Goal: Communication & Community: Answer question/provide support

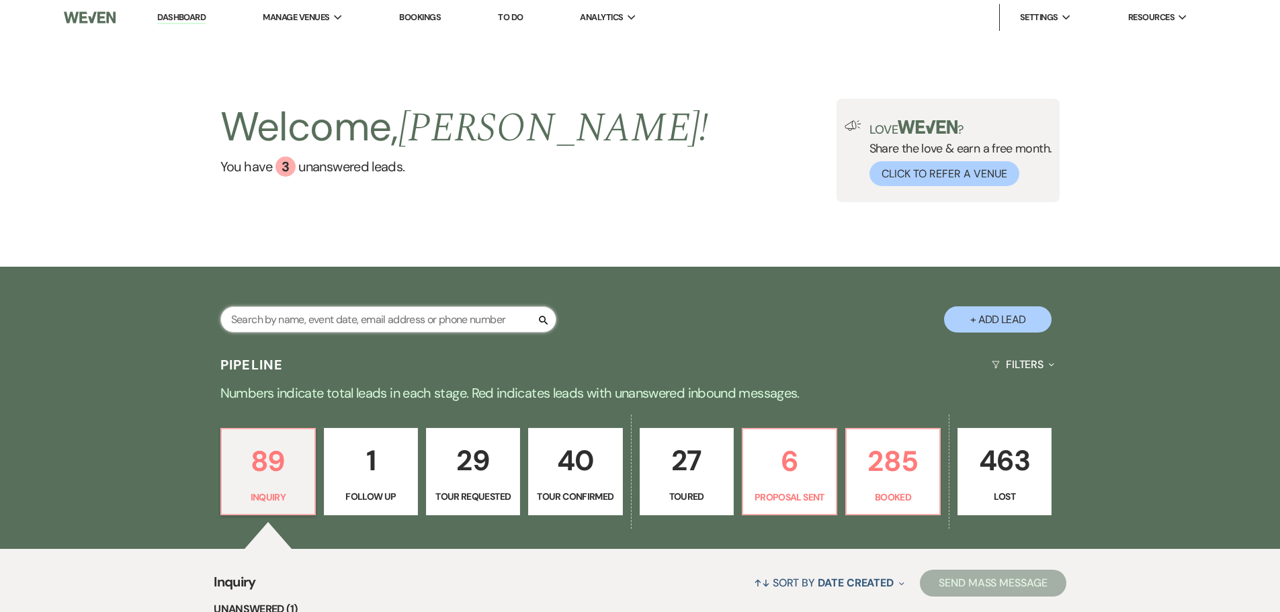
click at [291, 329] on input "text" at bounding box center [388, 319] width 336 height 26
type input "brook"
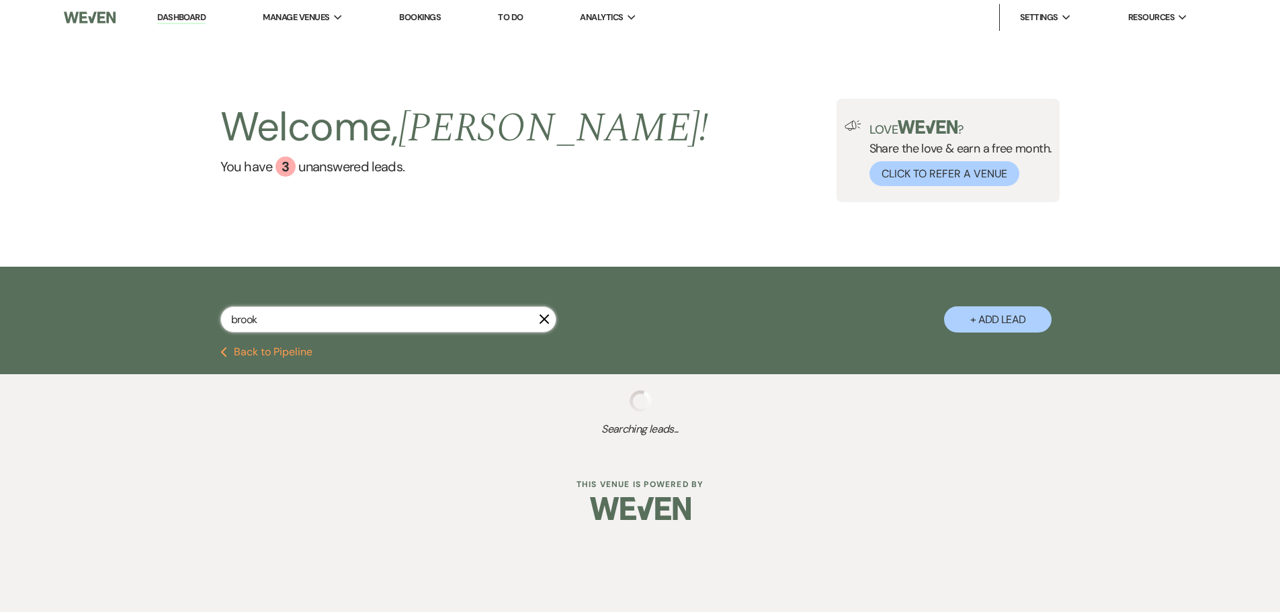
select select "8"
select select "5"
select select "8"
select select "5"
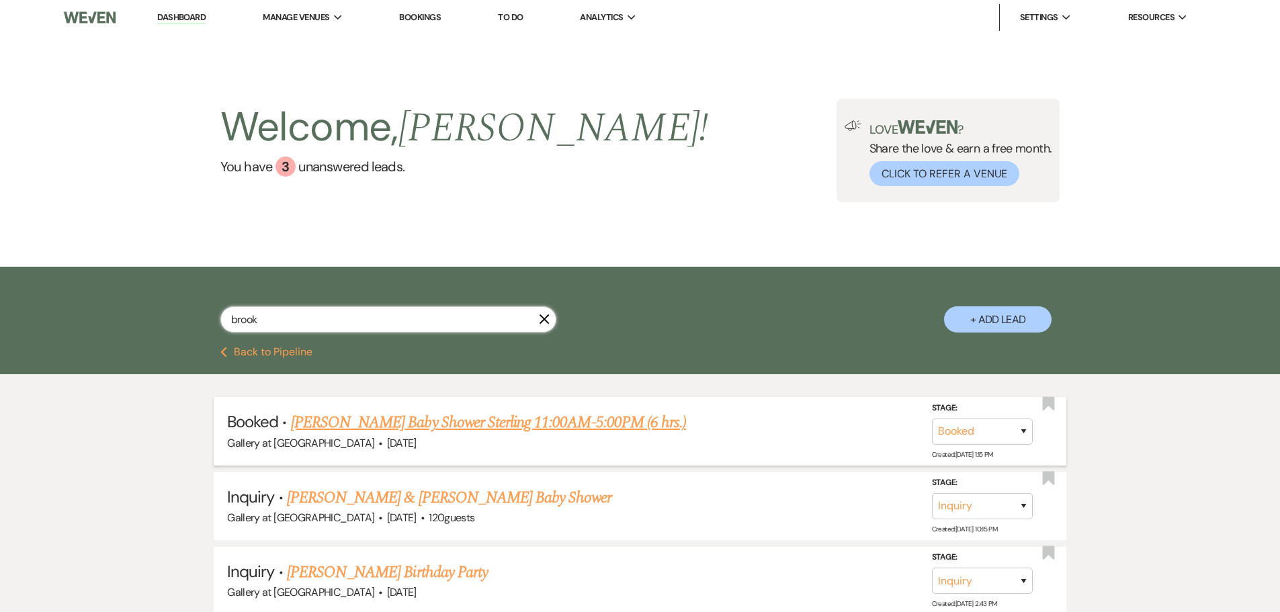
type input "brook"
click at [367, 425] on link "Brooke Lovell's Baby Shower Sterling 11:00AM-5:00PM (6 hrs.)" at bounding box center [488, 422] width 395 height 24
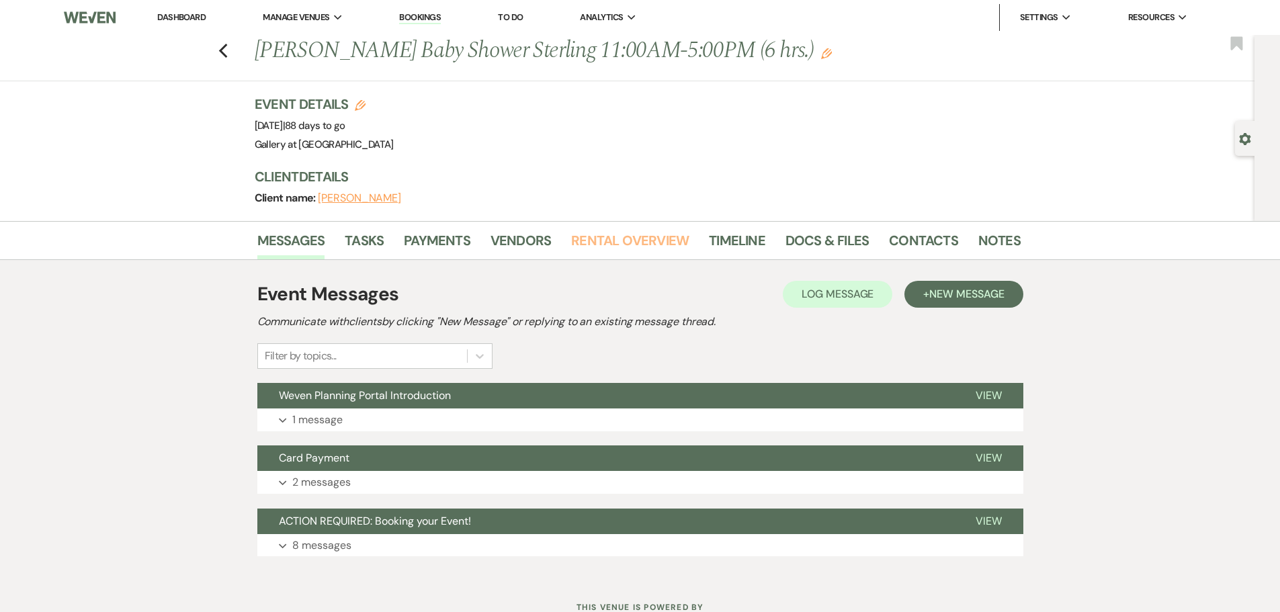
drag, startPoint x: 592, startPoint y: 237, endPoint x: 584, endPoint y: 273, distance: 36.4
click at [592, 237] on link "Rental Overview" at bounding box center [630, 245] width 118 height 30
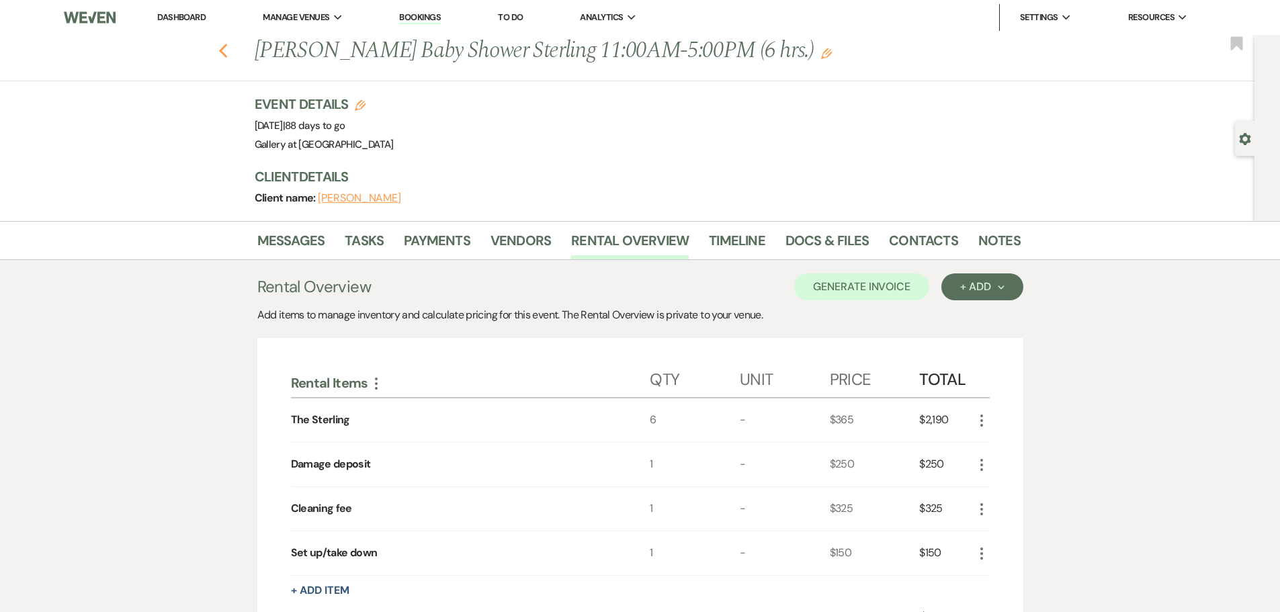
click at [228, 52] on icon "Previous" at bounding box center [223, 51] width 10 height 16
select select "8"
select select "5"
select select "8"
select select "5"
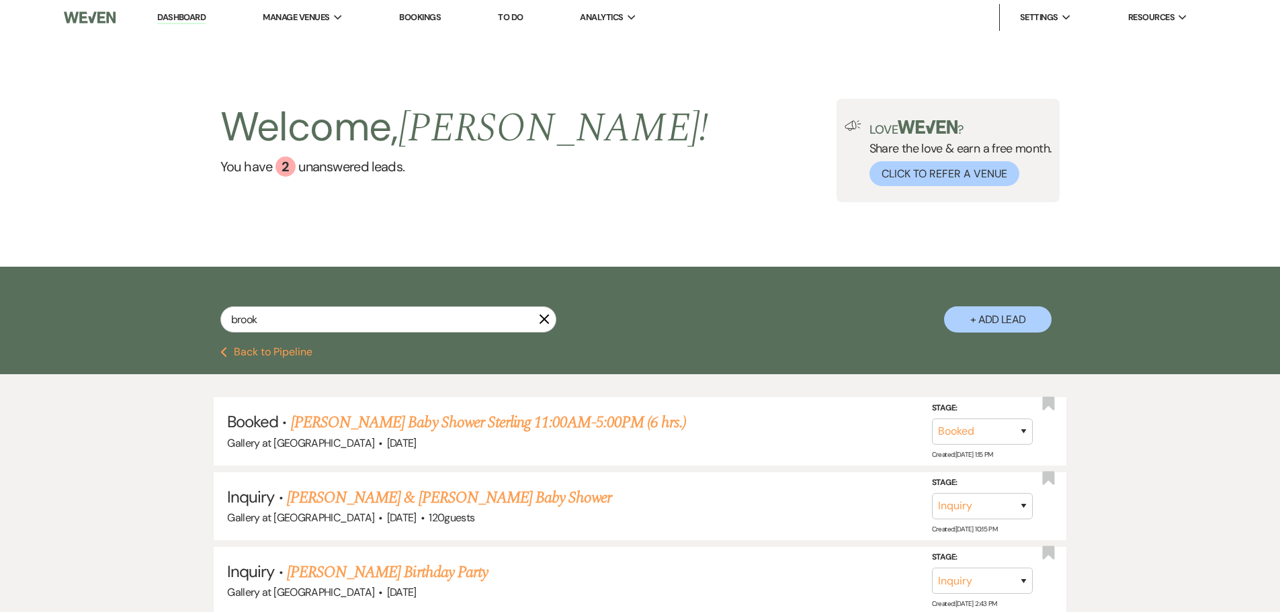
click at [544, 314] on icon "X" at bounding box center [544, 319] width 11 height 11
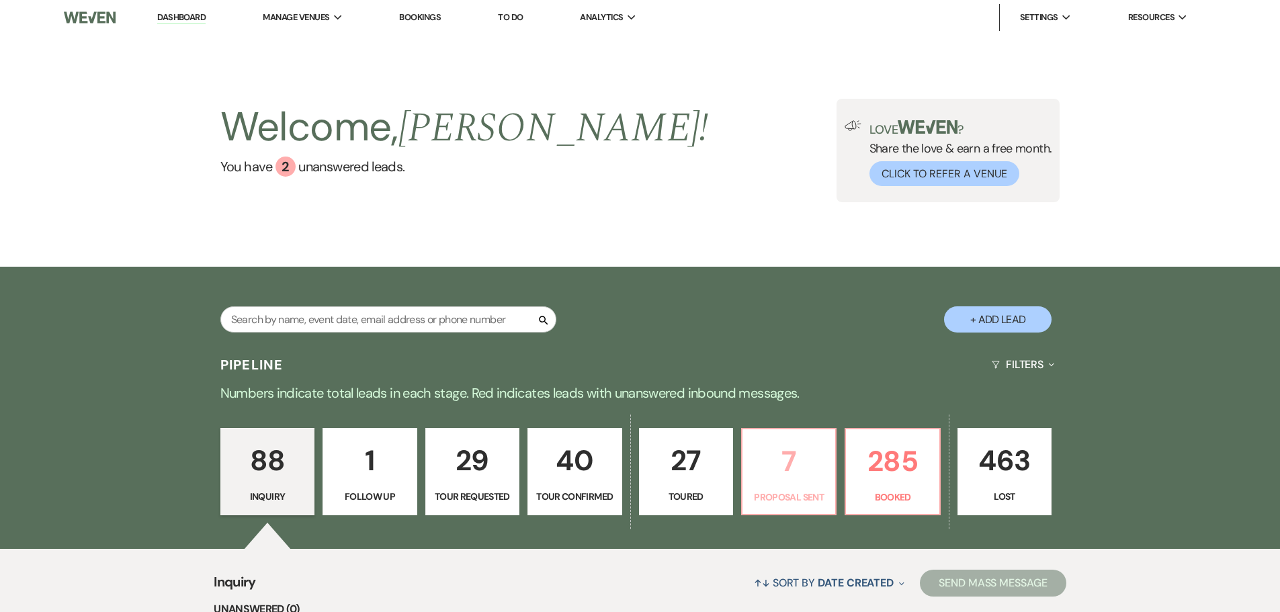
click at [799, 449] on p "7" at bounding box center [788, 461] width 77 height 45
select select "6"
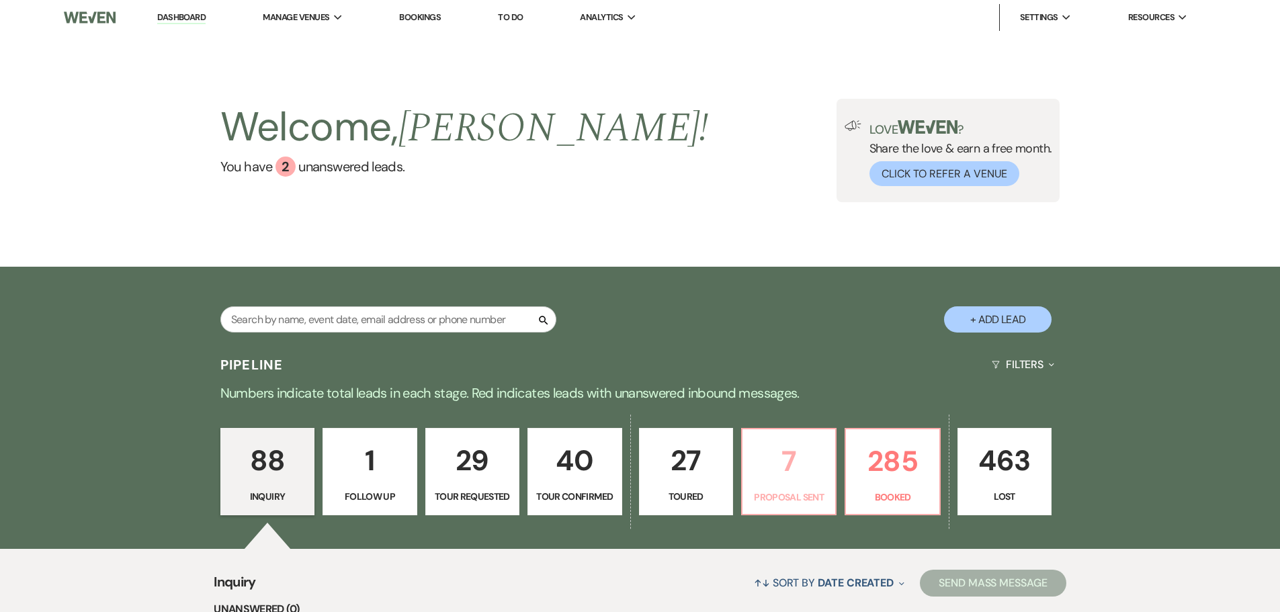
select select "6"
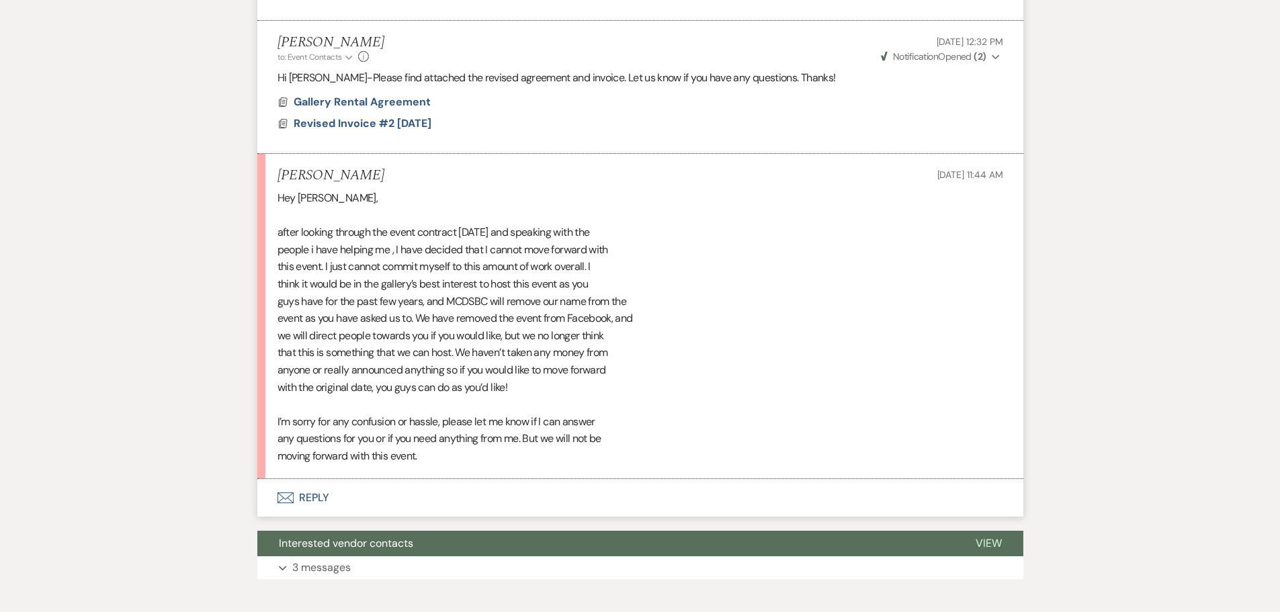
click at [316, 495] on button "Envelope Reply" at bounding box center [640, 498] width 766 height 38
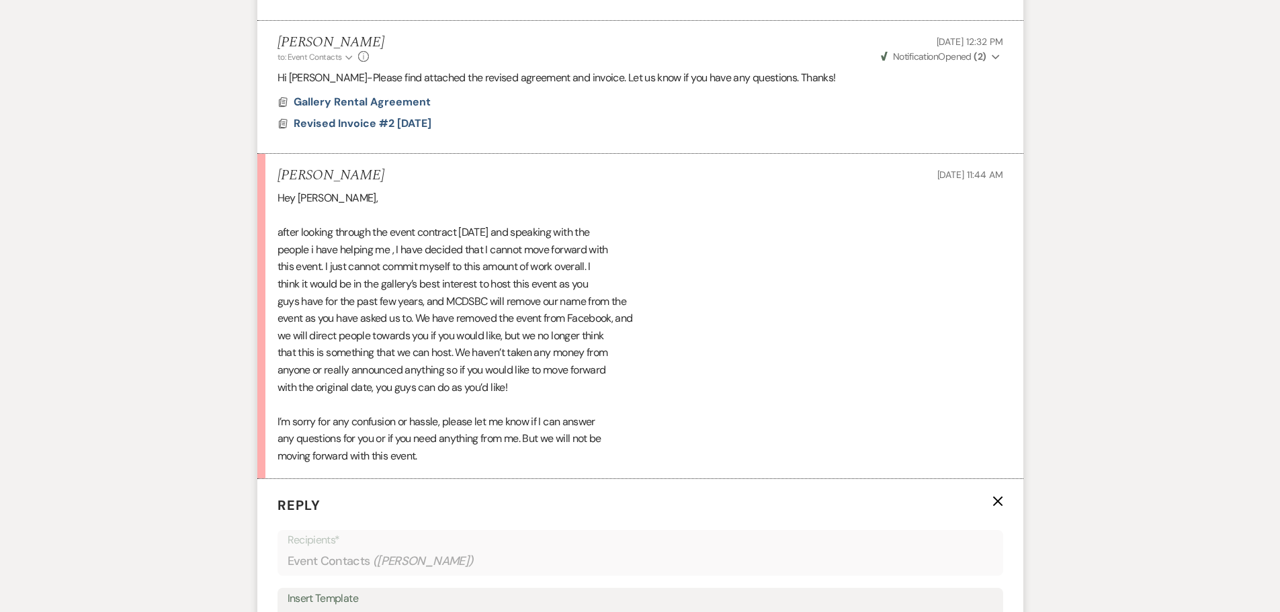
scroll to position [1129, 0]
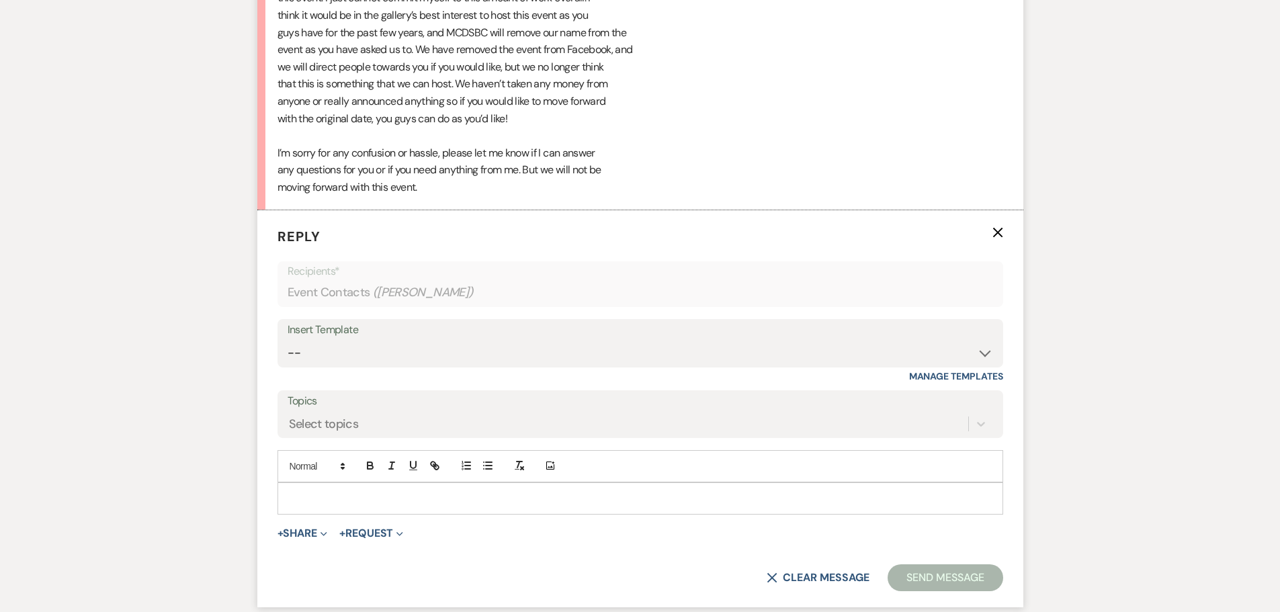
click at [327, 499] on p at bounding box center [640, 498] width 704 height 15
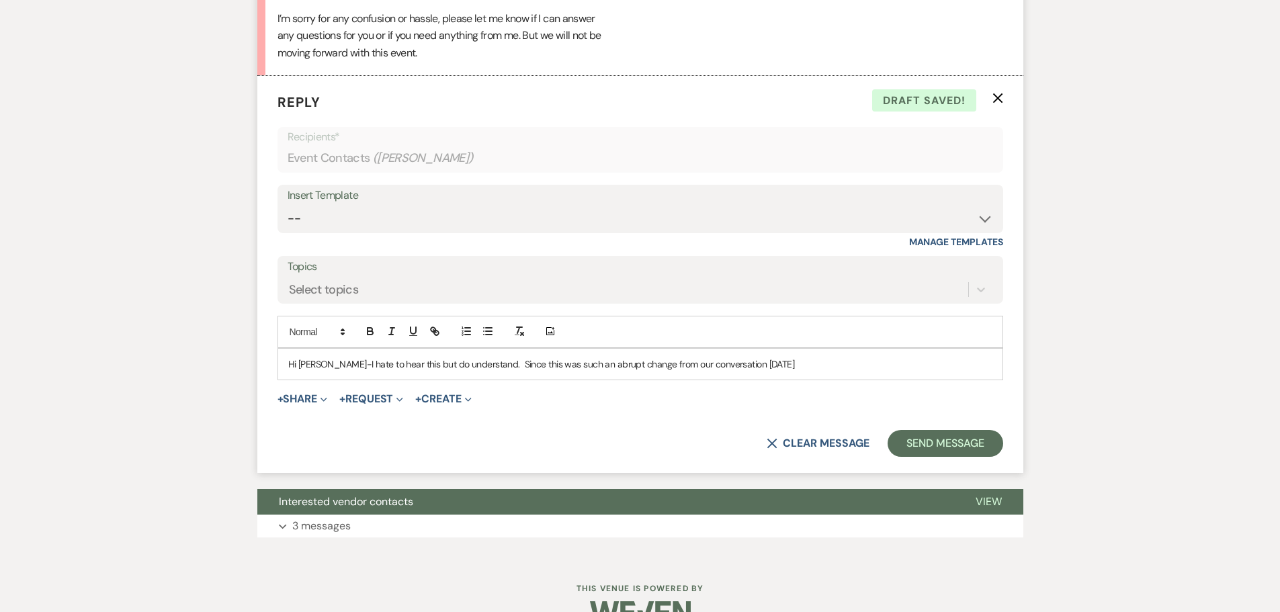
scroll to position [1296, 0]
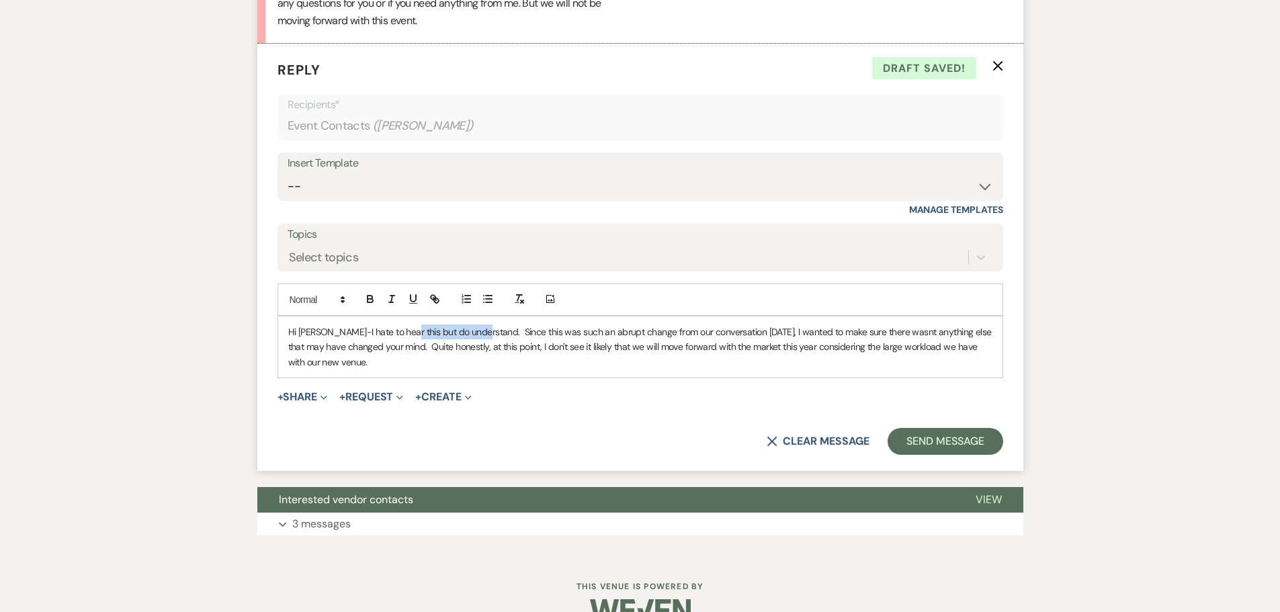
drag, startPoint x: 400, startPoint y: 330, endPoint x: 476, endPoint y: 333, distance: 76.0
click at [476, 333] on p "Hi [PERSON_NAME]-I hate to hear this but do understand. Since this was such an …" at bounding box center [640, 346] width 704 height 45
click at [327, 351] on p "Hi [PERSON_NAME]-I hate to hear this. Since this was such an abrupt change from…" at bounding box center [640, 346] width 704 height 45
click at [328, 360] on p "Hi [PERSON_NAME]-I hate to hear this. Since this was such an abrupt change from…" at bounding box center [640, 346] width 704 height 45
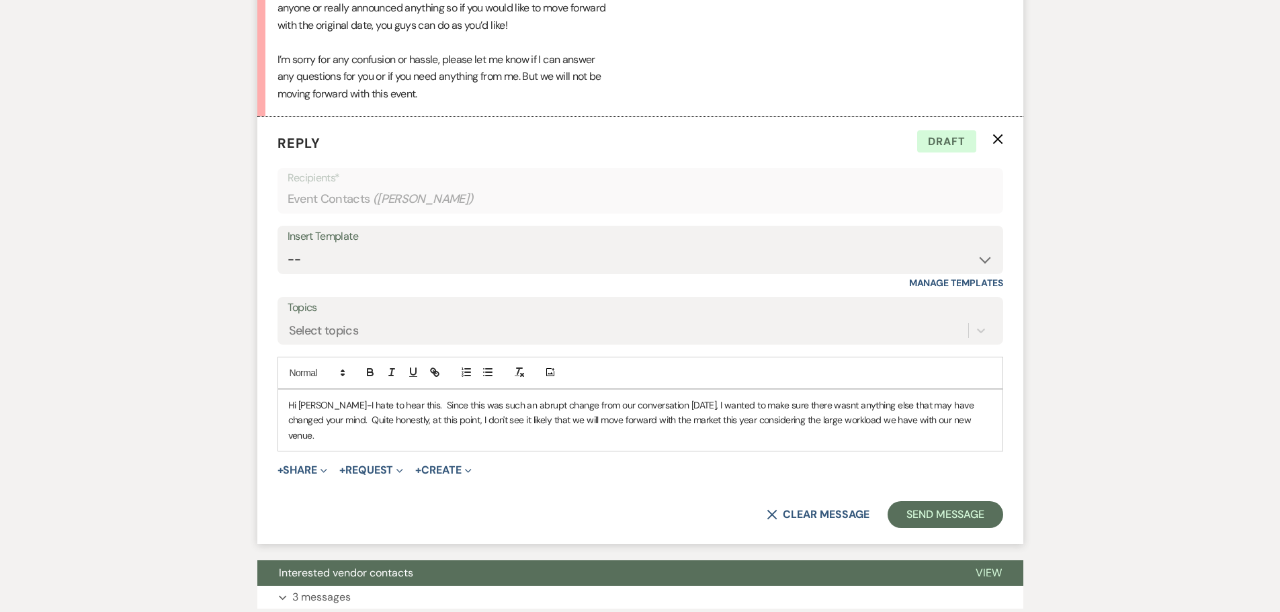
scroll to position [1229, 0]
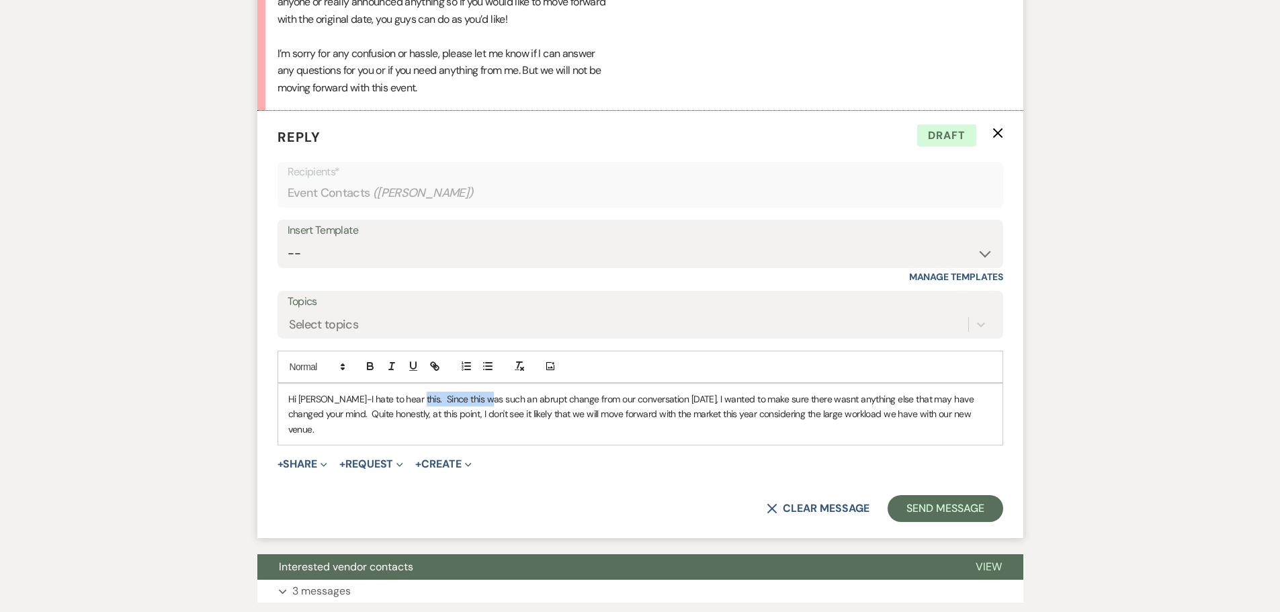
drag, startPoint x: 482, startPoint y: 400, endPoint x: 404, endPoint y: 399, distance: 77.3
click at [404, 399] on p "Hi [PERSON_NAME]-I hate to hear this. Since this was such an abrupt change from…" at bounding box center [640, 414] width 704 height 45
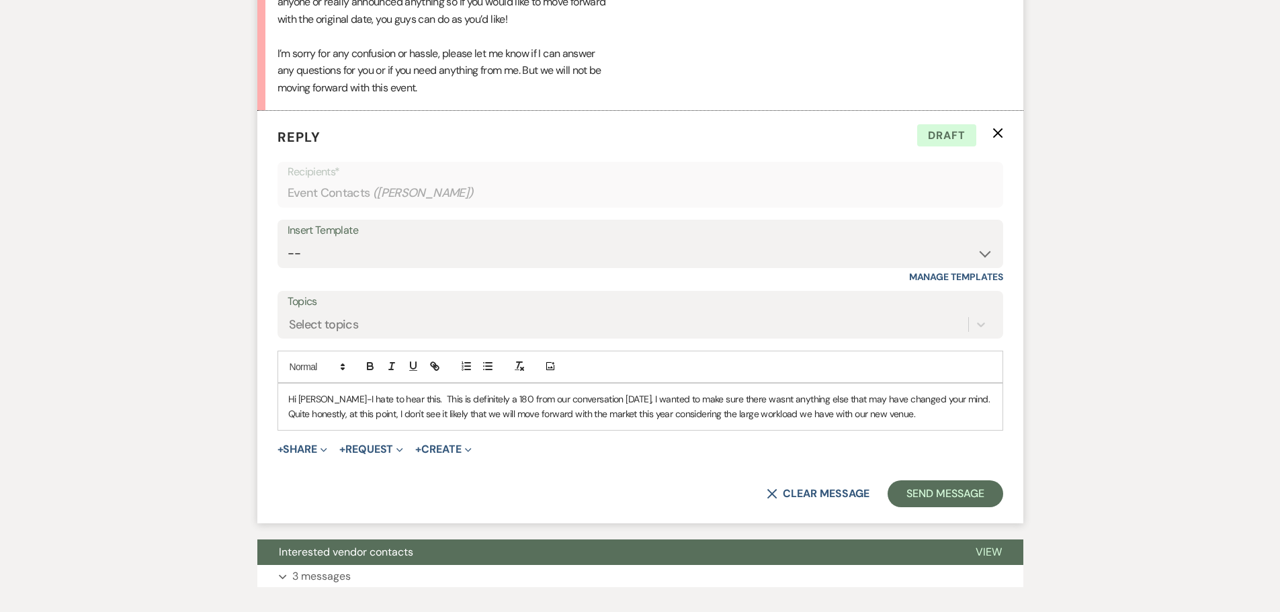
click at [645, 399] on p "Hi [PERSON_NAME]-I hate to hear this. This is definitely a 180 from our convers…" at bounding box center [640, 407] width 704 height 30
click at [994, 400] on div "Hi [PERSON_NAME]-I hate to hear this. This is definitely a 180 from our convers…" at bounding box center [640, 407] width 724 height 46
click at [920, 413] on p "Hi [PERSON_NAME]-I hate to hear this. This is definitely a 180 from our convers…" at bounding box center [640, 407] width 704 height 30
drag, startPoint x: 762, startPoint y: 400, endPoint x: 785, endPoint y: 339, distance: 64.9
click at [772, 398] on p "Hi [PERSON_NAME]-I hate to hear this. This is definitely a 180 from our convers…" at bounding box center [640, 407] width 704 height 30
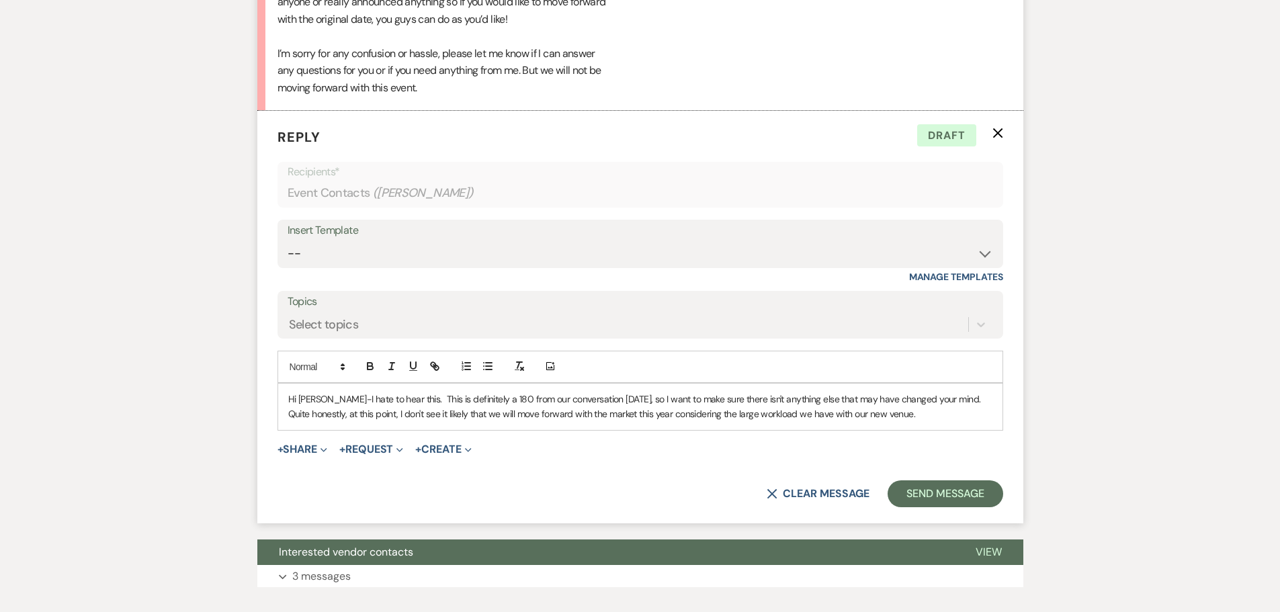
click at [932, 418] on p "Hi [PERSON_NAME]-I hate to hear this. This is definitely a 180 from our convers…" at bounding box center [640, 407] width 704 height 30
drag, startPoint x: 935, startPoint y: 417, endPoint x: 287, endPoint y: 437, distance: 648.0
click at [287, 437] on form "Reply X Draft Recipients* Event Contacts ( [PERSON_NAME] ) Insert Template -- I…" at bounding box center [640, 317] width 766 height 413
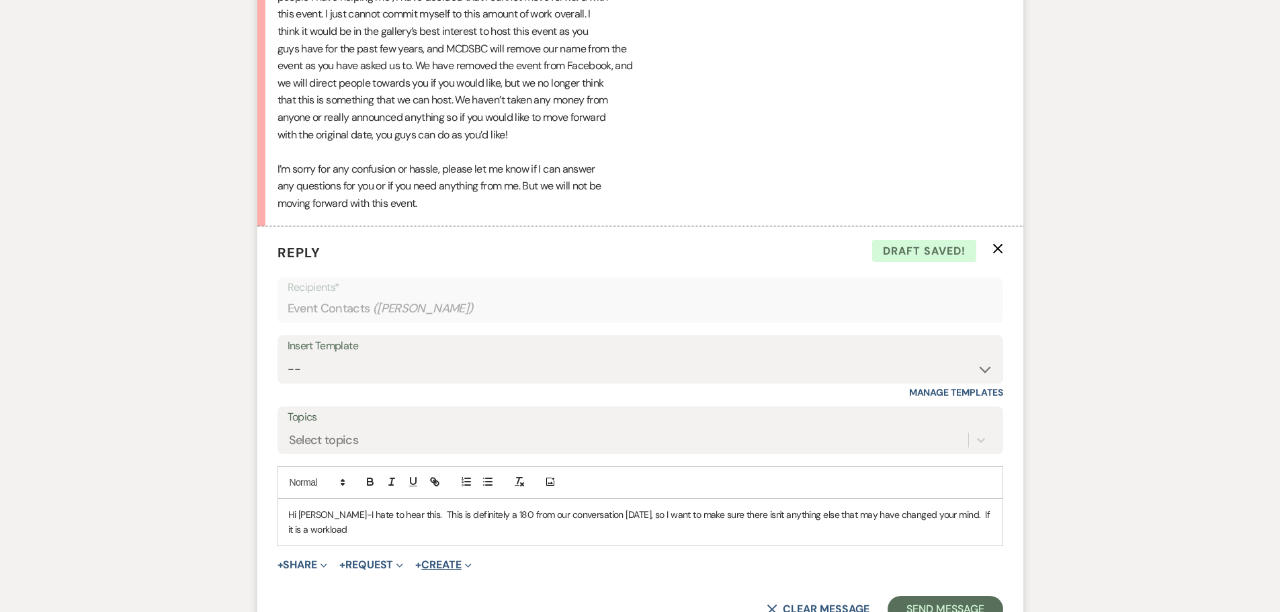
scroll to position [1162, 0]
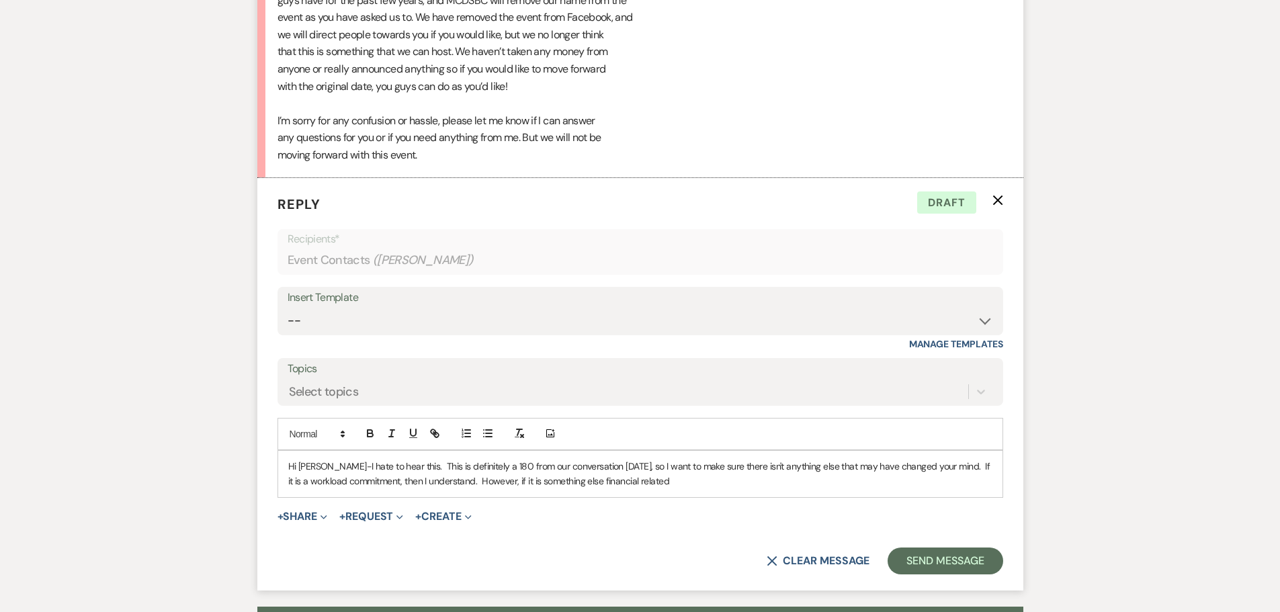
click at [475, 481] on p "Hi [PERSON_NAME]-I hate to hear this. This is definitely a 180 from our convers…" at bounding box center [640, 474] width 704 height 30
click at [656, 478] on p "Hi [PERSON_NAME]-I hate to hear this. This is definitely a 180 from our convers…" at bounding box center [640, 474] width 704 height 30
click at [298, 481] on p "Hi [PERSON_NAME]-I hate to hear this. This is definitely a 180 from our convers…" at bounding box center [640, 474] width 704 height 30
click at [631, 484] on p "Hi [PERSON_NAME]-I hate to hear this. This is definitely a 180 from our convers…" at bounding box center [640, 474] width 704 height 30
click at [297, 481] on p "Hi [PERSON_NAME]-I hate to hear this. This is definitely a 180 from our convers…" at bounding box center [640, 474] width 704 height 30
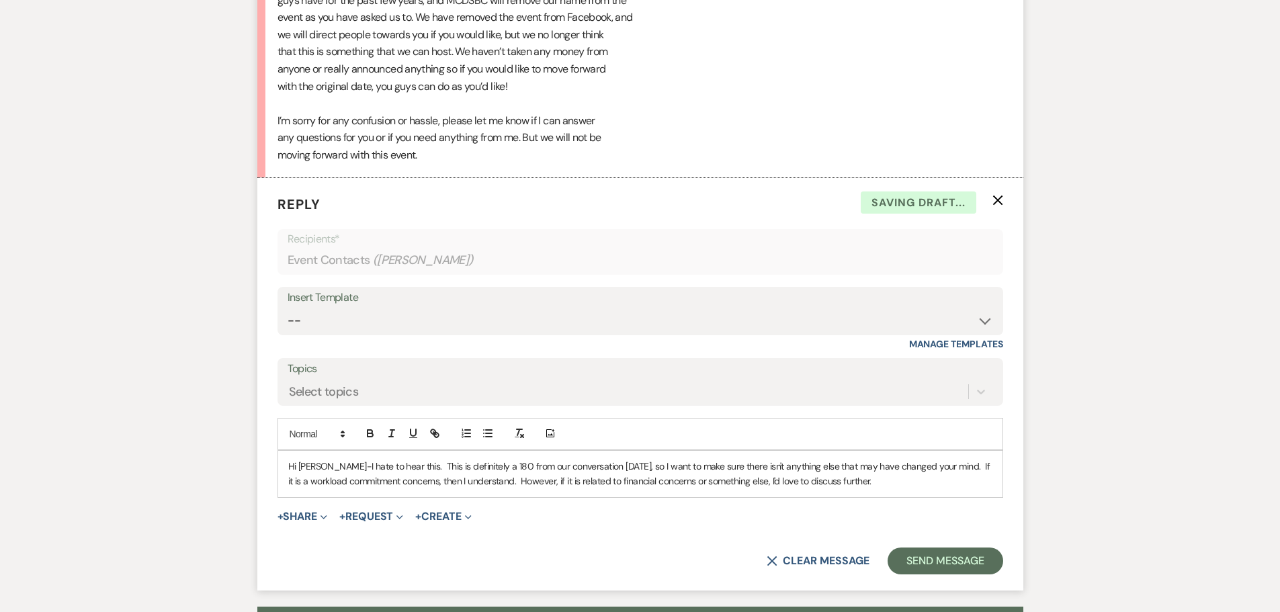
click at [435, 482] on p "Hi [PERSON_NAME]-I hate to hear this. This is definitely a 180 from our convers…" at bounding box center [640, 474] width 704 height 30
click at [511, 479] on p "Hi [PERSON_NAME]-I hate to hear this. This is definitely a 180 from our convers…" at bounding box center [640, 474] width 704 height 30
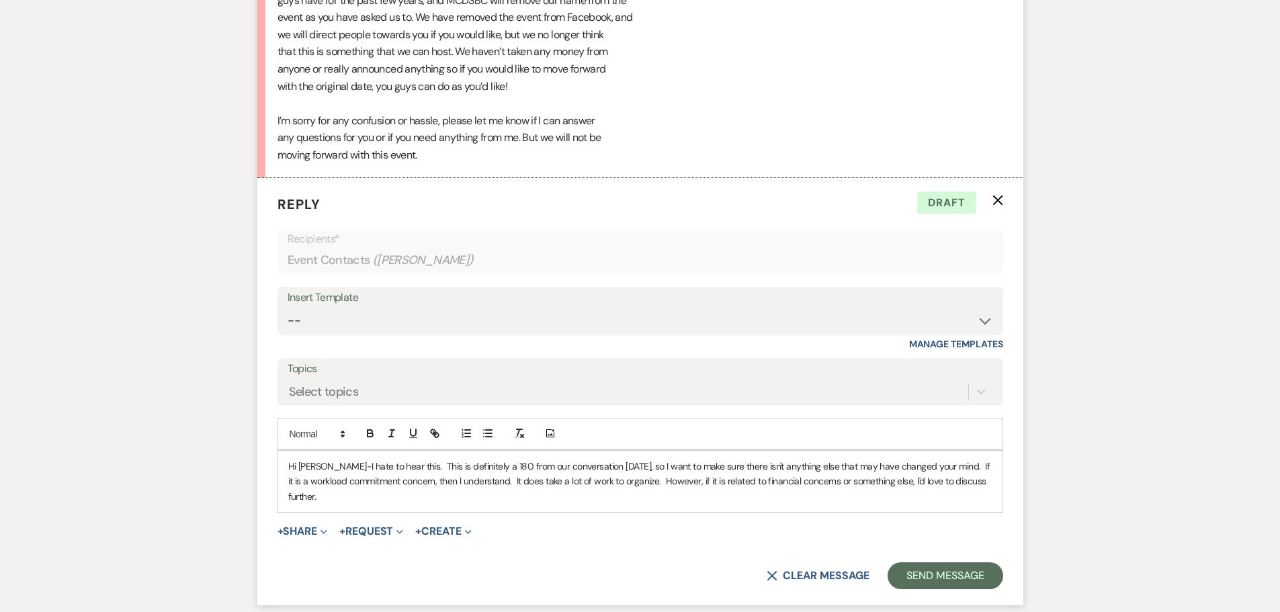
click at [351, 494] on p "Hi [PERSON_NAME]-I hate to hear this. This is definitely a 180 from our convers…" at bounding box center [640, 481] width 704 height 45
click at [323, 496] on p "Hi [PERSON_NAME]-I hate to hear this. This is definitely a 180 from our convers…" at bounding box center [640, 481] width 704 height 45
click at [346, 498] on p "Hi [PERSON_NAME]-I hate to hear this. This is definitely a 180 from our convers…" at bounding box center [640, 481] width 704 height 45
click at [490, 498] on p "Hi [PERSON_NAME]-I hate to hear this. This is definitely a 180 from our convers…" at bounding box center [640, 481] width 704 height 45
click at [903, 495] on p "Hi [PERSON_NAME]-I hate to hear this. This is definitely a 180 from our convers…" at bounding box center [640, 481] width 704 height 45
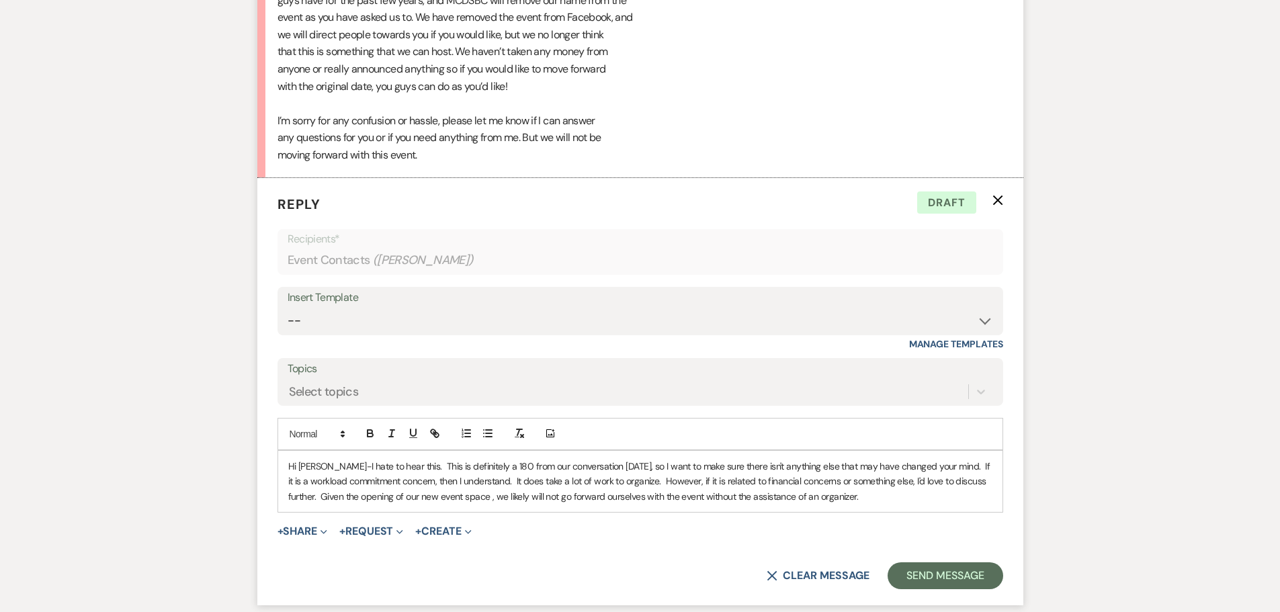
click at [347, 494] on p "Hi [PERSON_NAME]-I hate to hear this. This is definitely a 180 from our convers…" at bounding box center [640, 481] width 704 height 45
click at [361, 495] on p "Hi [PERSON_NAME]-I hate to hear this. This is definitely a 180 from our convers…" at bounding box center [640, 481] width 704 height 45
click at [919, 500] on p "Hi [PERSON_NAME]-I hate to hear this. This is definitely a 180 from our convers…" at bounding box center [640, 481] width 704 height 45
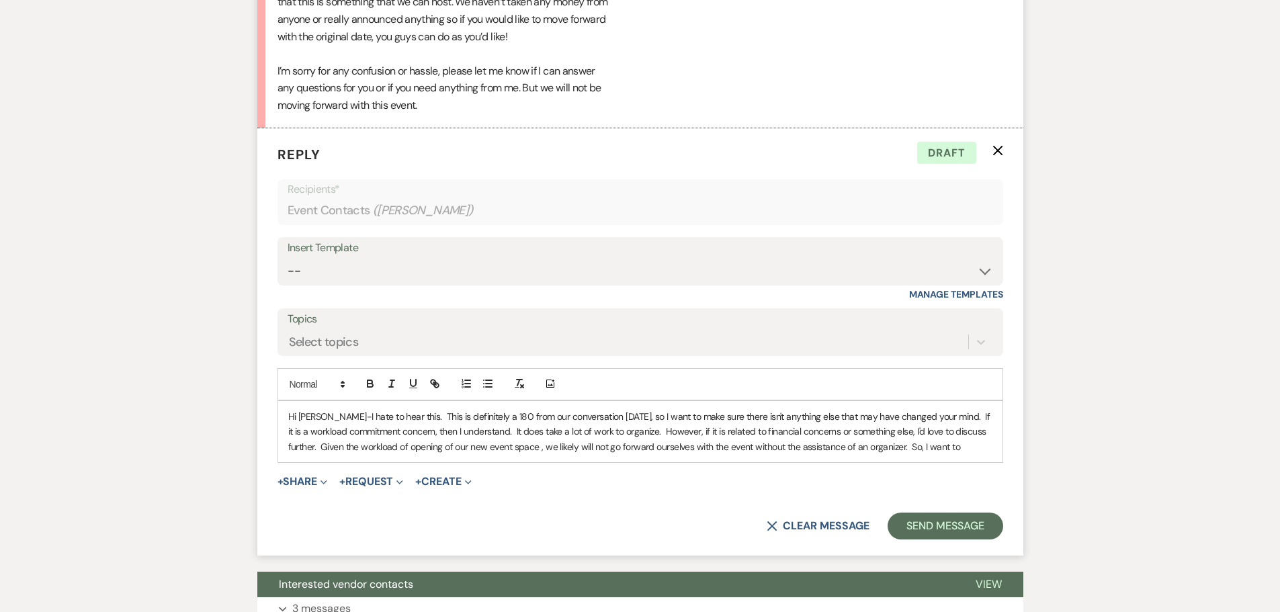
scroll to position [1229, 0]
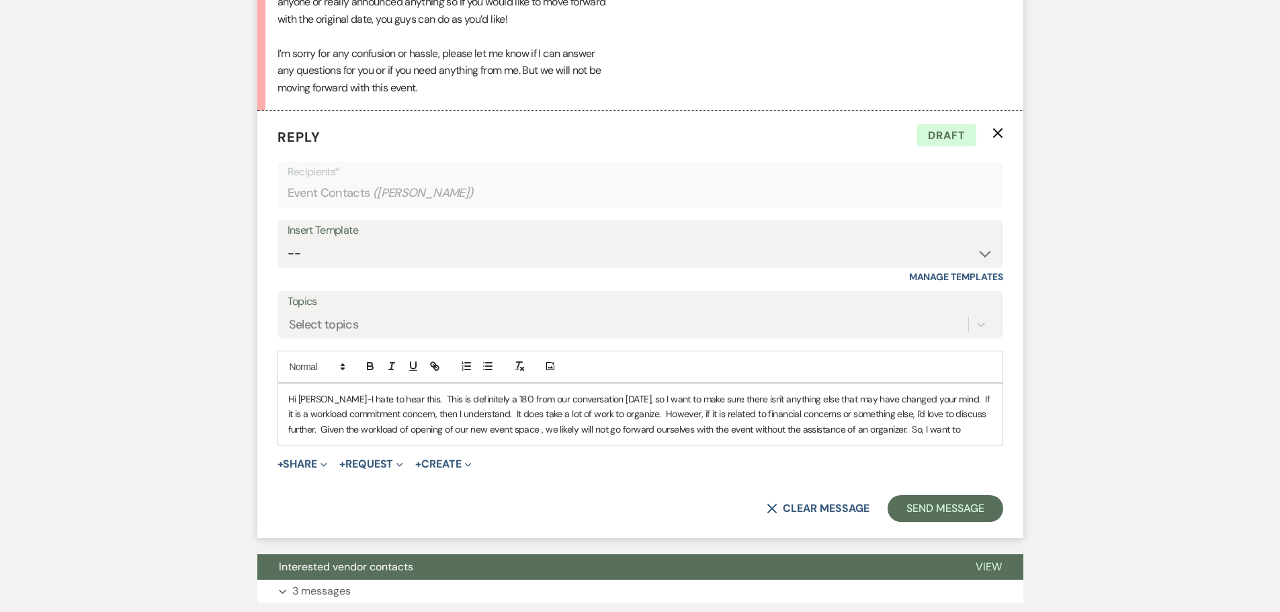
drag, startPoint x: 451, startPoint y: 431, endPoint x: 492, endPoint y: 395, distance: 53.8
click at [452, 431] on p "Hi [PERSON_NAME]-I hate to hear this. This is definitely a 180 from our convers…" at bounding box center [640, 414] width 704 height 45
click at [527, 431] on p "Hi [PERSON_NAME]-I hate to hear this. This is definitely a 180 from our convers…" at bounding box center [640, 414] width 704 height 45
click at [935, 426] on p "Hi [PERSON_NAME]-I hate to hear this. This is definitely a 180 from our convers…" at bounding box center [640, 414] width 704 height 45
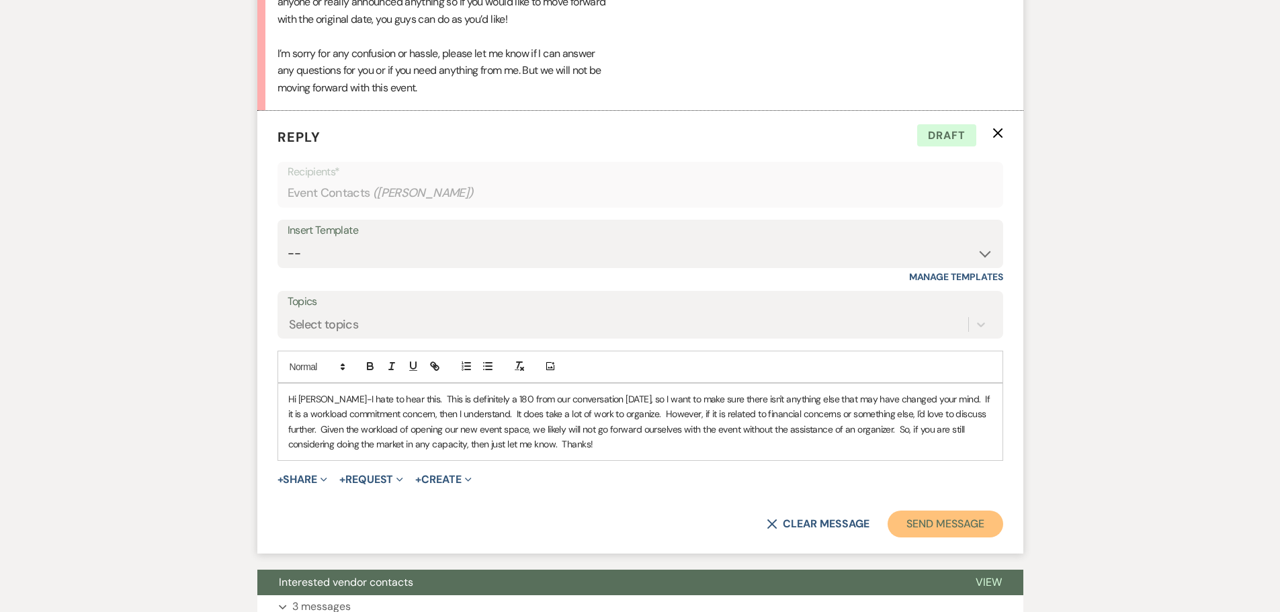
click at [915, 524] on button "Send Message" at bounding box center [944, 524] width 115 height 27
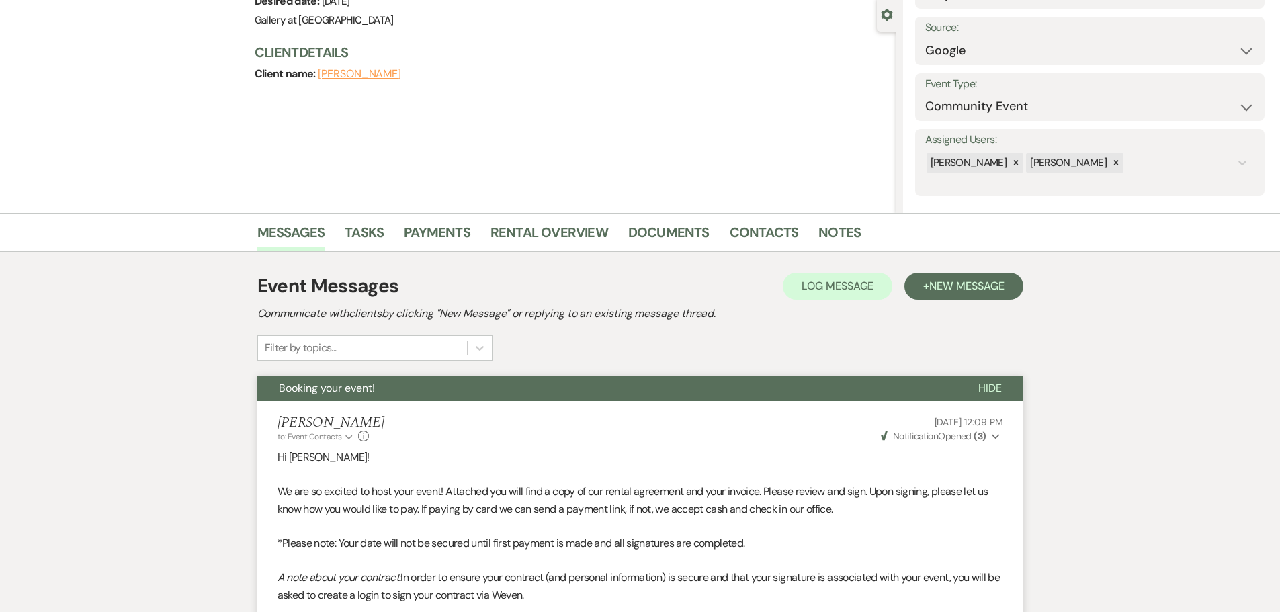
scroll to position [0, 0]
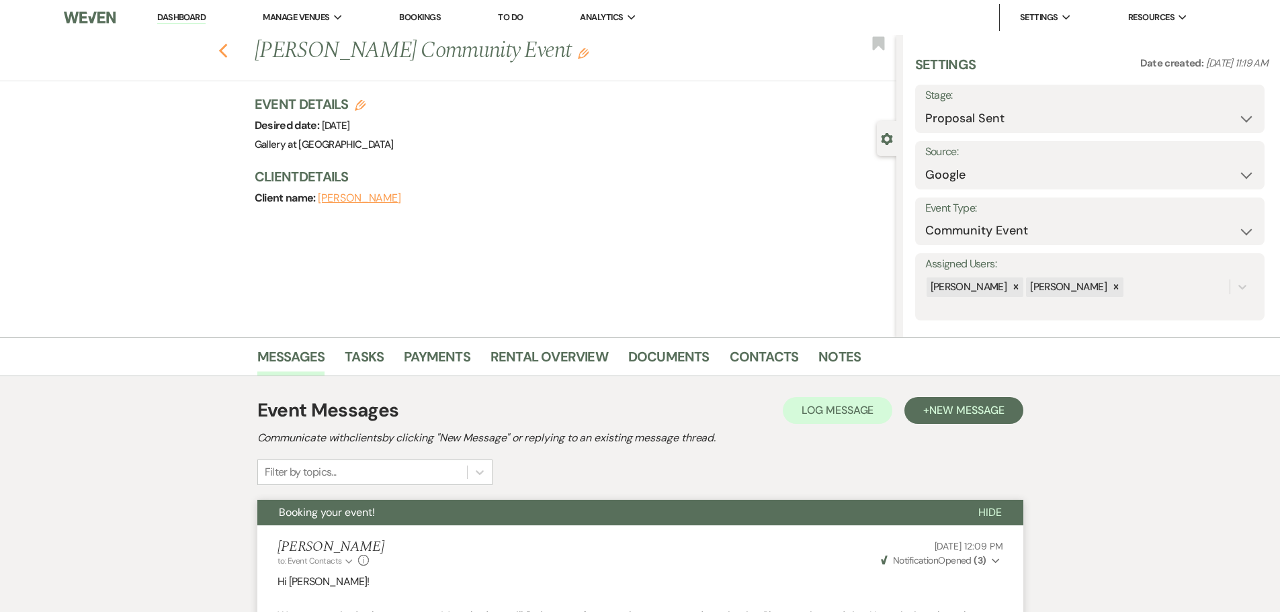
click at [226, 48] on icon "Previous" at bounding box center [223, 51] width 10 height 16
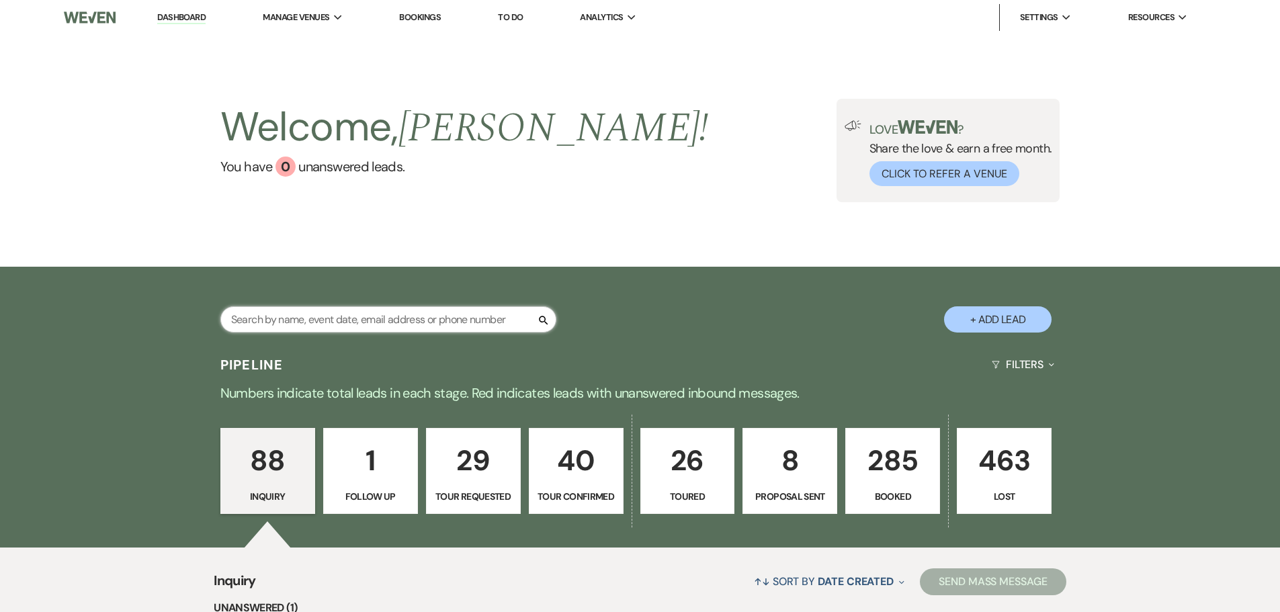
click at [362, 314] on input "text" at bounding box center [388, 319] width 336 height 26
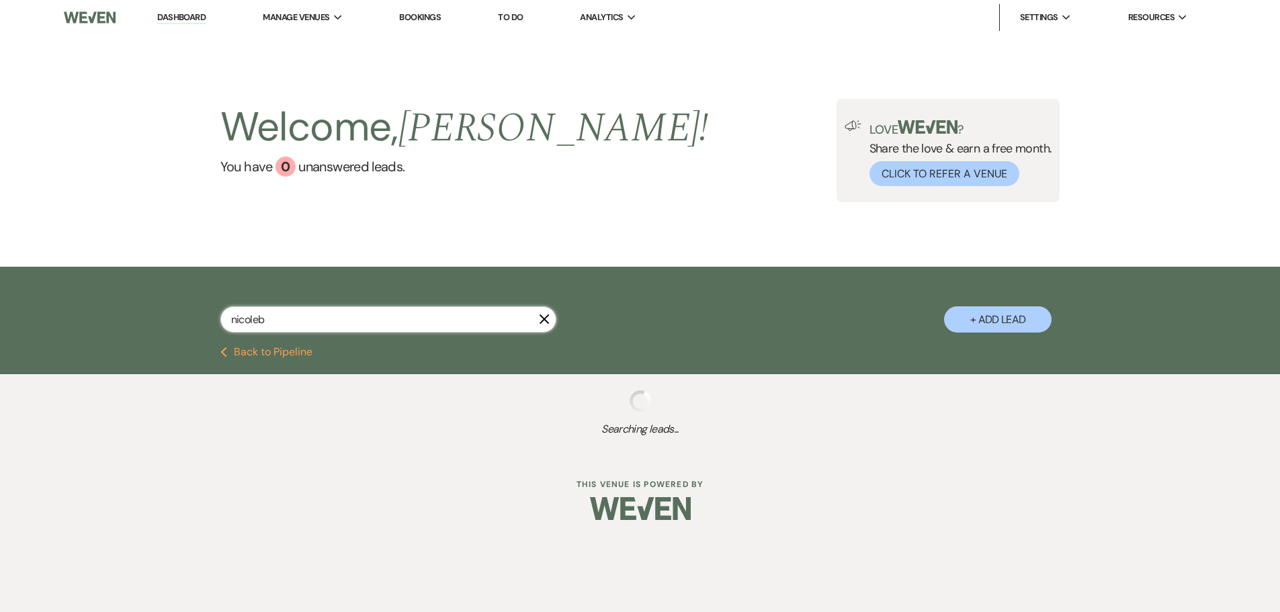
type input "nicolebr"
select select "8"
select select "5"
select select "8"
select select "5"
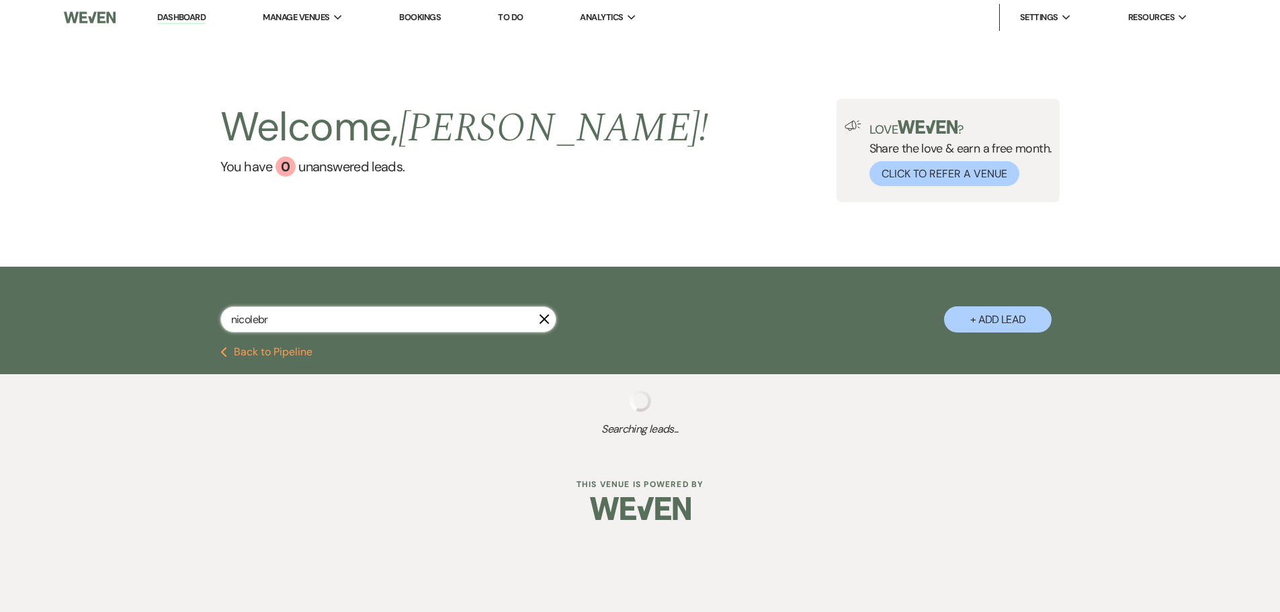
select select "8"
select select "5"
select select "8"
select select "5"
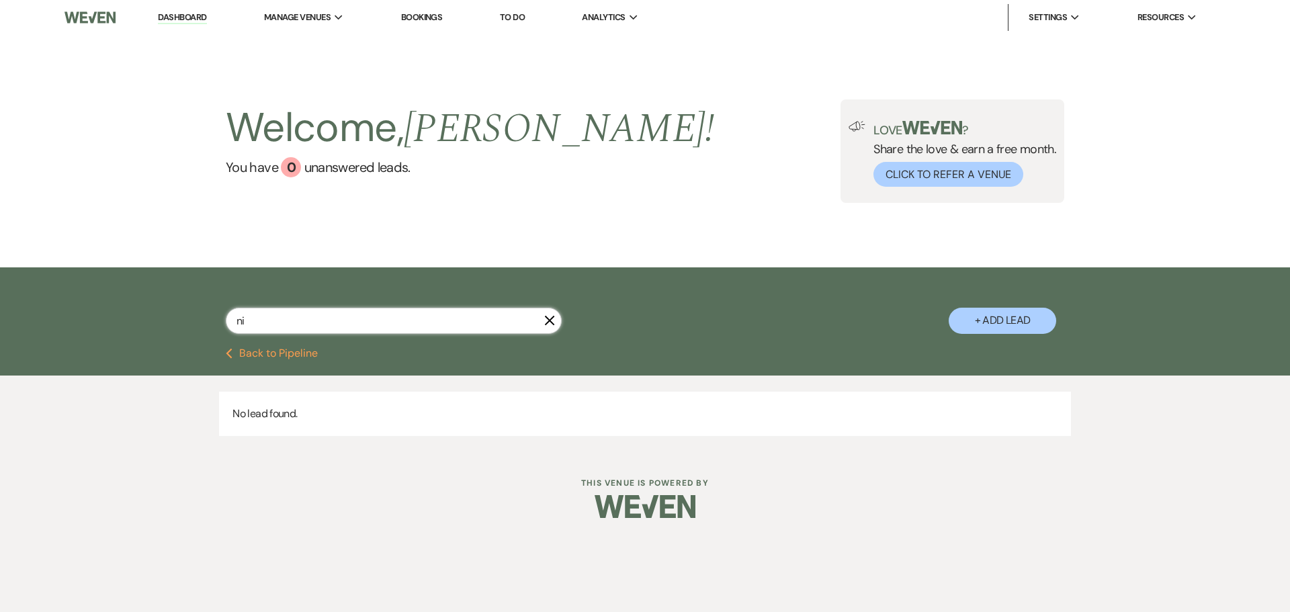
type input "n"
type input "pristene"
click at [1017, 308] on button "+ Add Lead" at bounding box center [1002, 321] width 107 height 26
select select "733"
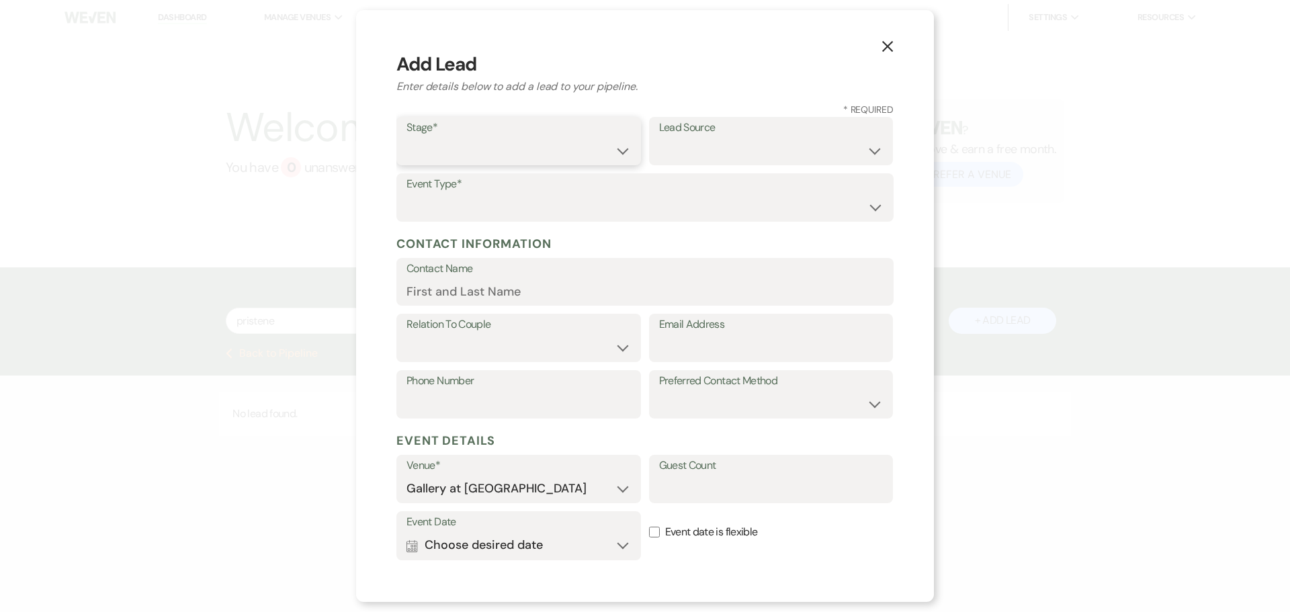
click at [477, 153] on select "Inquiry Follow Up Tour Requested Tour Confirmed Toured Proposal Sent Booked Lost" at bounding box center [518, 151] width 224 height 26
select select "1"
click at [406, 138] on select "Inquiry Follow Up Tour Requested Tour Confirmed Toured Proposal Sent Booked Lost" at bounding box center [518, 151] width 224 height 26
click at [727, 153] on select "Weven Venue Website Instagram Facebook Pinterest Google The Knot Wedding Wire H…" at bounding box center [771, 151] width 224 height 26
select select "14"
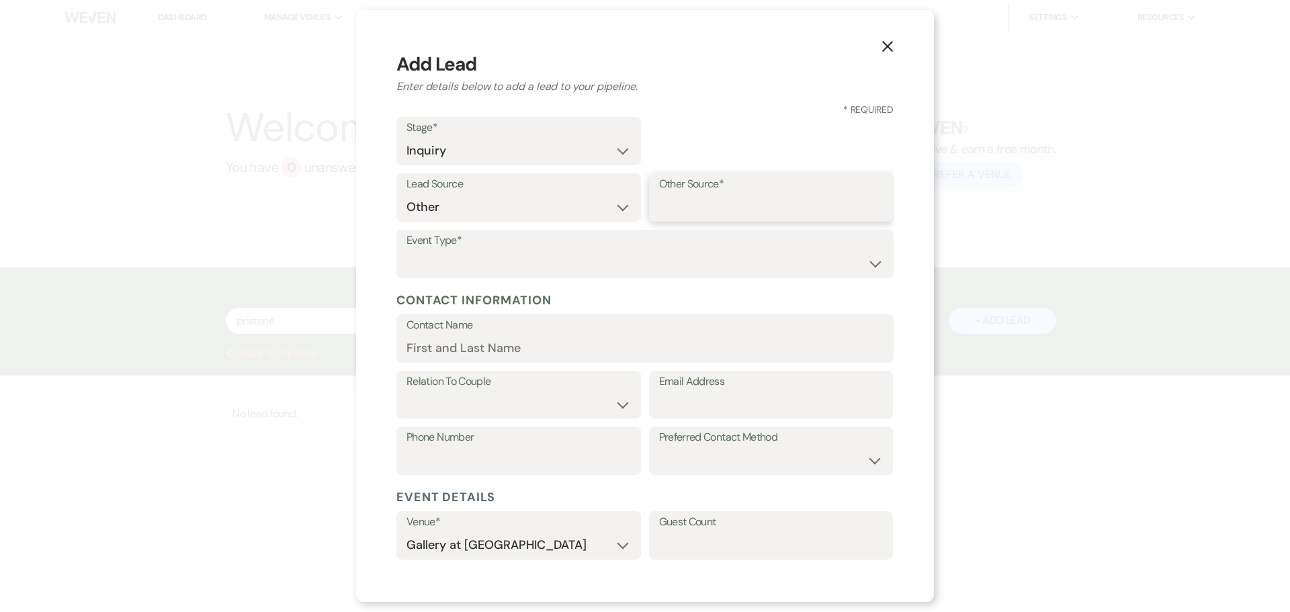
click at [713, 200] on input "Other Source*" at bounding box center [771, 207] width 224 height 26
type input "returning customer"
click at [632, 266] on select "Wedding Anniversary Party Baby Shower Bachelorette / Bachelor Party Birthday Pa…" at bounding box center [644, 264] width 477 height 26
select select "13"
click at [683, 259] on input "Other Type*" at bounding box center [771, 264] width 224 height 26
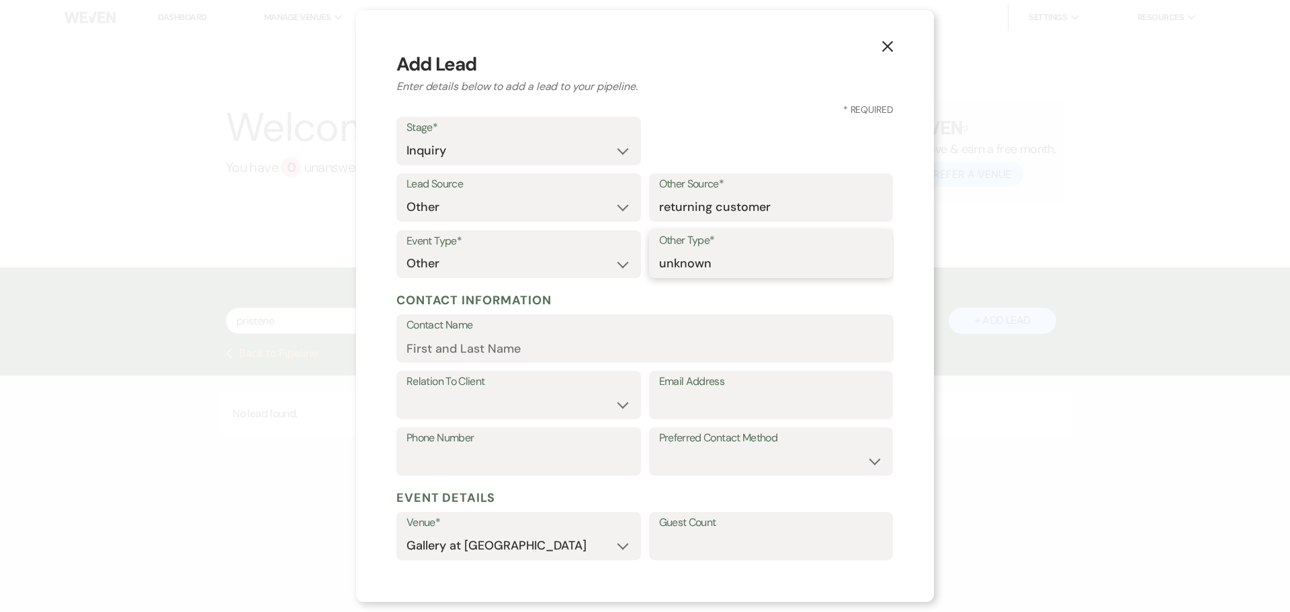
type input "unknown"
click at [529, 351] on input "Contact Name" at bounding box center [644, 348] width 477 height 26
type input "Nicole Bradley"
click at [529, 408] on select "Client Event Planner Parent of Client Family Member Friend Other" at bounding box center [518, 405] width 224 height 26
select select "1"
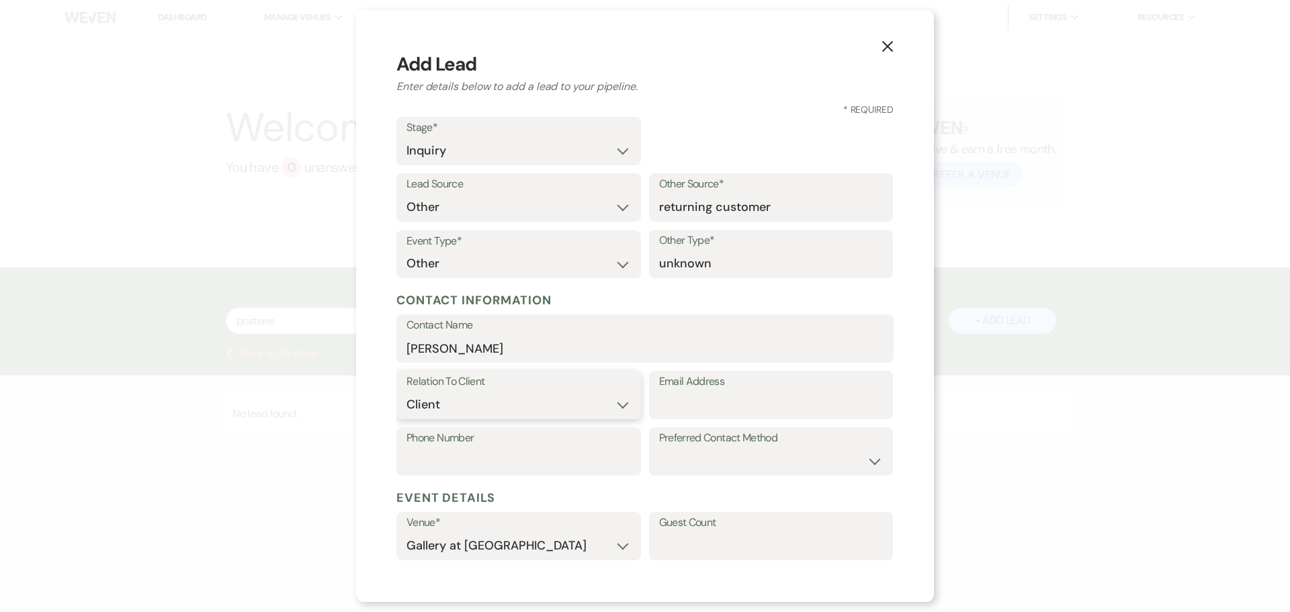
click at [406, 392] on select "Client Event Planner Parent of Client Family Member Friend Other" at bounding box center [518, 405] width 224 height 26
click at [717, 402] on input "Email Address" at bounding box center [771, 405] width 224 height 26
type input "pristene101@yahoo.com"
click at [443, 352] on input "Nicole Bradley" at bounding box center [644, 348] width 477 height 26
type input "Nicol Bradley"
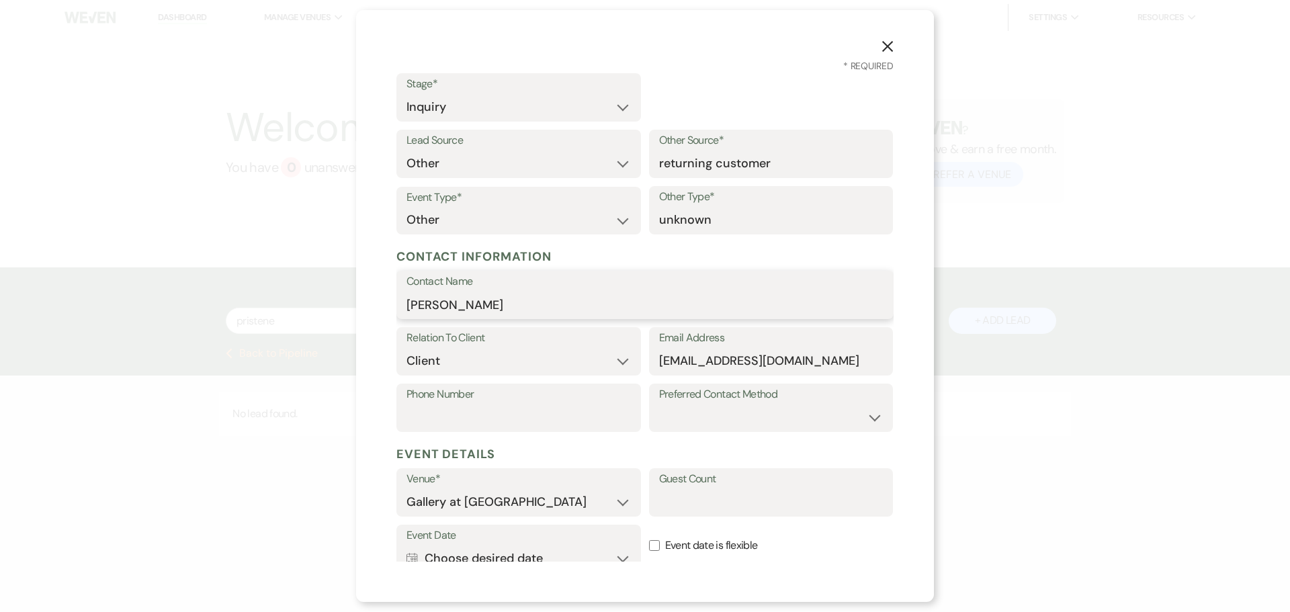
scroll to position [67, 0]
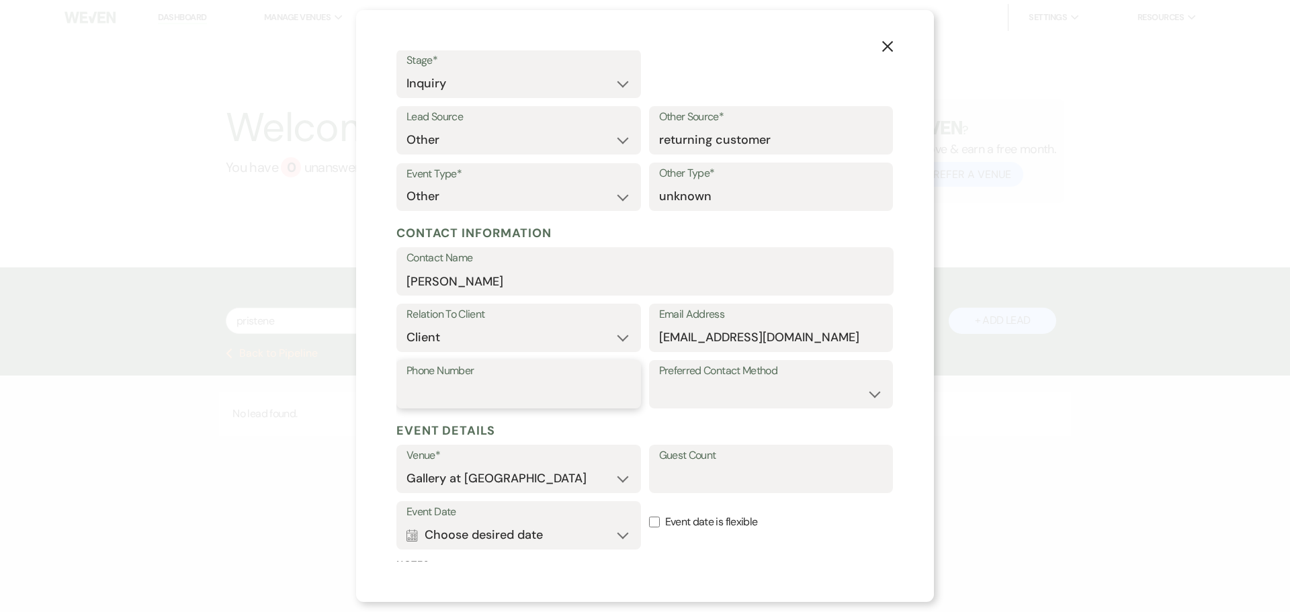
click at [466, 398] on input "Phone Number" at bounding box center [518, 394] width 224 height 26
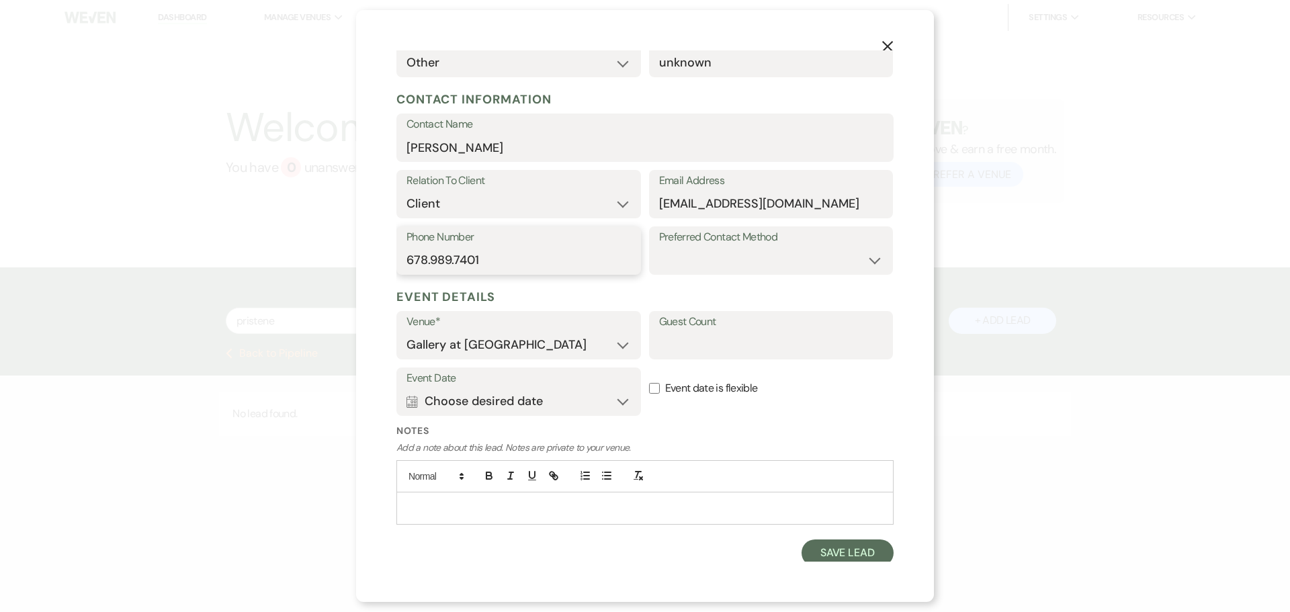
scroll to position [202, 0]
type input "678.989.7401"
click at [423, 408] on button "Calendar Choose desired date Expand" at bounding box center [518, 400] width 224 height 27
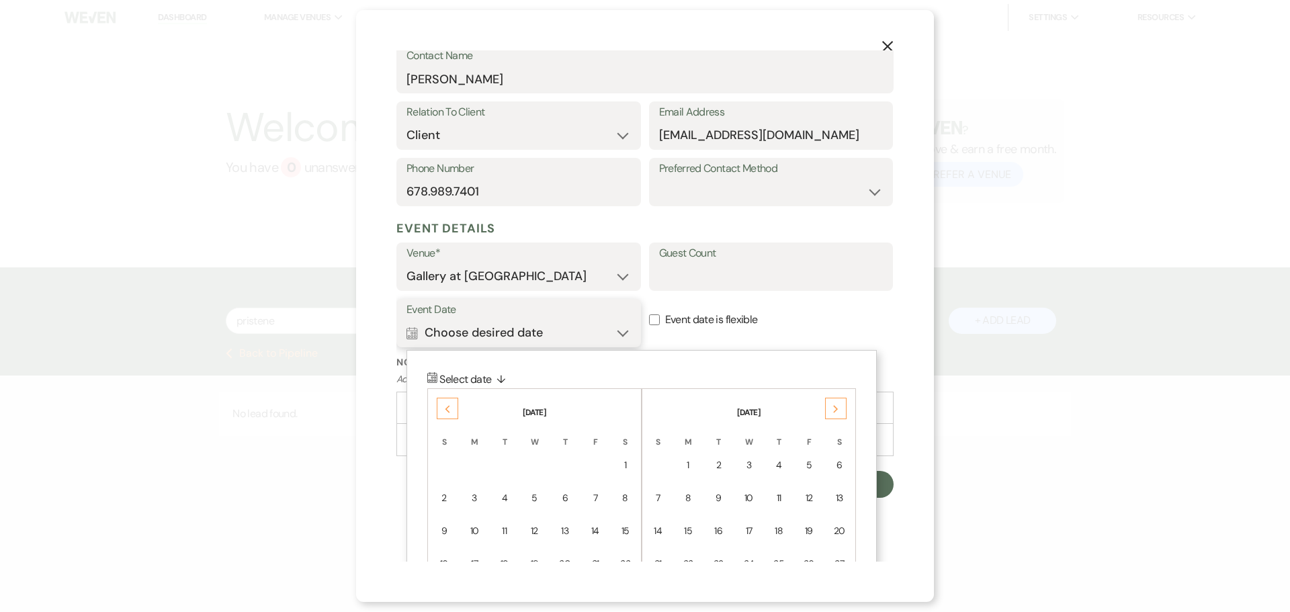
scroll to position [340, 0]
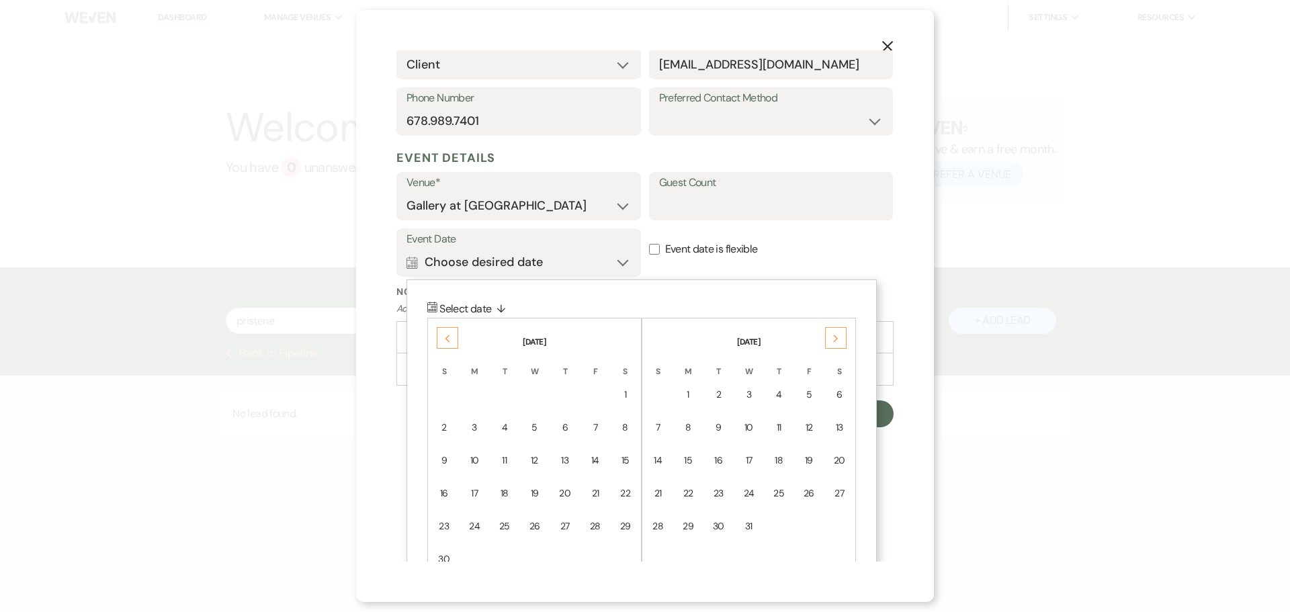
click at [447, 332] on div "Previous" at bounding box center [447, 337] width 21 height 21
click at [622, 459] on div "18" at bounding box center [624, 460] width 11 height 14
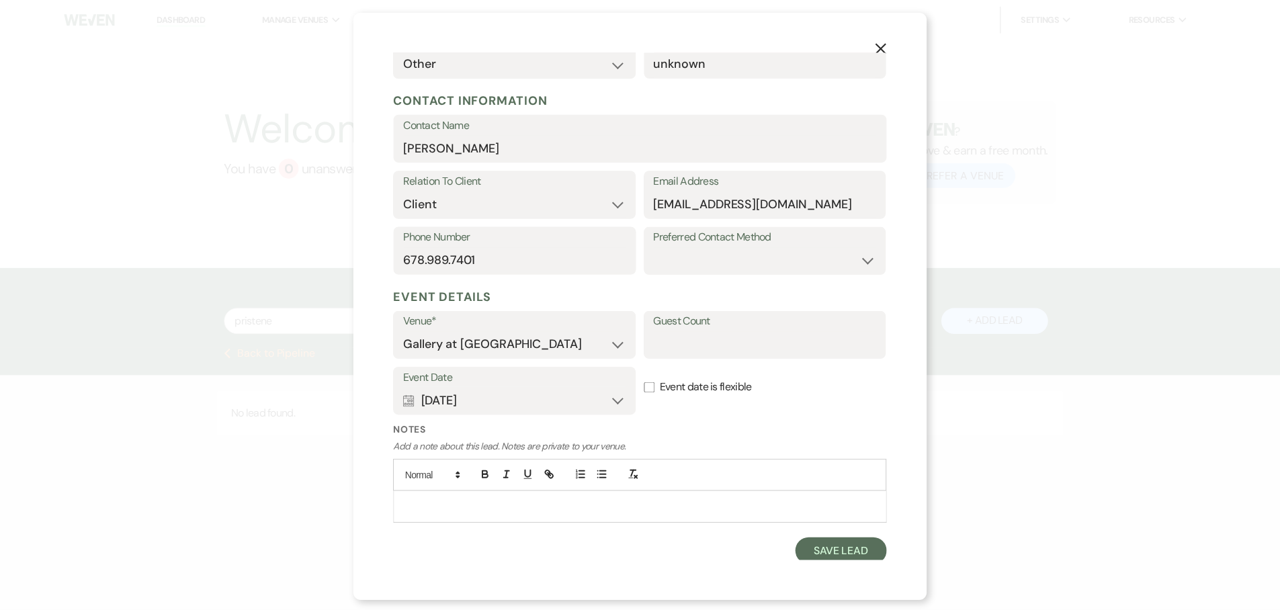
scroll to position [206, 0]
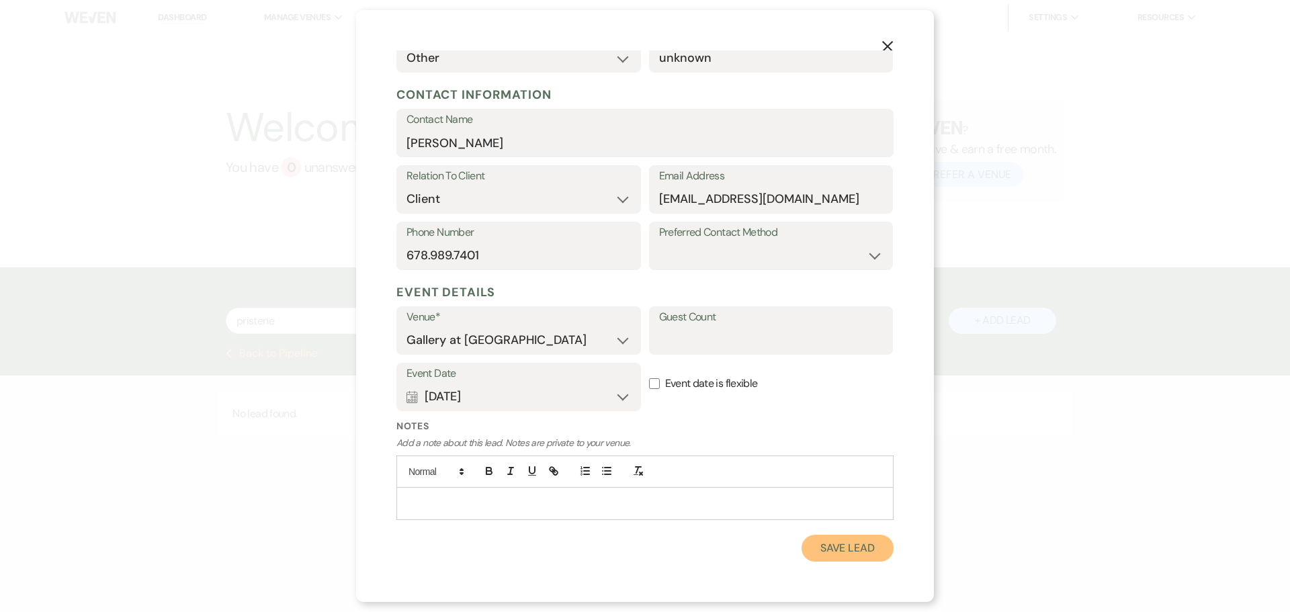
click at [828, 552] on button "Save Lead" at bounding box center [847, 548] width 92 height 27
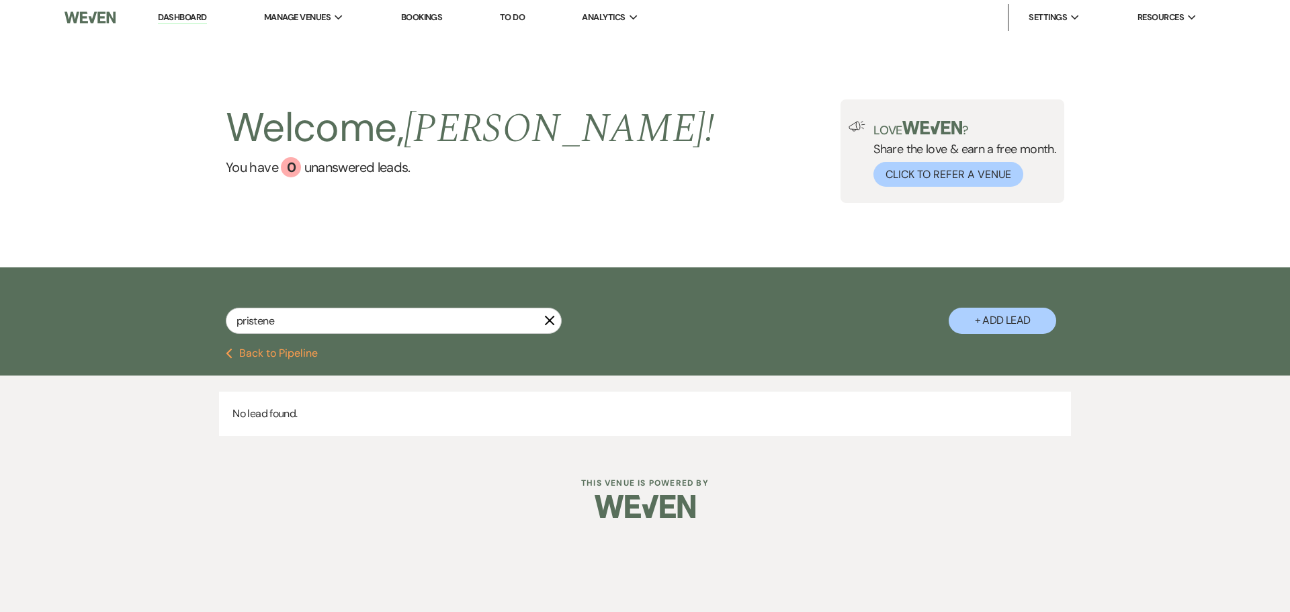
click at [551, 320] on use "button" at bounding box center [550, 321] width 10 height 10
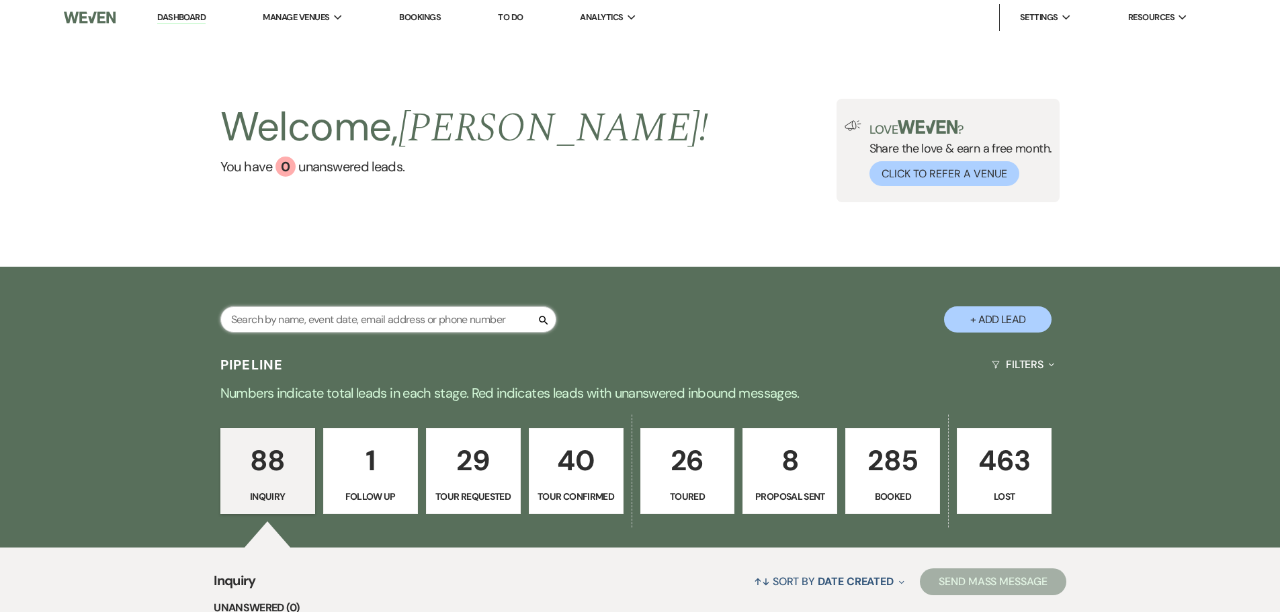
click at [316, 321] on input "text" at bounding box center [388, 319] width 336 height 26
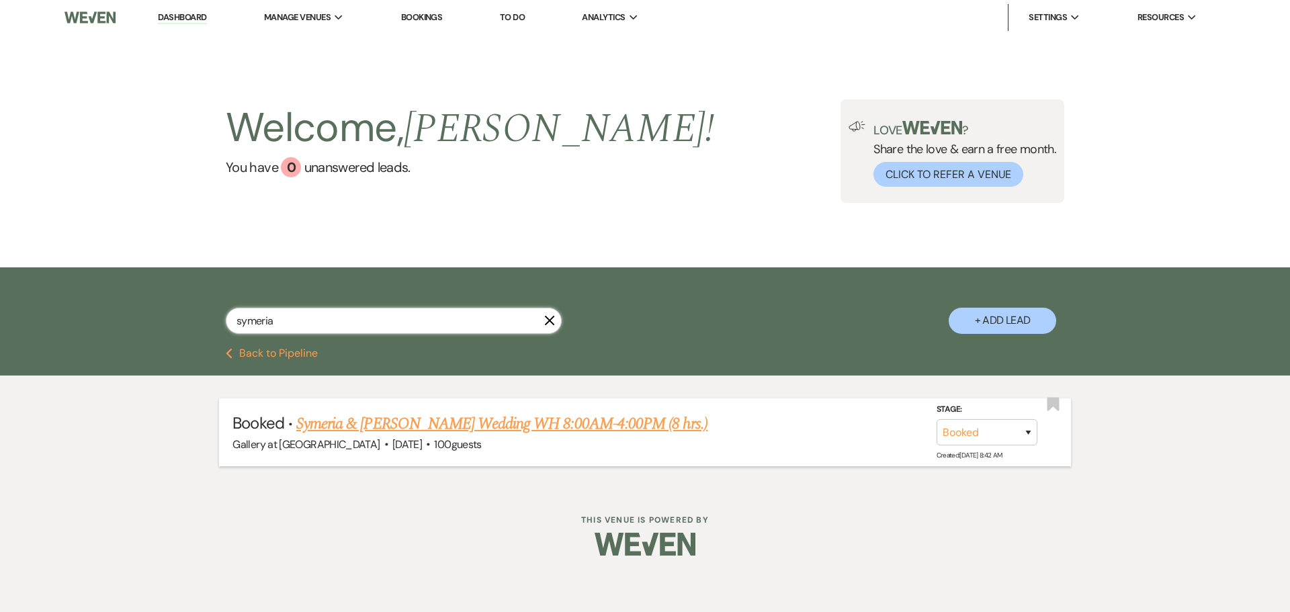
type input "symeria"
click at [425, 425] on link "Symeria & Breon's Wedding WH 8:00AM-4:00PM (8 hrs.)" at bounding box center [501, 424] width 411 height 24
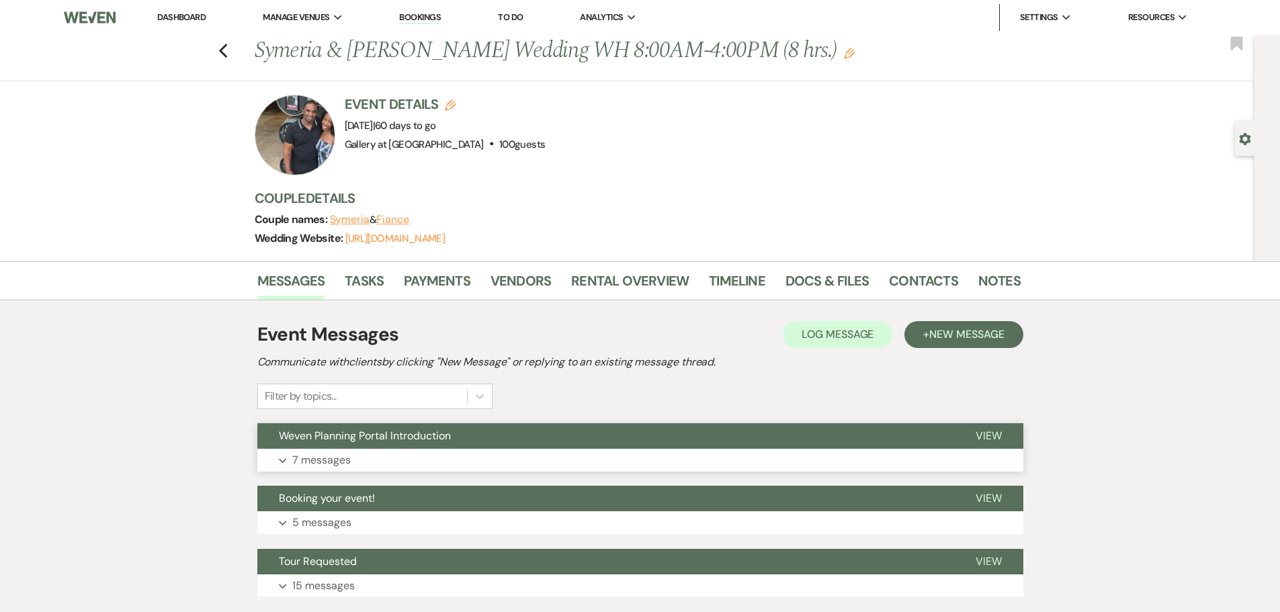
click at [404, 451] on button "Expand 7 messages" at bounding box center [640, 460] width 766 height 23
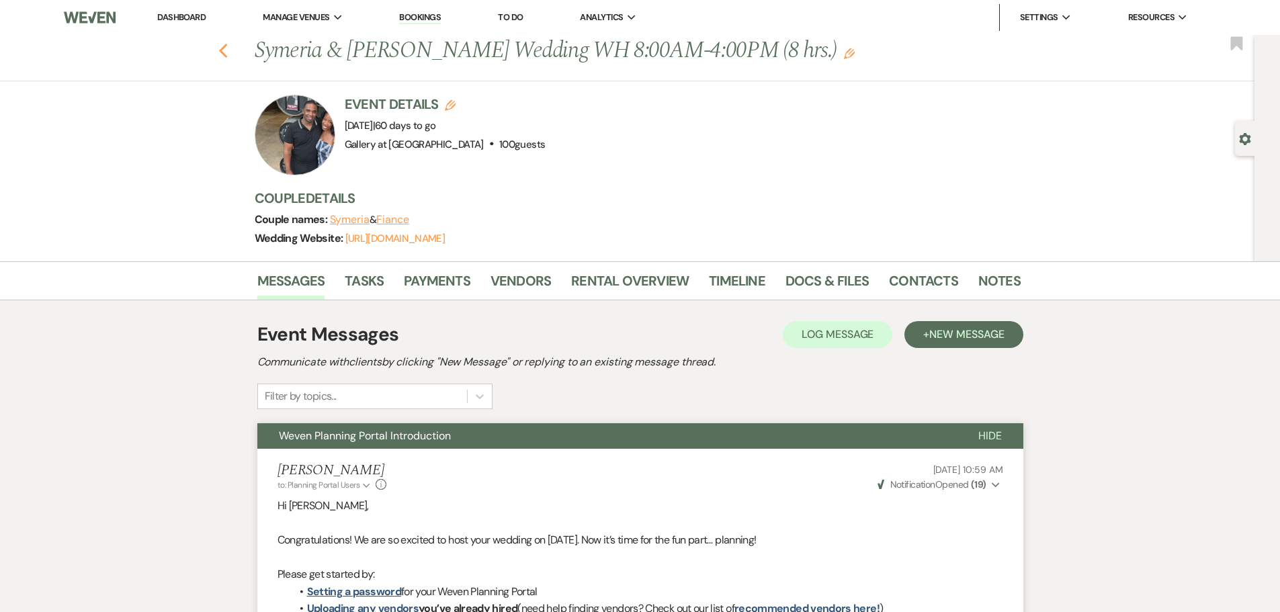
click at [227, 54] on use "button" at bounding box center [222, 51] width 9 height 15
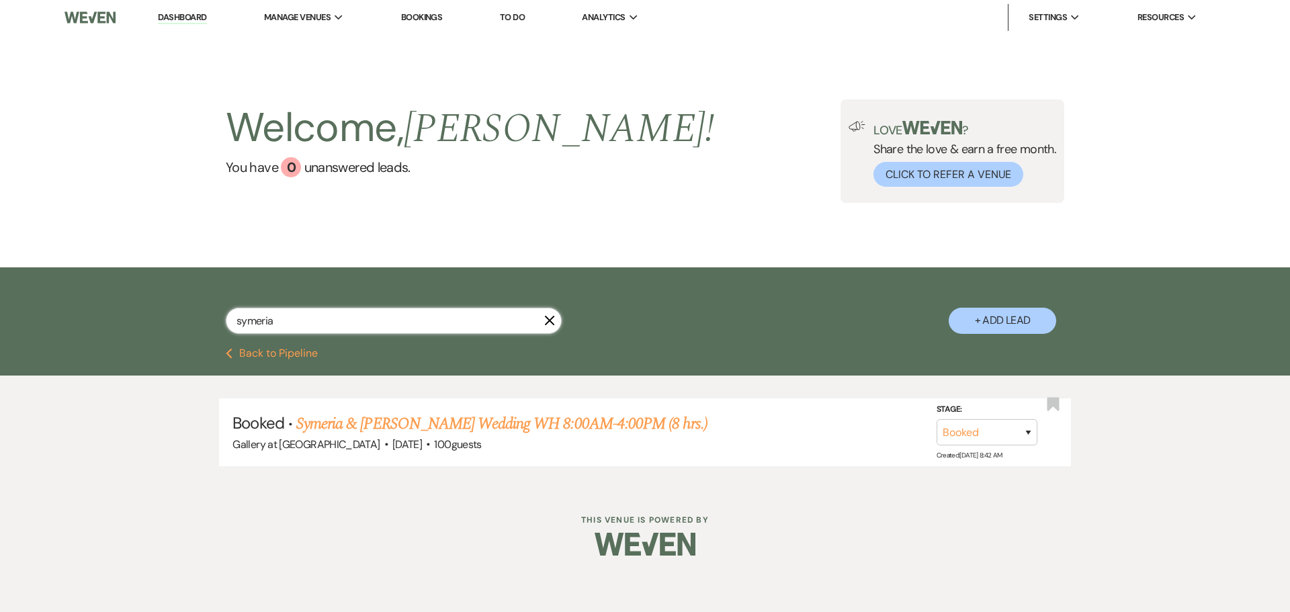
drag, startPoint x: 305, startPoint y: 322, endPoint x: 200, endPoint y: 325, distance: 105.5
click at [200, 325] on div "symeria X + Add Lead" at bounding box center [644, 309] width 967 height 71
type input "nicol"
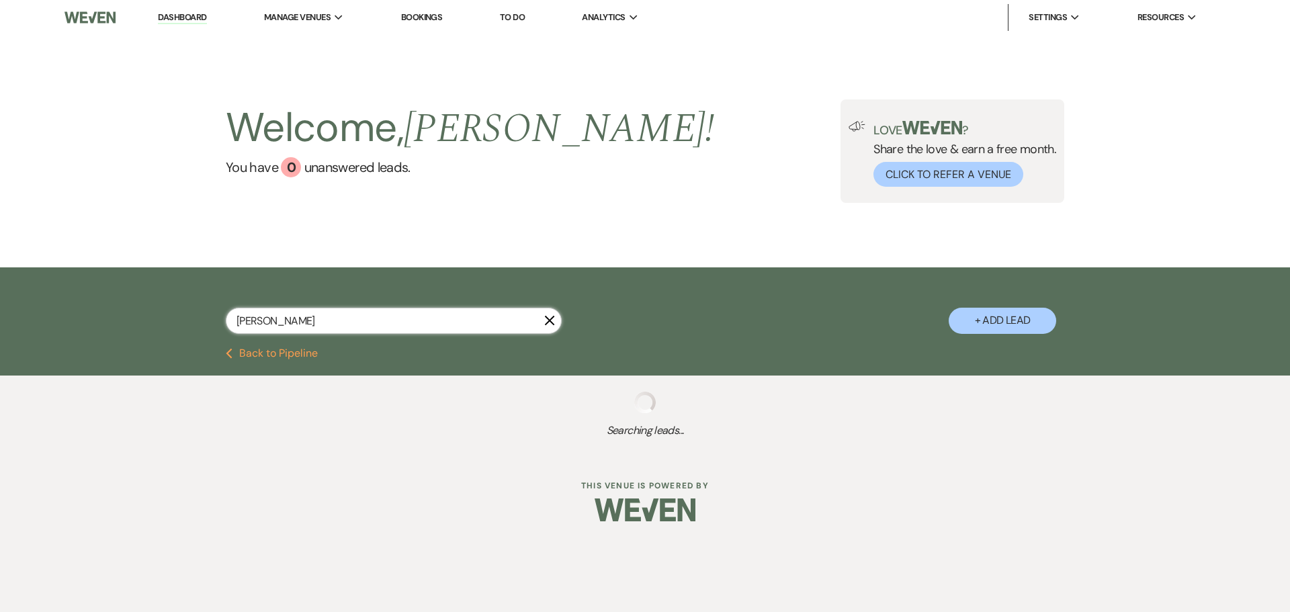
select select "8"
select select "5"
select select "8"
select select "5"
select select "8"
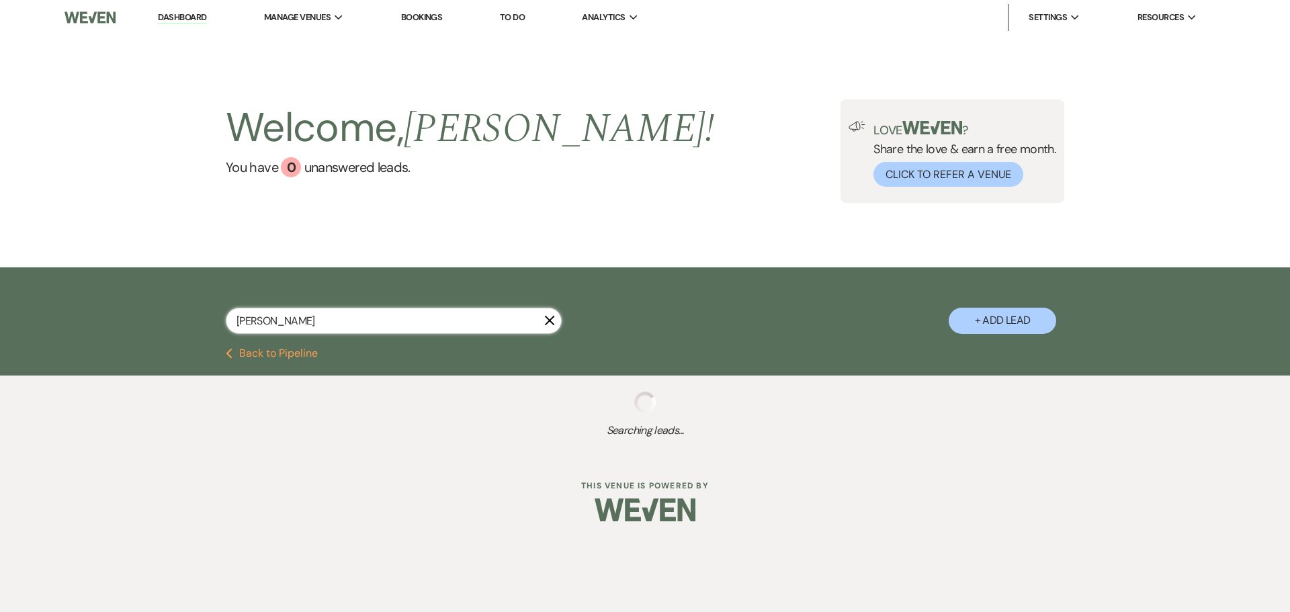
select select "5"
select select "8"
select select "5"
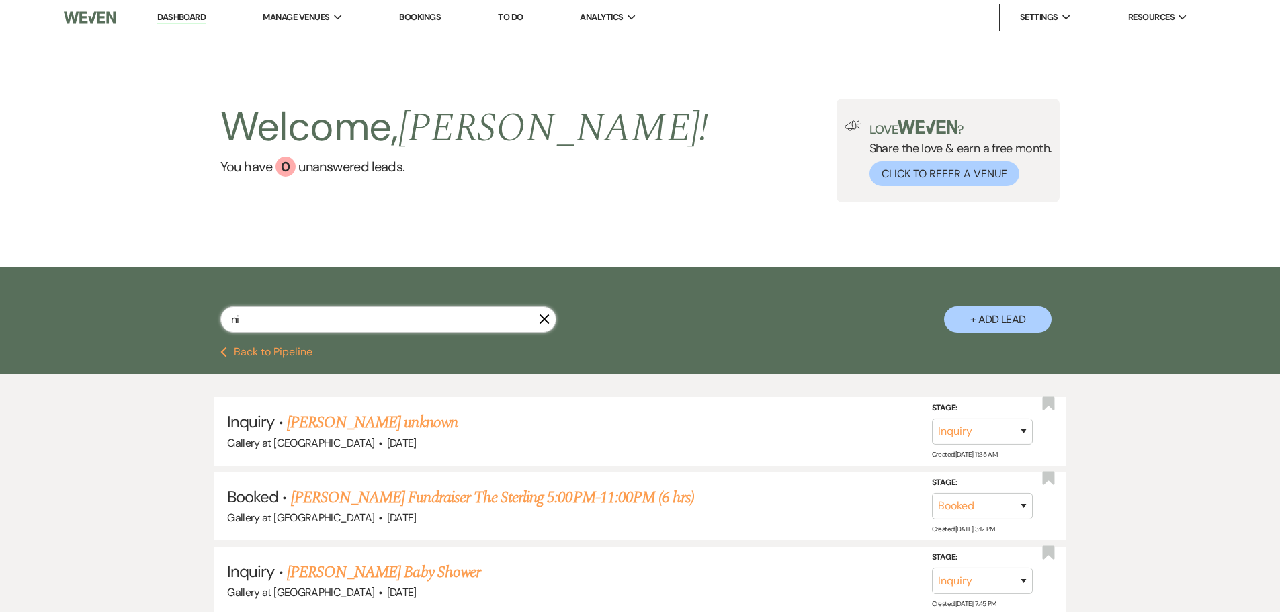
type input "n"
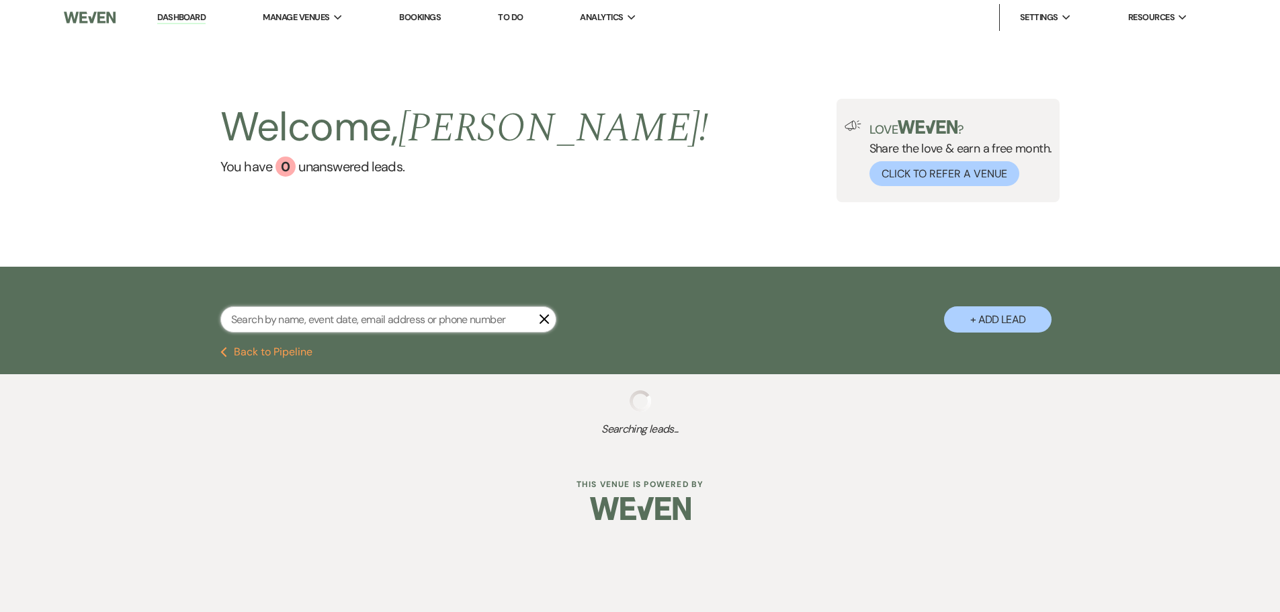
select select "8"
select select "5"
select select "8"
select select "5"
select select "8"
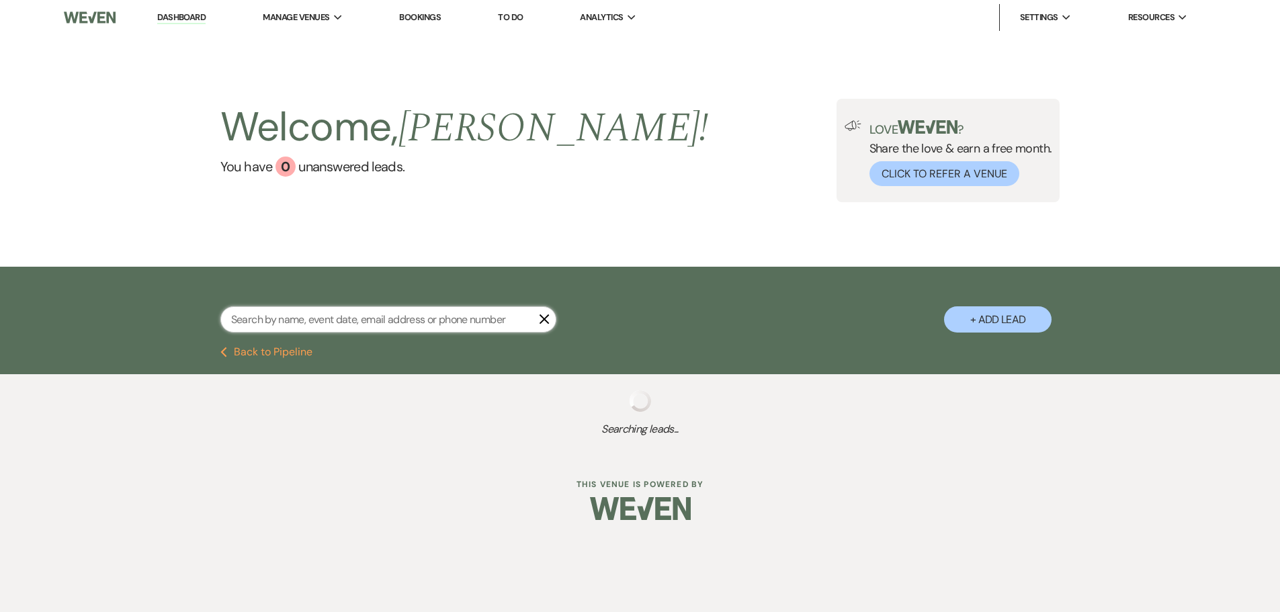
select select "5"
select select "8"
select select "5"
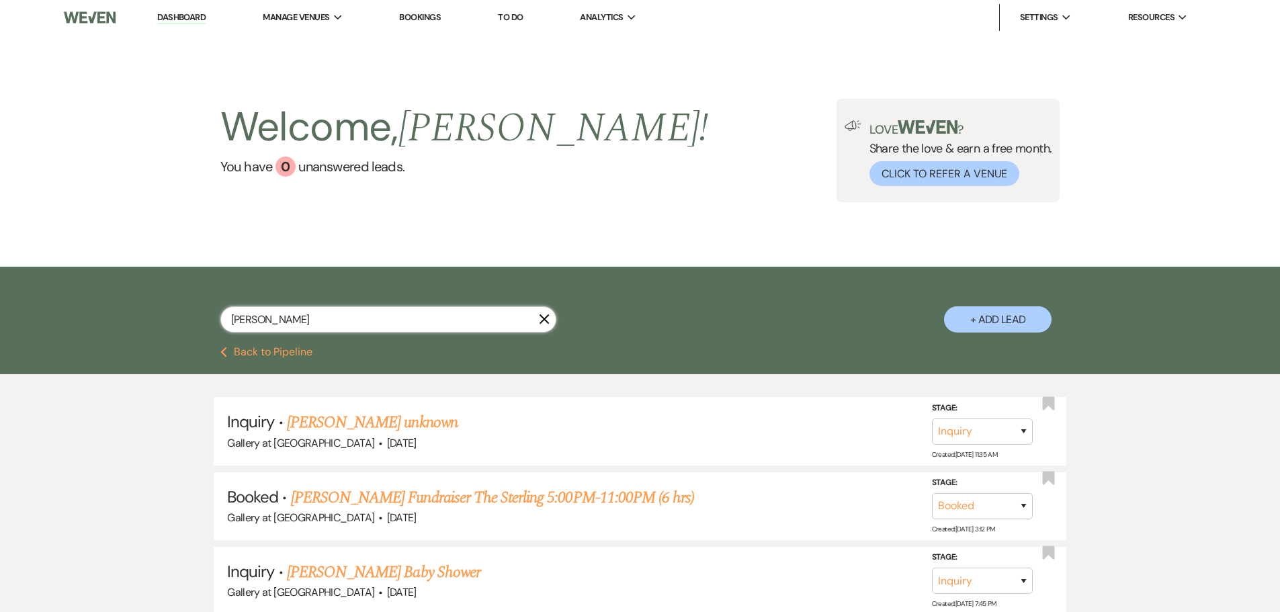
type input "william"
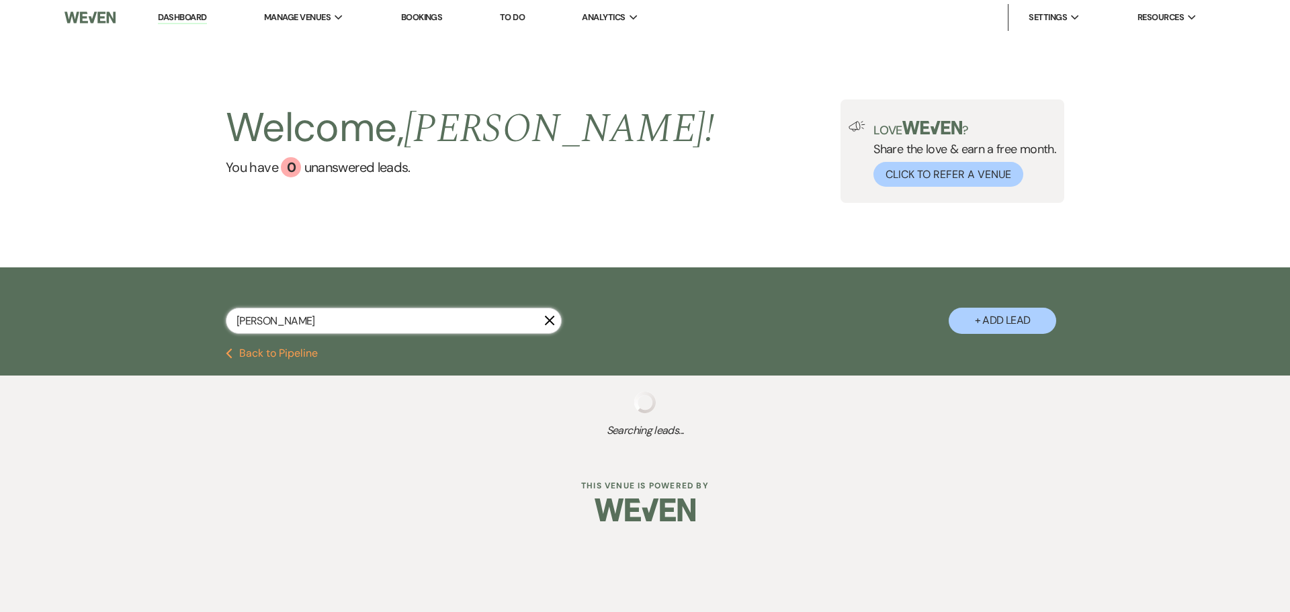
select select "6"
select select "2"
select select "4"
select select "2"
select select "8"
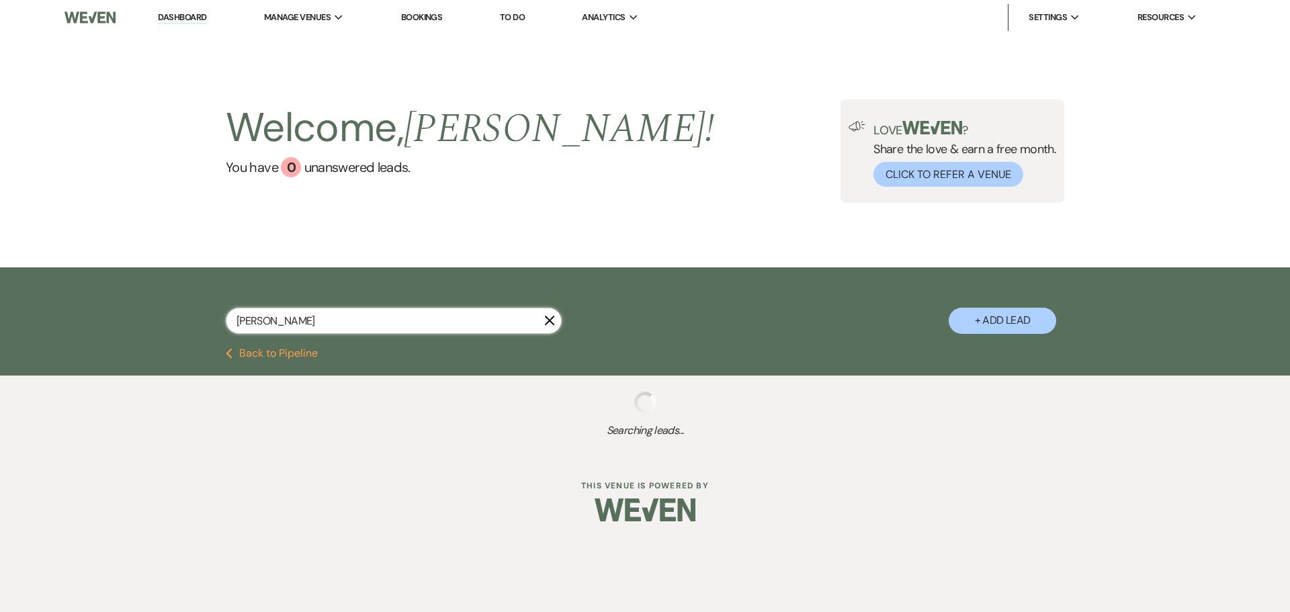
select select "8"
select select "11"
select select "8"
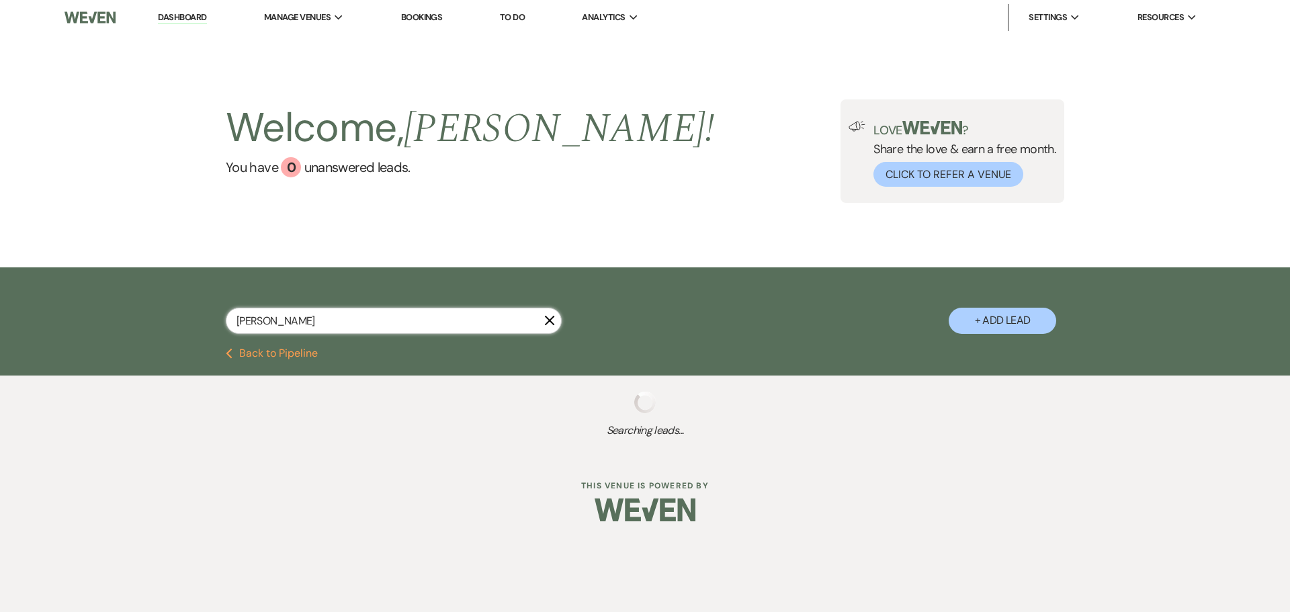
select select "8"
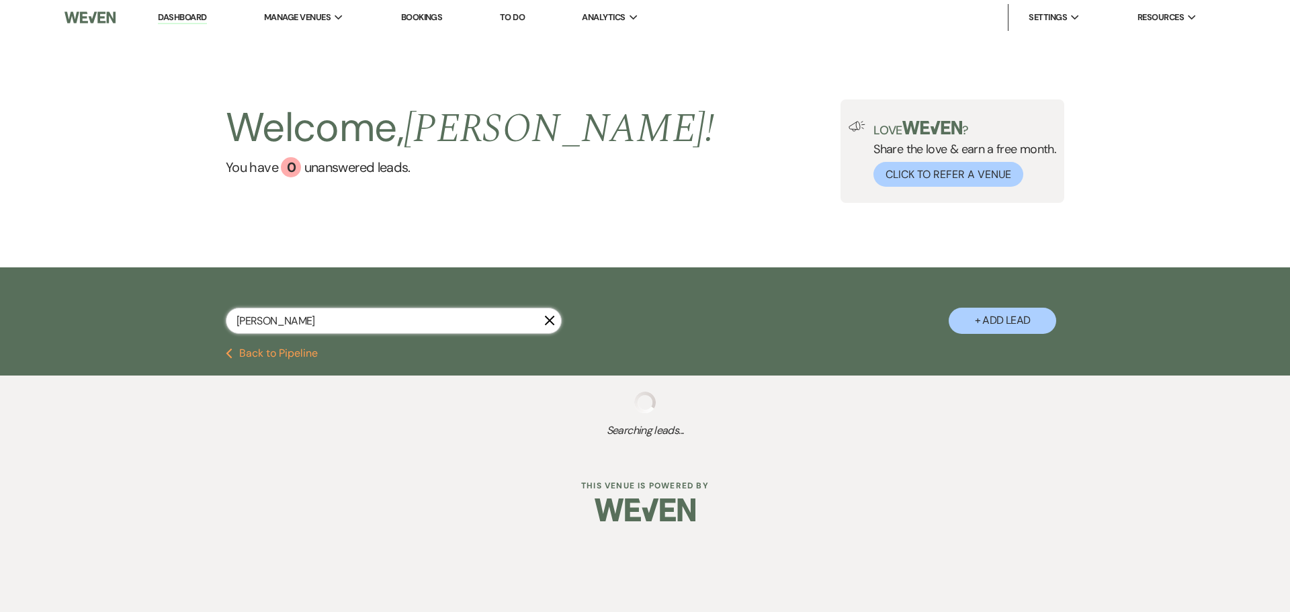
select select "5"
select select "4"
select select "8"
select select "4"
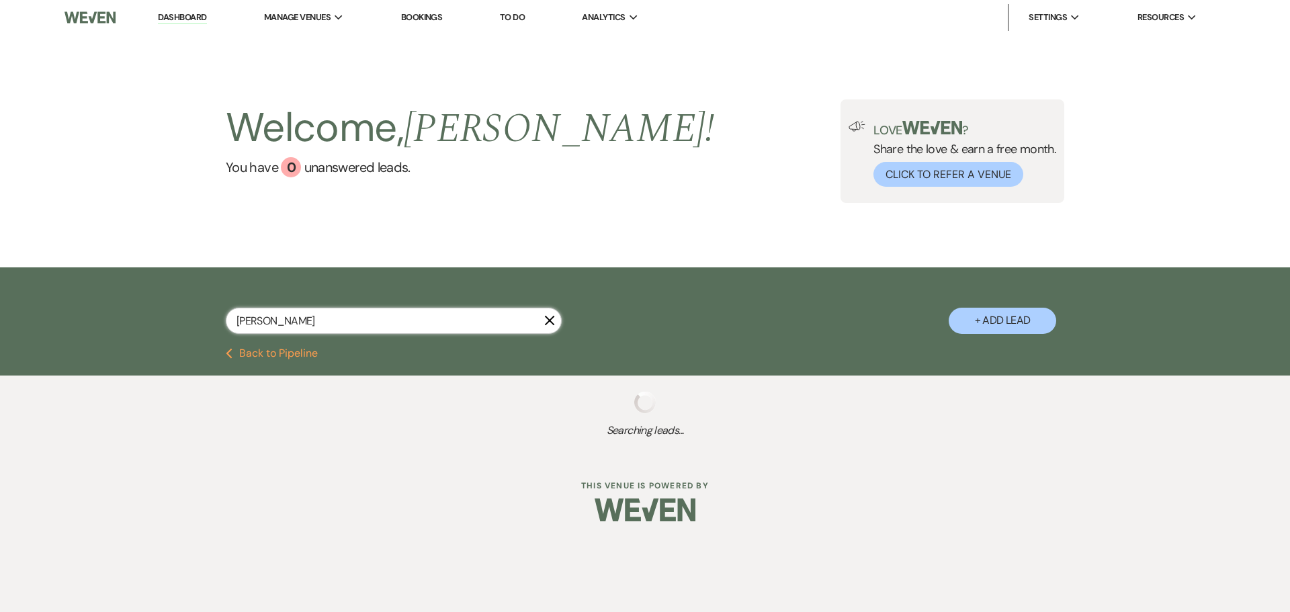
select select "8"
select select "5"
select select "8"
select select "5"
select select "8"
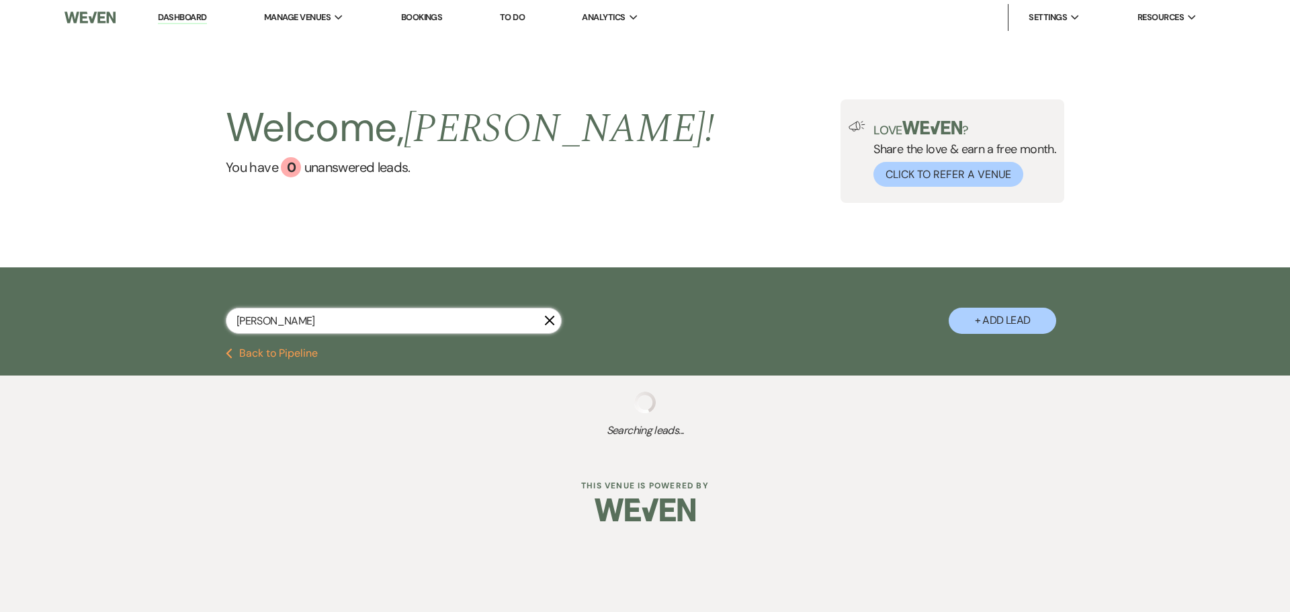
select select "5"
select select "8"
select select "5"
select select "8"
select select "5"
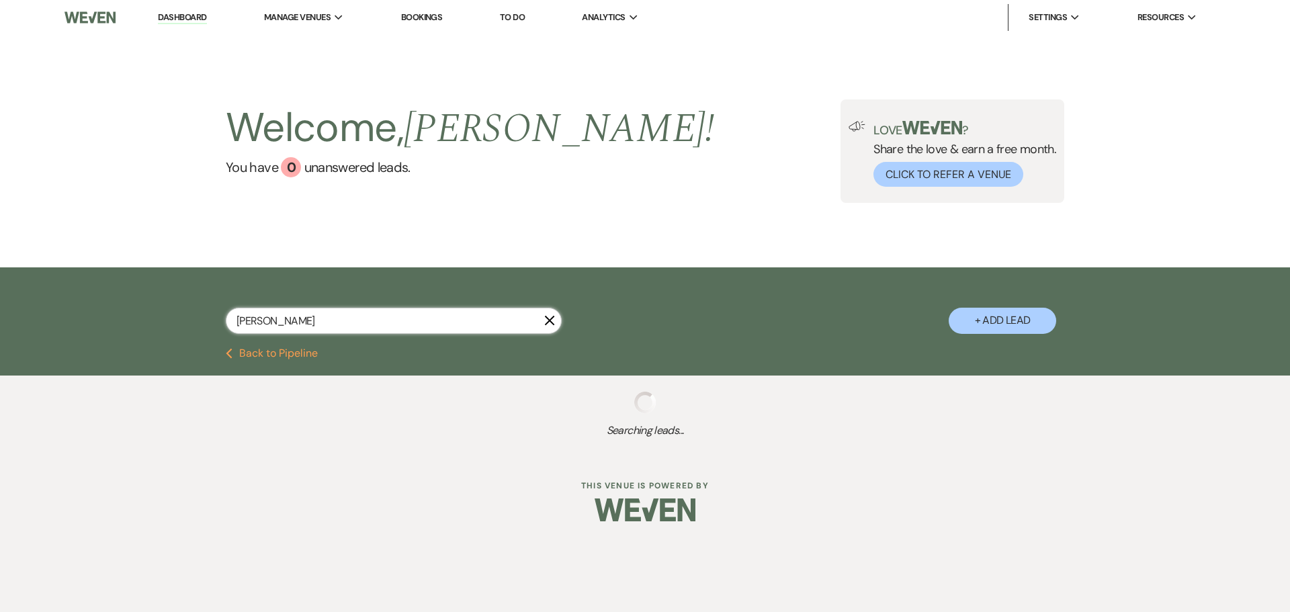
select select "8"
select select "5"
select select "8"
select select "5"
select select "8"
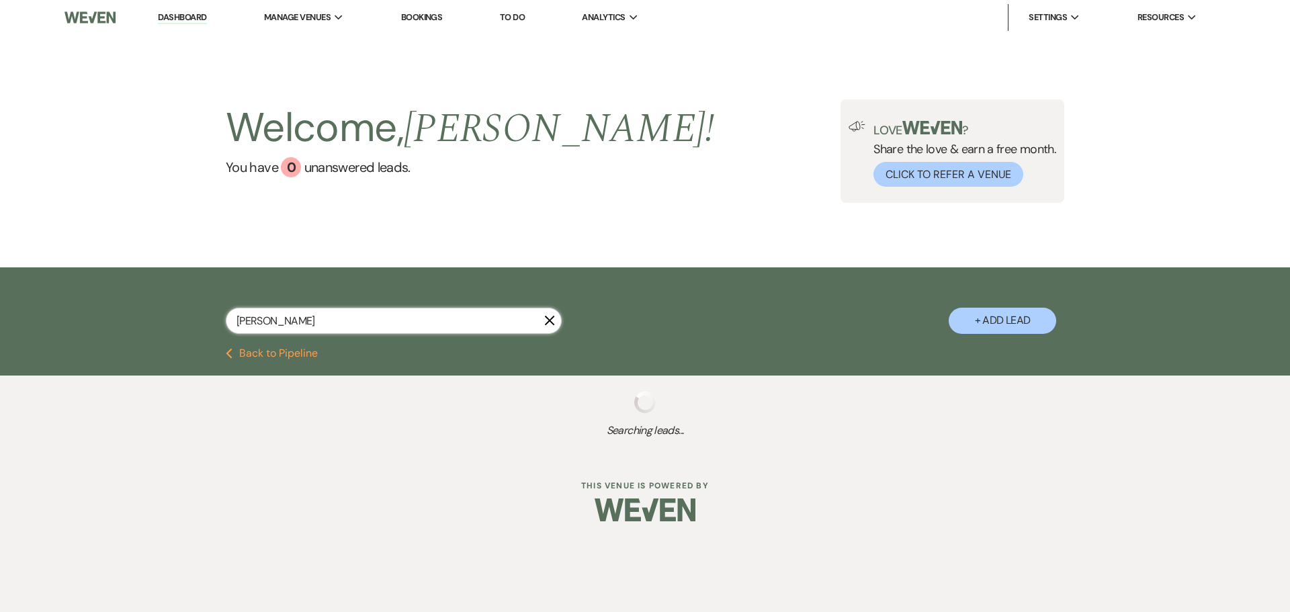
select select "5"
select select "8"
select select "5"
select select "8"
select select "5"
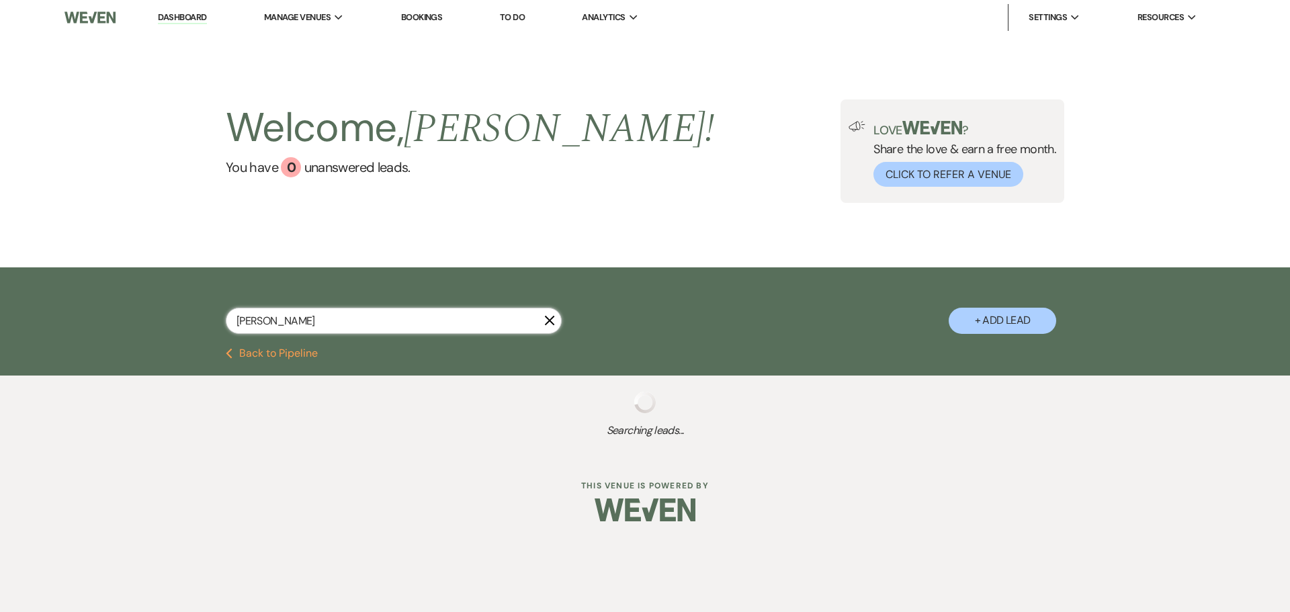
select select "8"
select select "5"
select select "8"
select select "5"
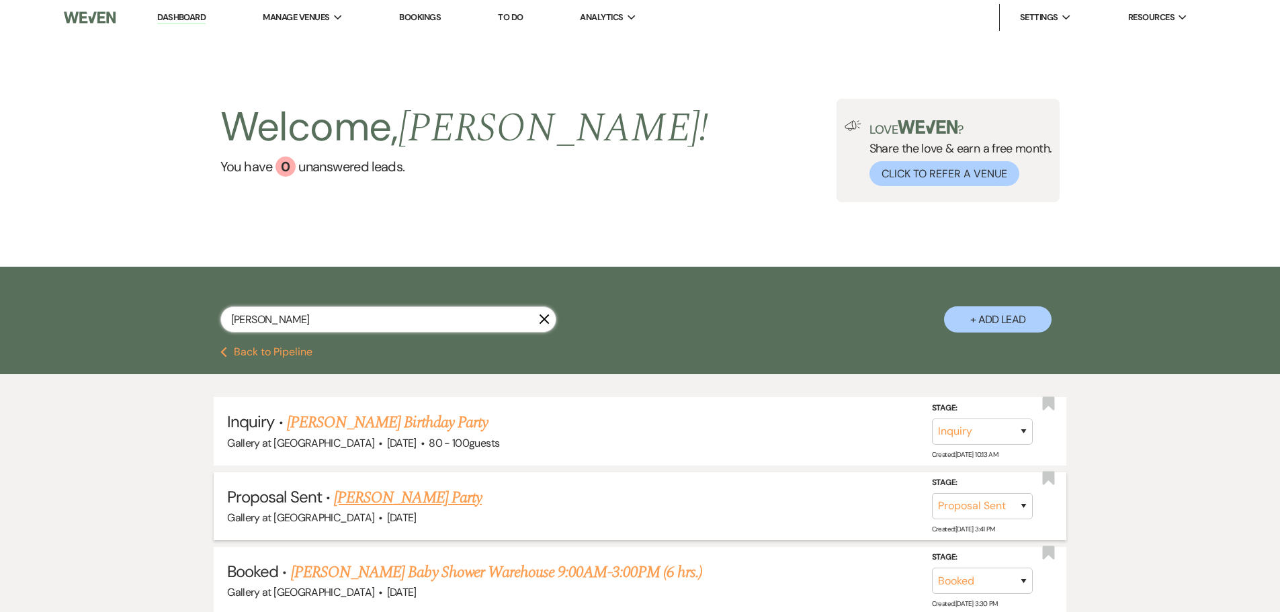
type input "william"
click at [465, 495] on link "William Kirkland's Party" at bounding box center [408, 498] width 148 height 24
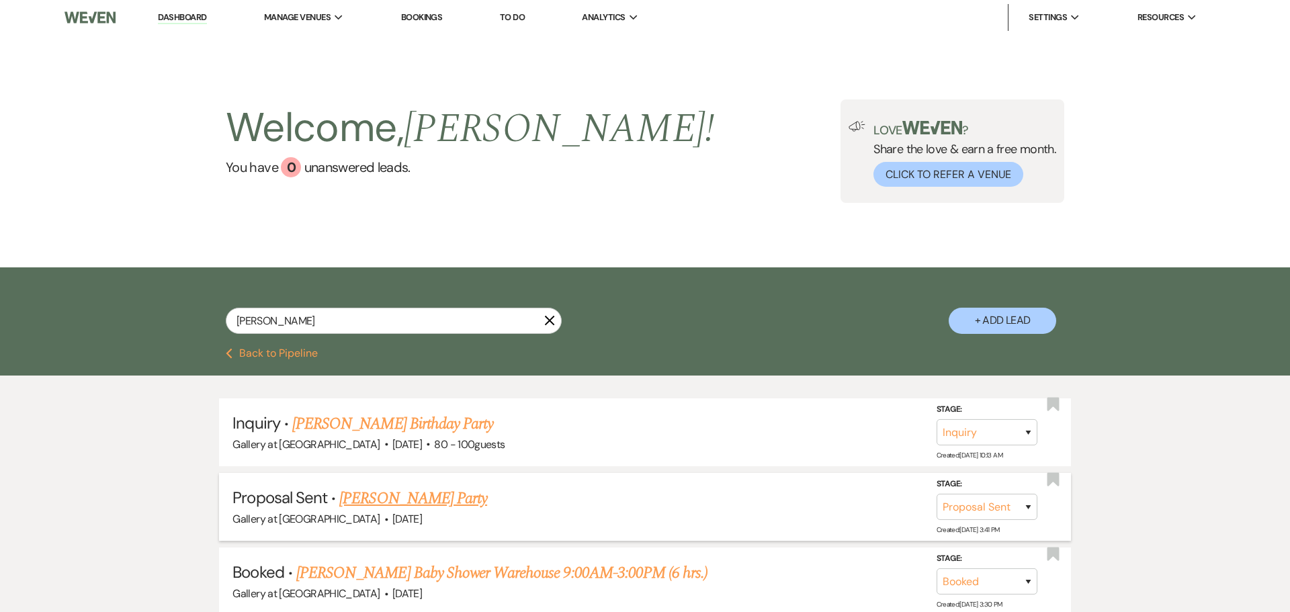
select select "6"
select select "22"
select select "13"
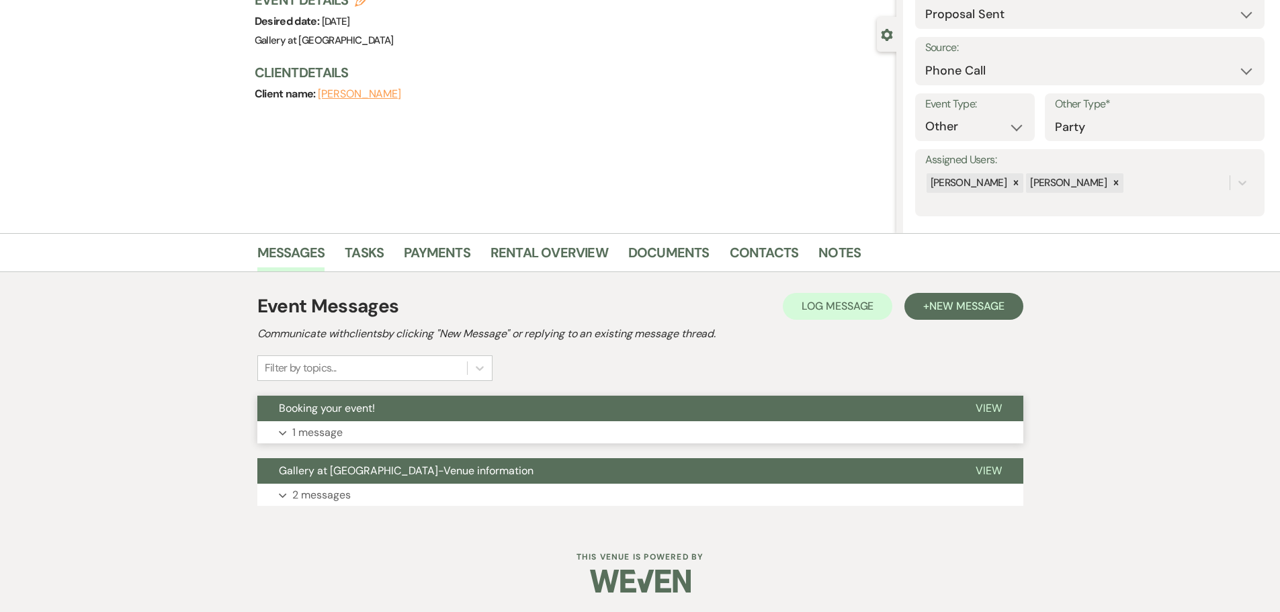
scroll to position [105, 0]
click at [337, 397] on button "Booking your event!" at bounding box center [605, 408] width 697 height 26
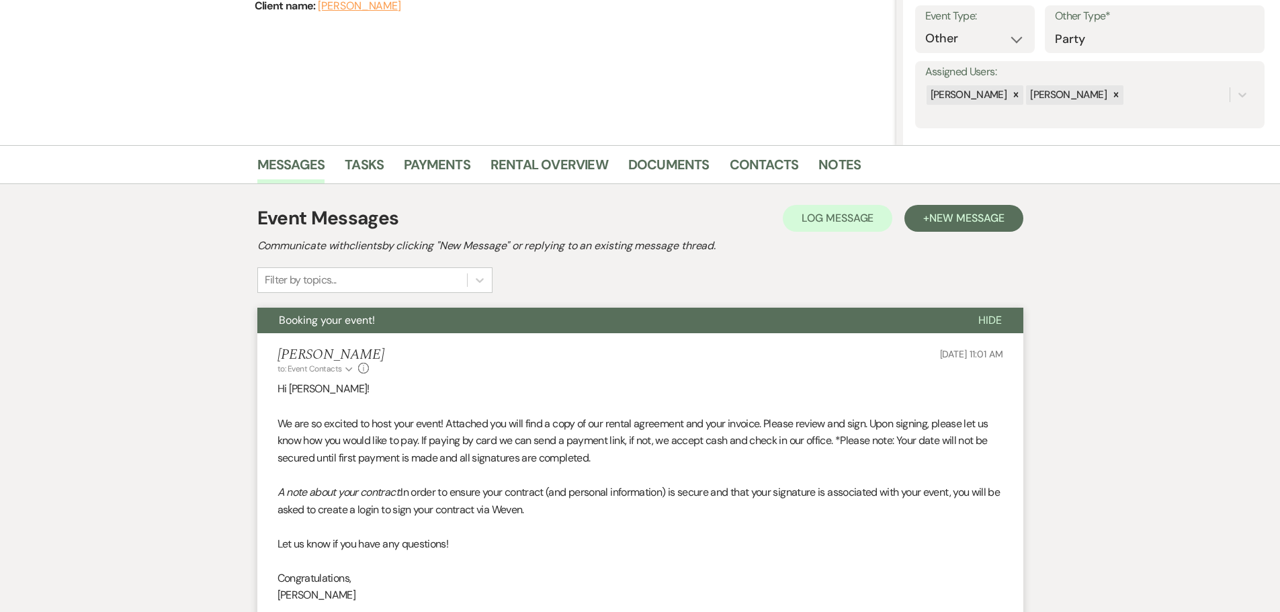
scroll to position [441, 0]
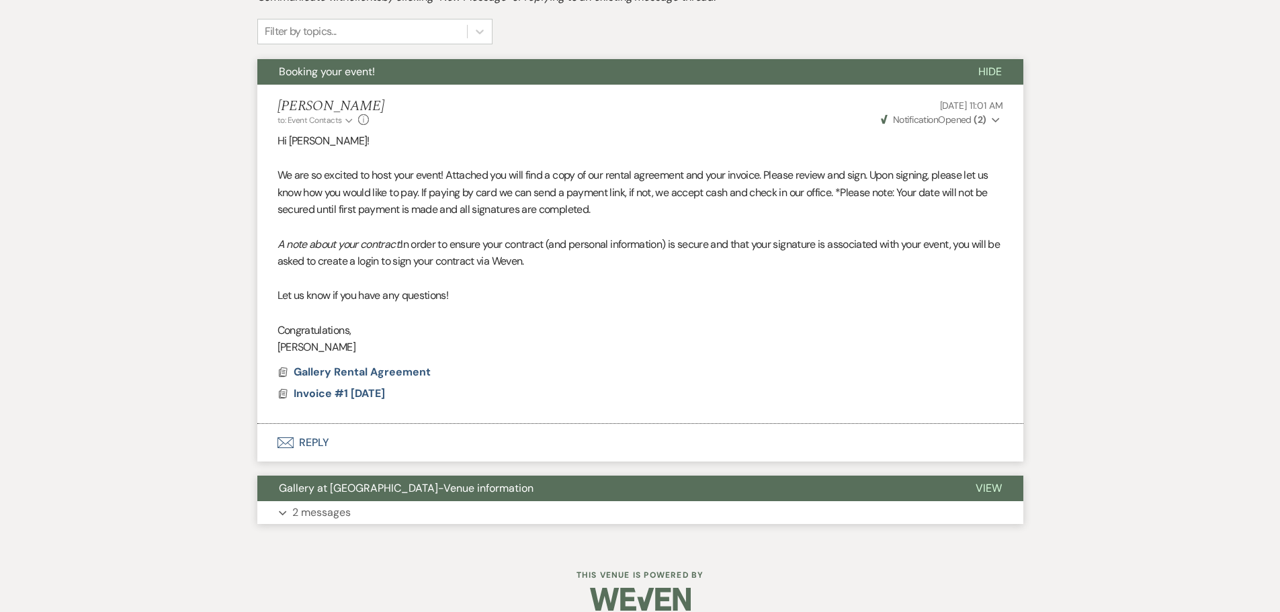
click at [351, 506] on button "Expand 2 messages" at bounding box center [640, 512] width 766 height 23
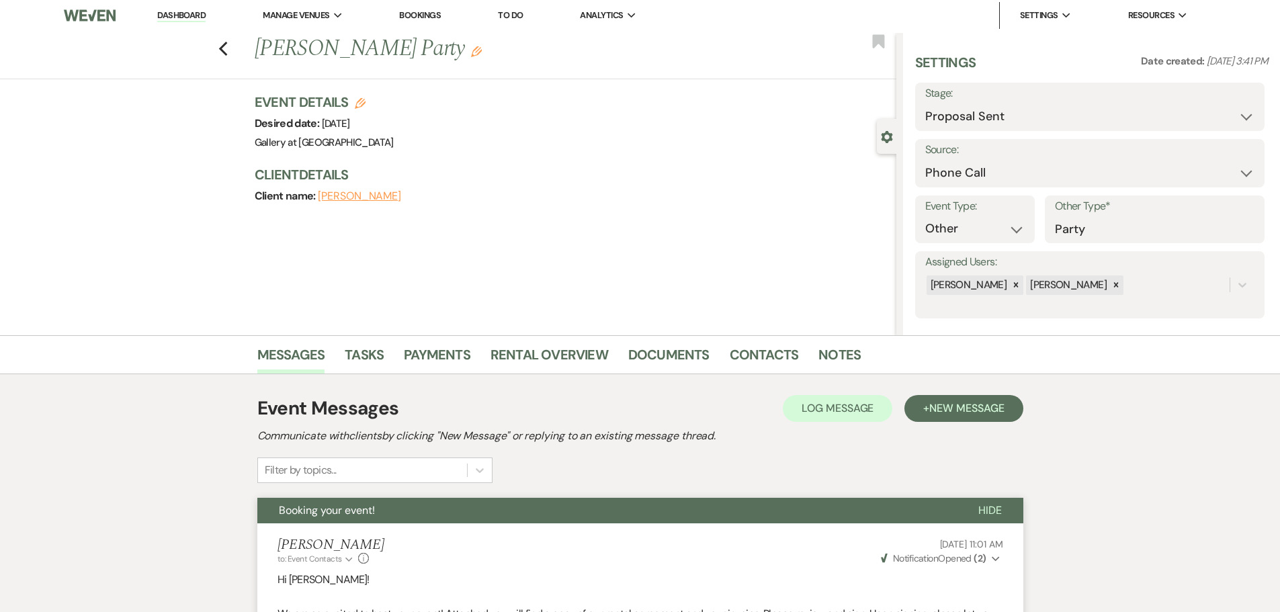
scroll to position [0, 0]
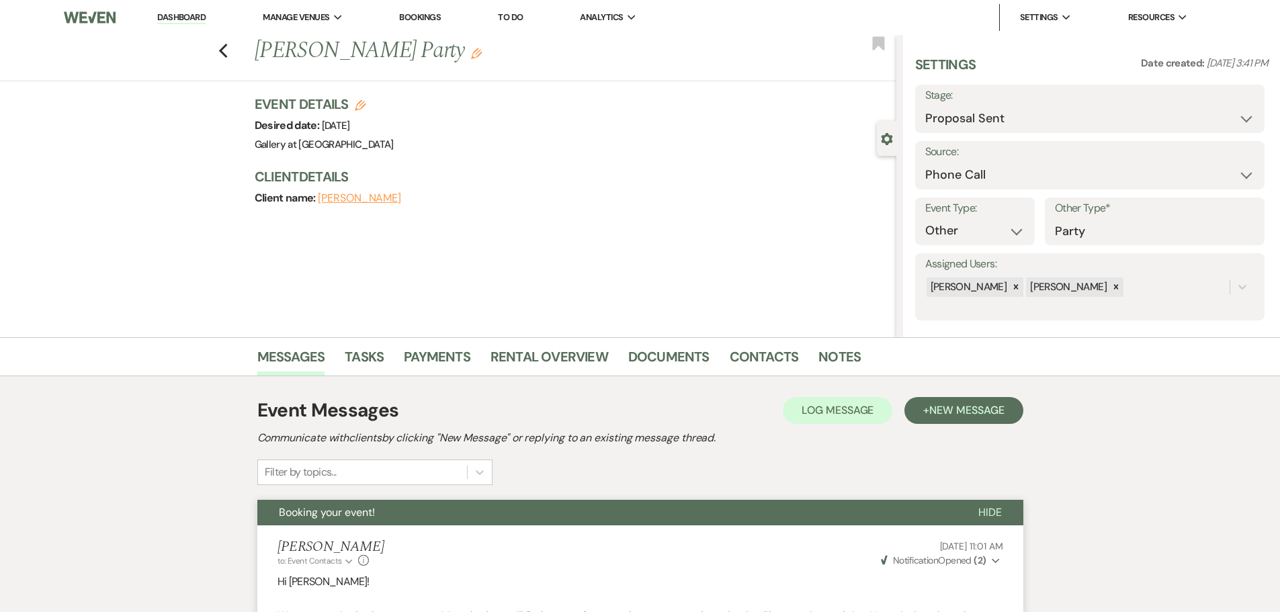
drag, startPoint x: 226, startPoint y: 49, endPoint x: 173, endPoint y: 1, distance: 70.9
click at [226, 49] on use "button" at bounding box center [222, 51] width 9 height 15
select select "6"
select select "2"
select select "4"
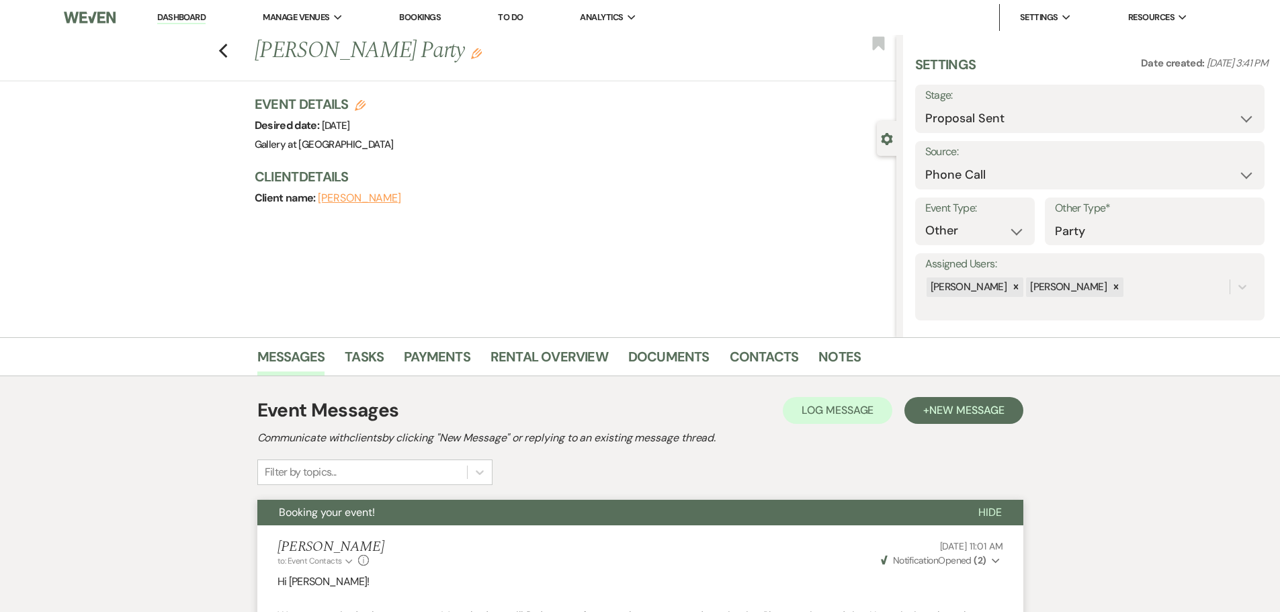
select select "2"
select select "8"
select select "11"
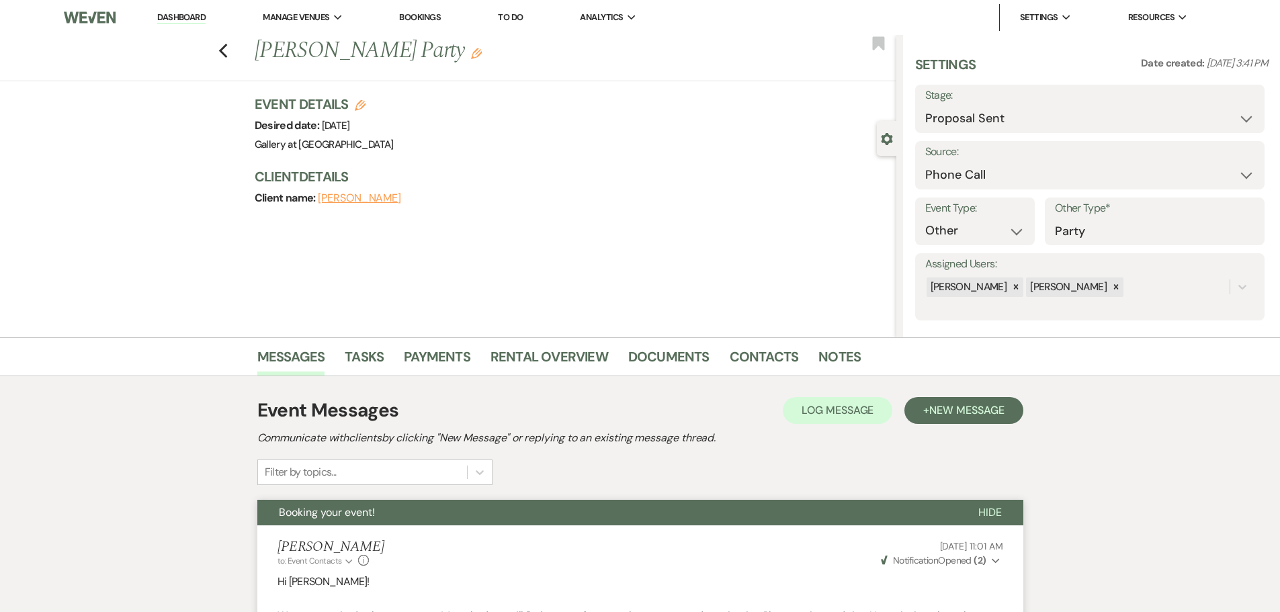
select select "8"
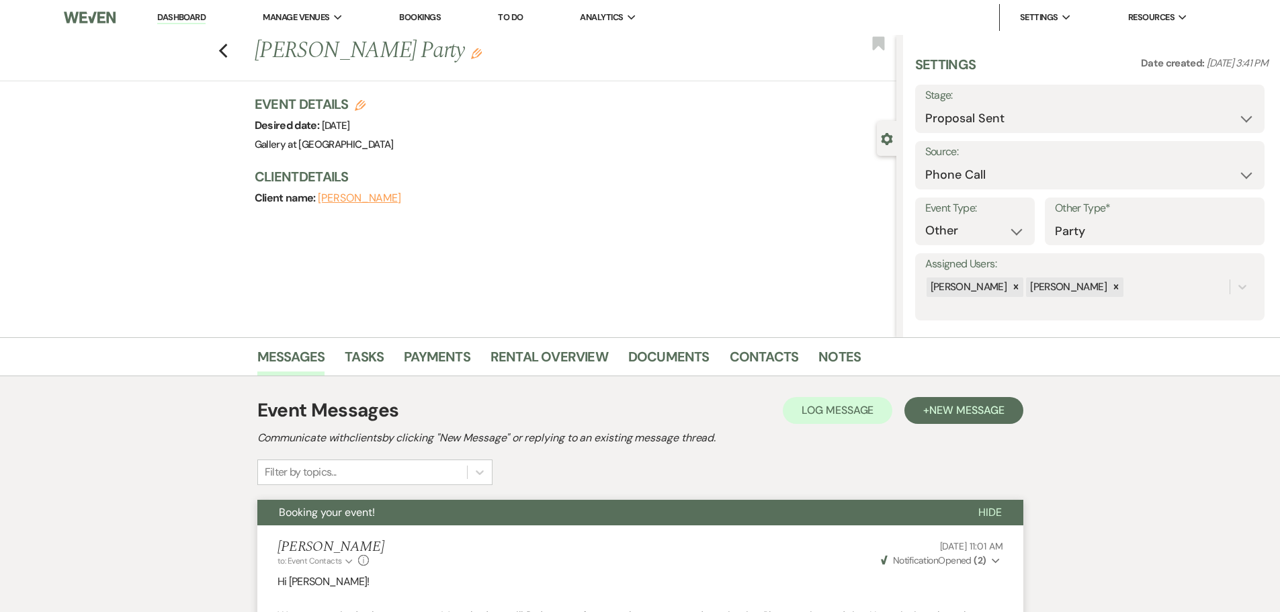
select select "8"
select select "5"
select select "4"
select select "8"
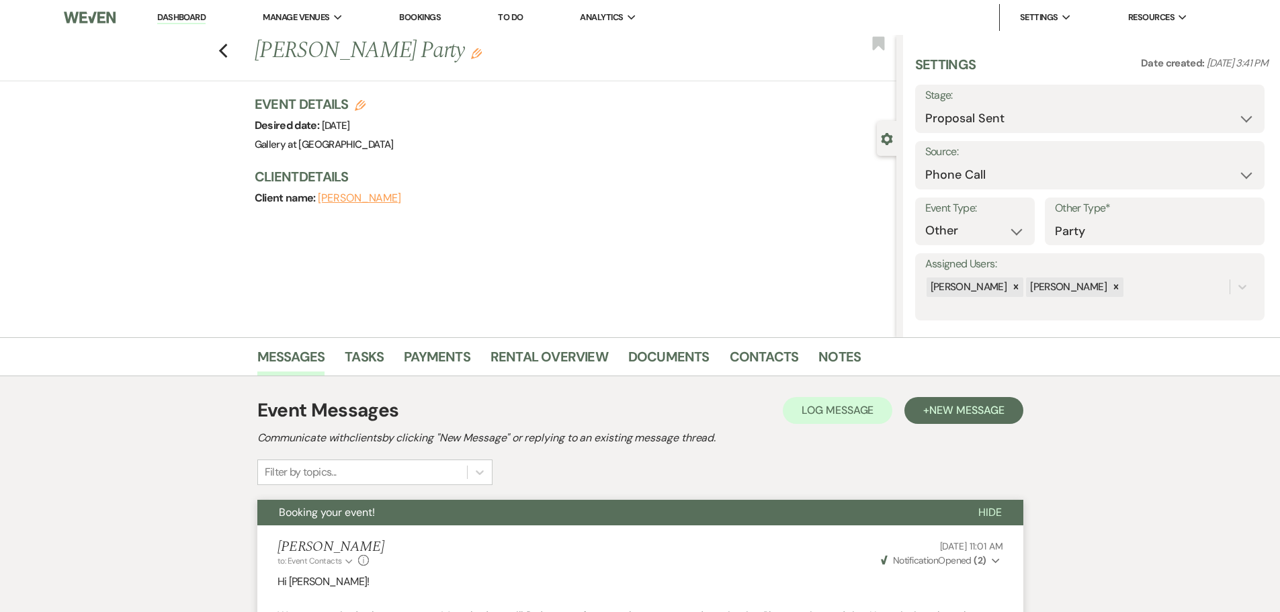
select select "8"
select select "4"
select select "8"
select select "5"
select select "8"
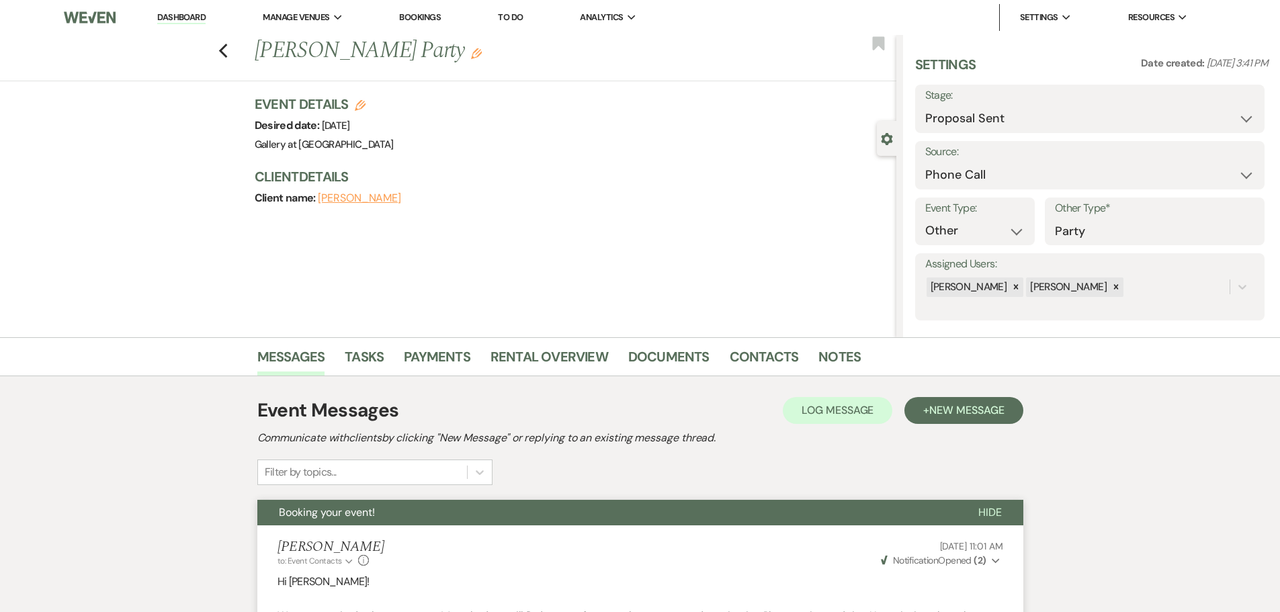
select select "5"
select select "8"
select select "5"
select select "8"
select select "5"
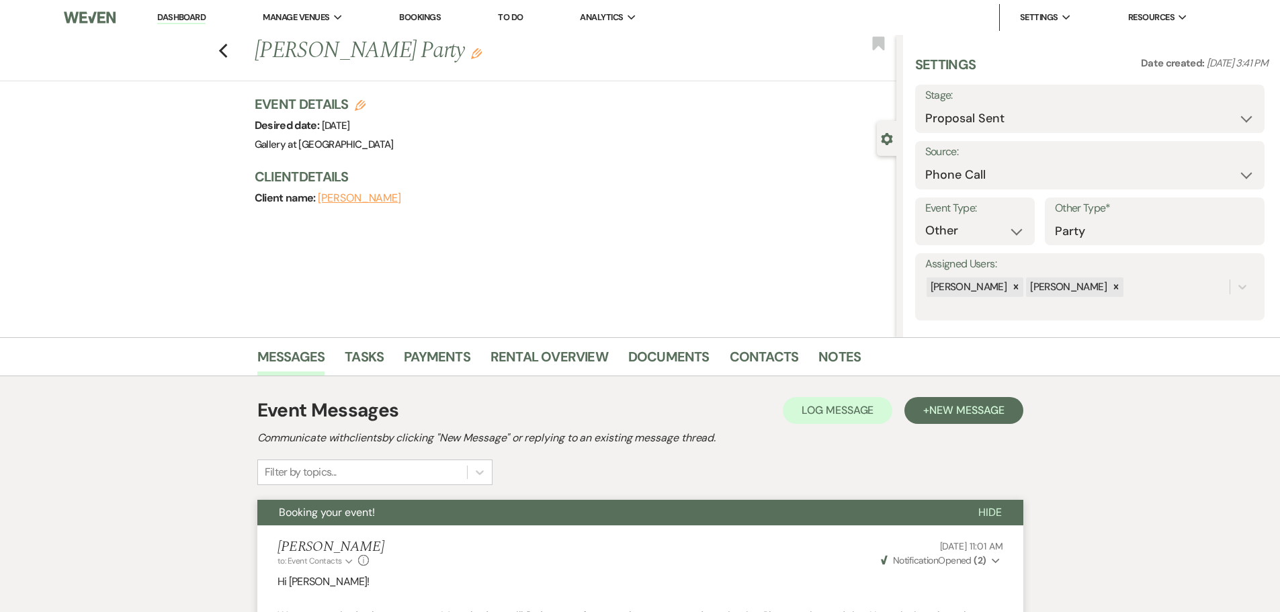
select select "8"
select select "5"
select select "8"
select select "5"
select select "8"
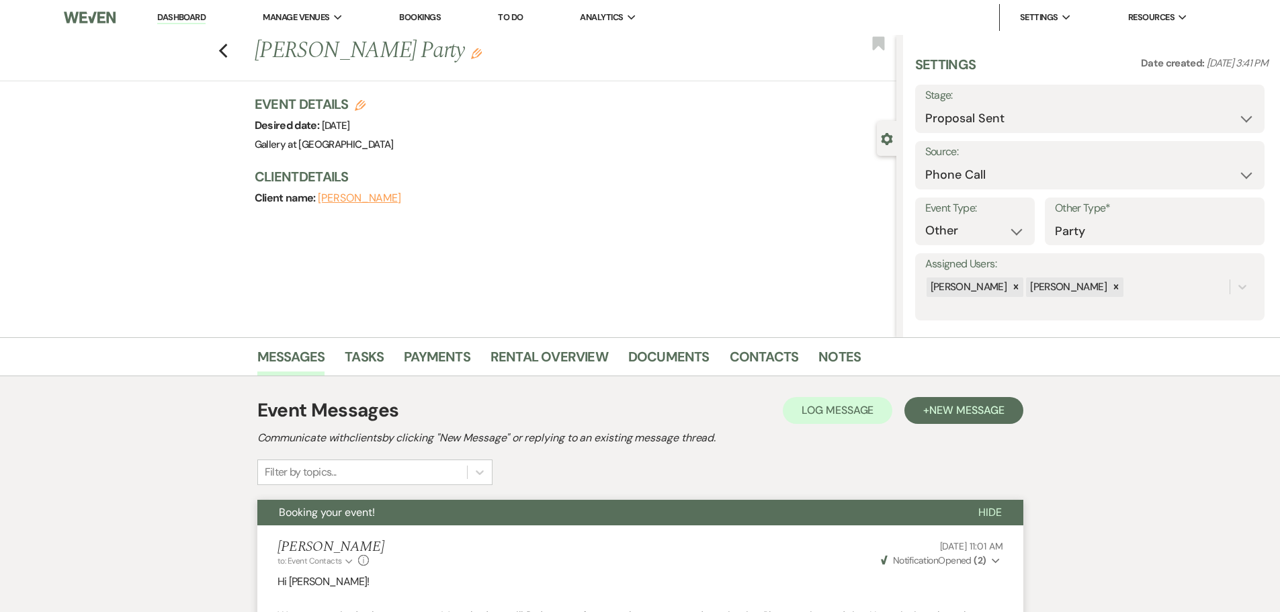
select select "5"
select select "8"
select select "5"
select select "8"
select select "5"
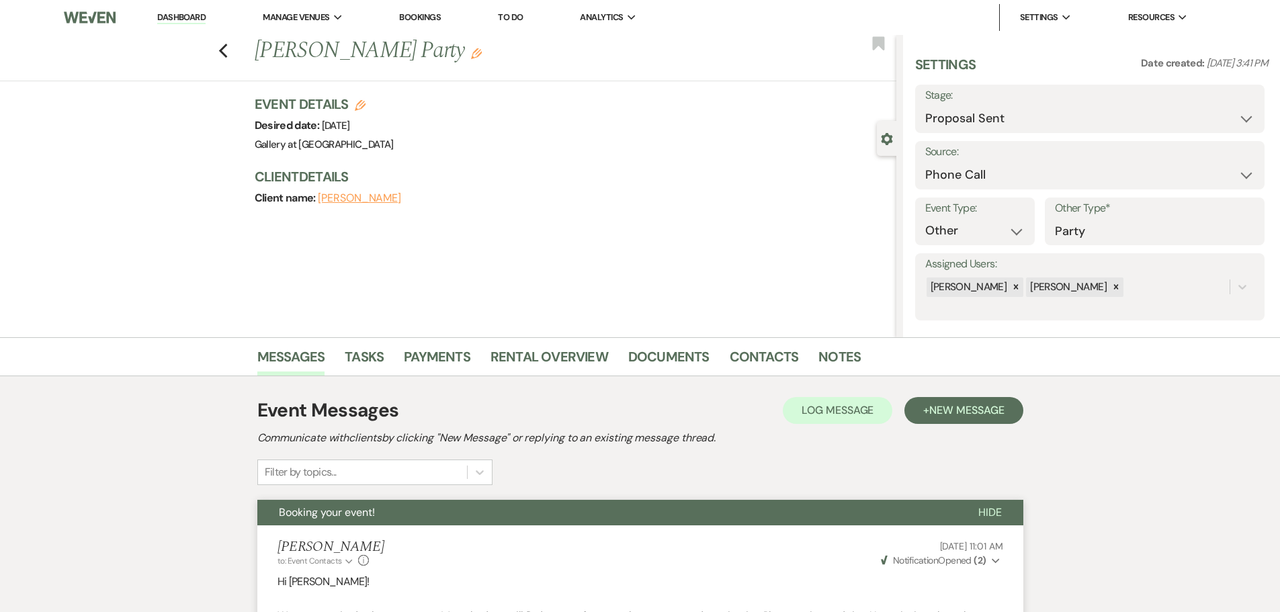
select select "8"
select select "5"
select select "8"
select select "5"
select select "8"
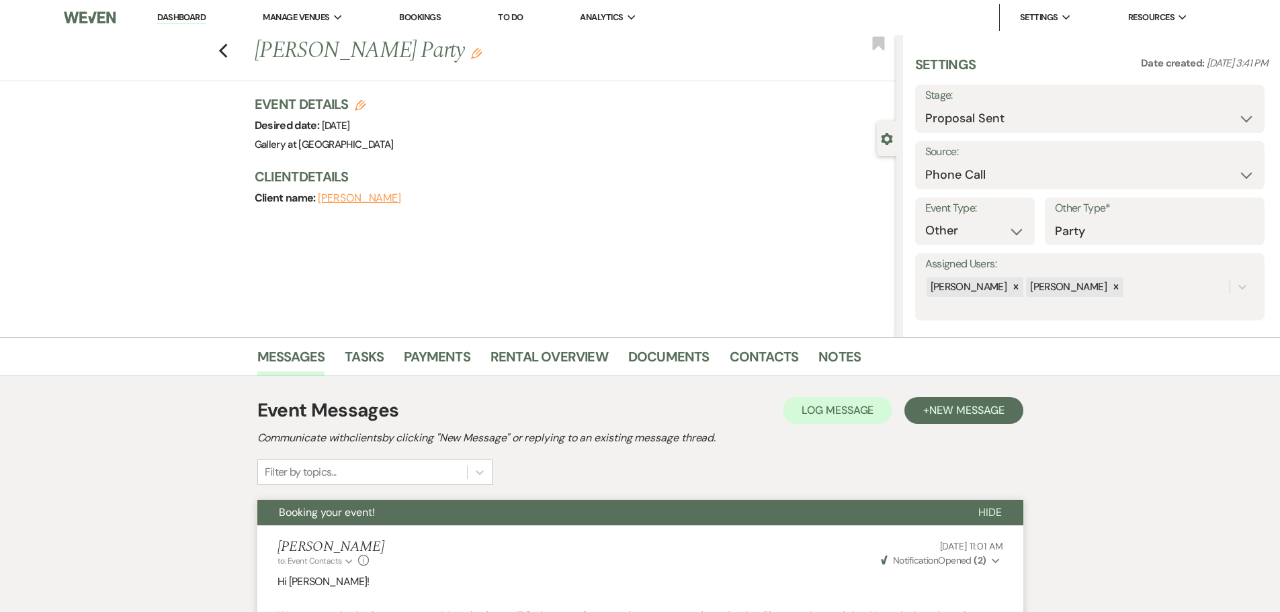
select select "5"
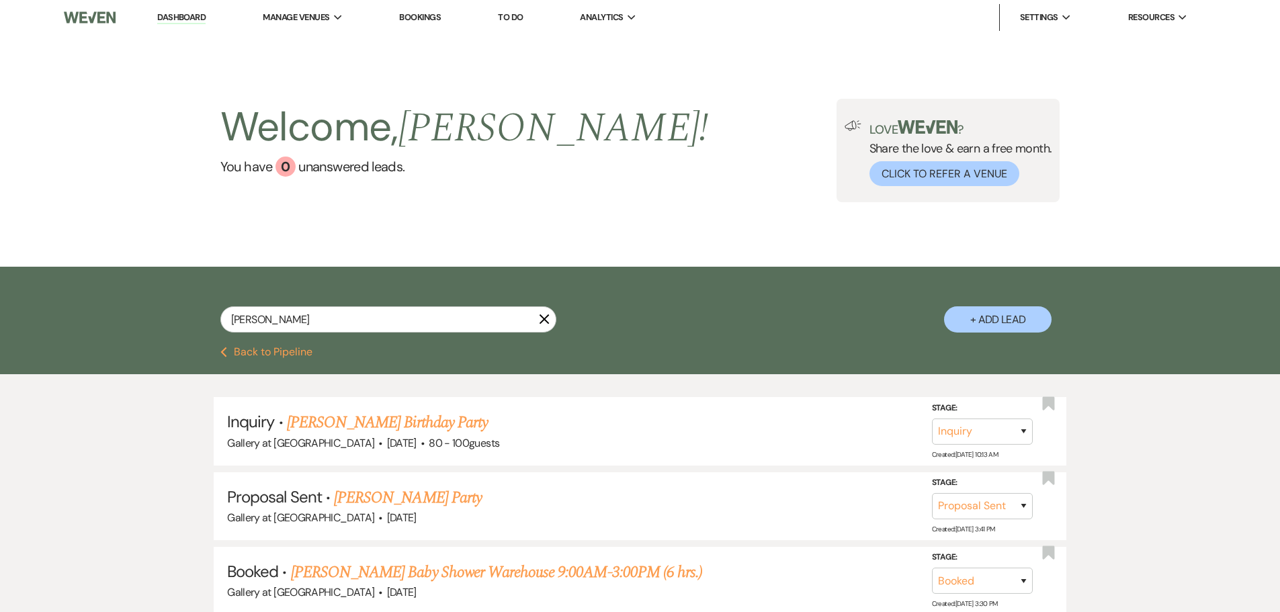
click at [544, 317] on icon "X" at bounding box center [544, 319] width 11 height 11
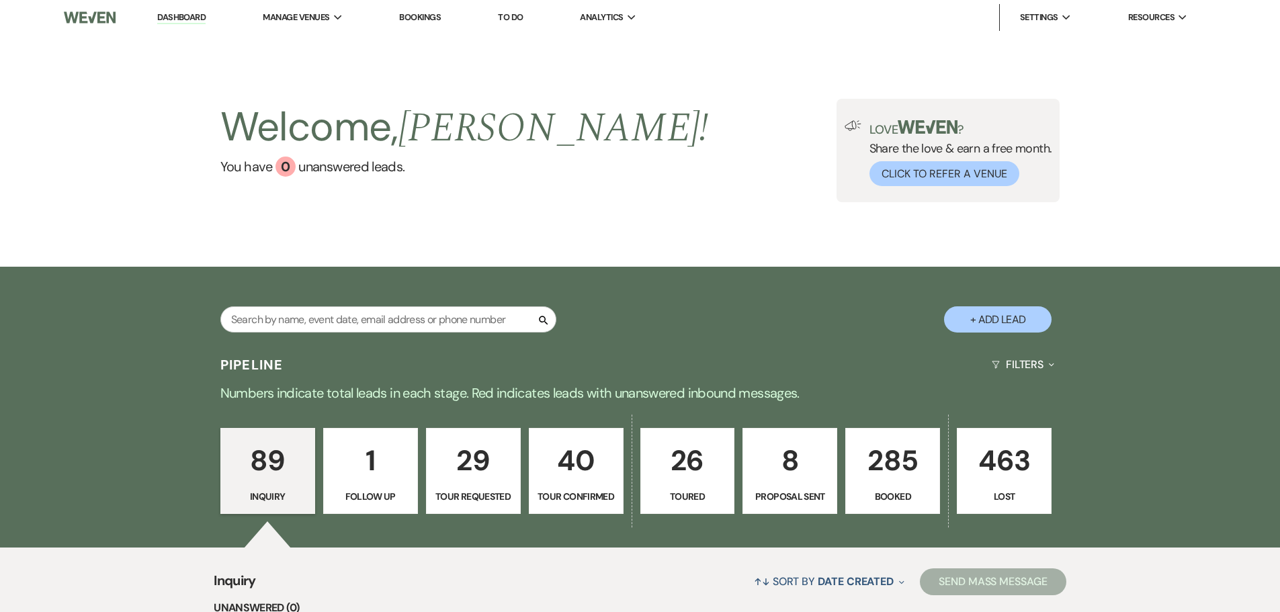
scroll to position [67, 0]
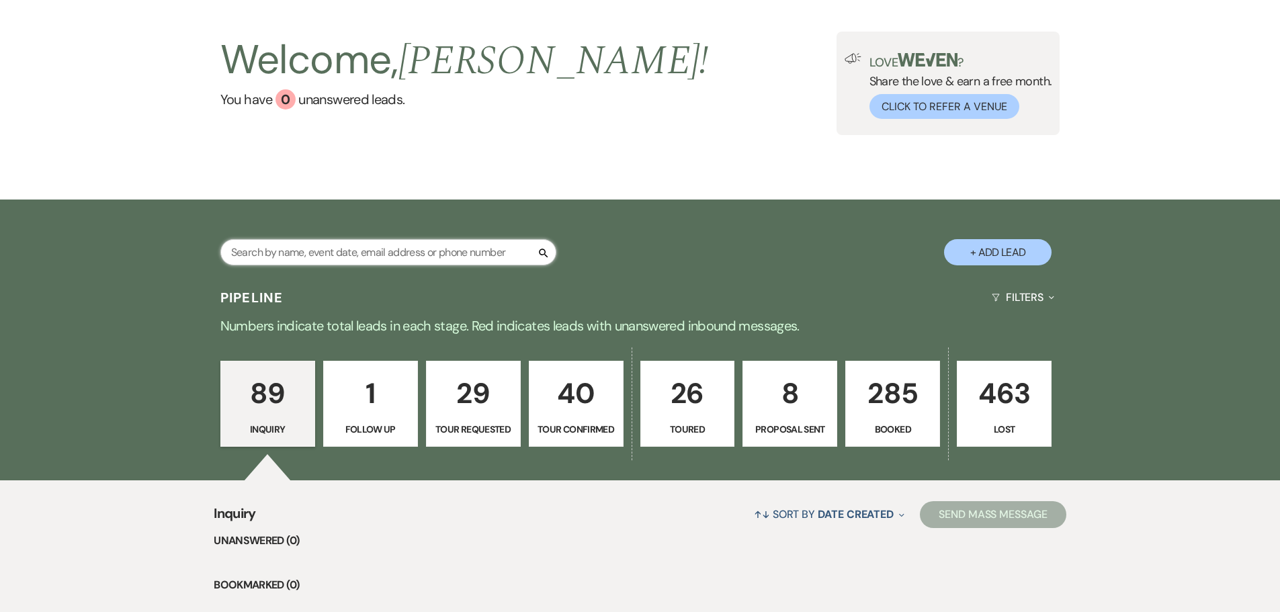
click at [401, 259] on input "text" at bounding box center [388, 252] width 336 height 26
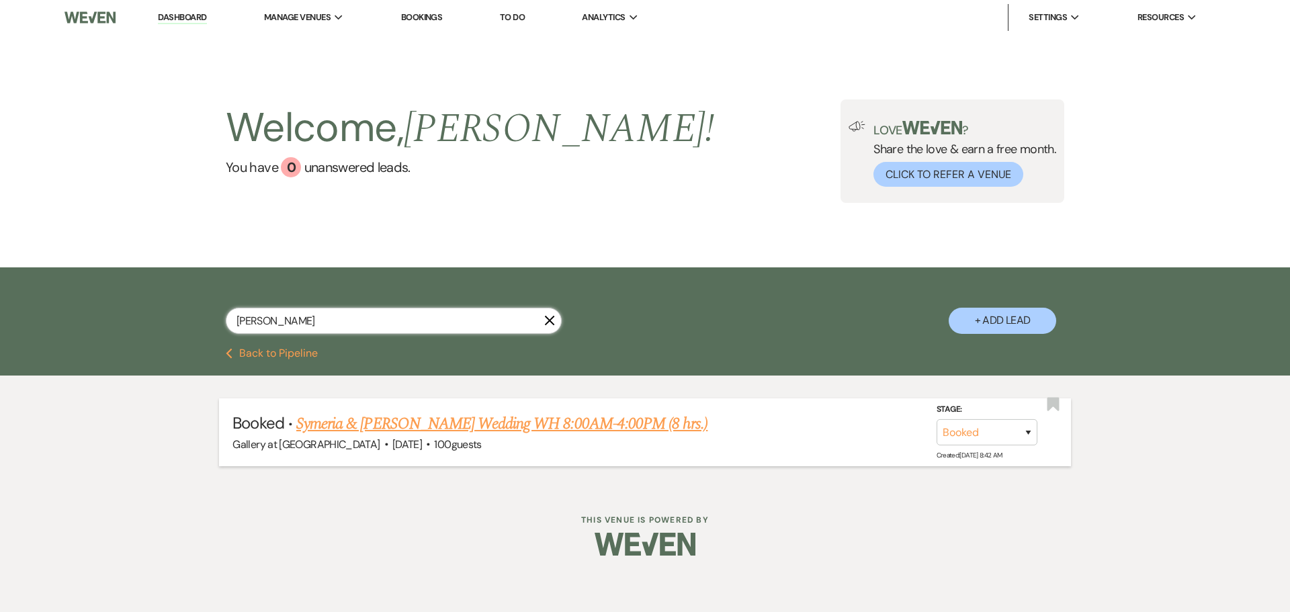
type input "symer"
click at [403, 423] on link "Symeria & Breon's Wedding WH 8:00AM-4:00PM (8 hrs.)" at bounding box center [501, 424] width 411 height 24
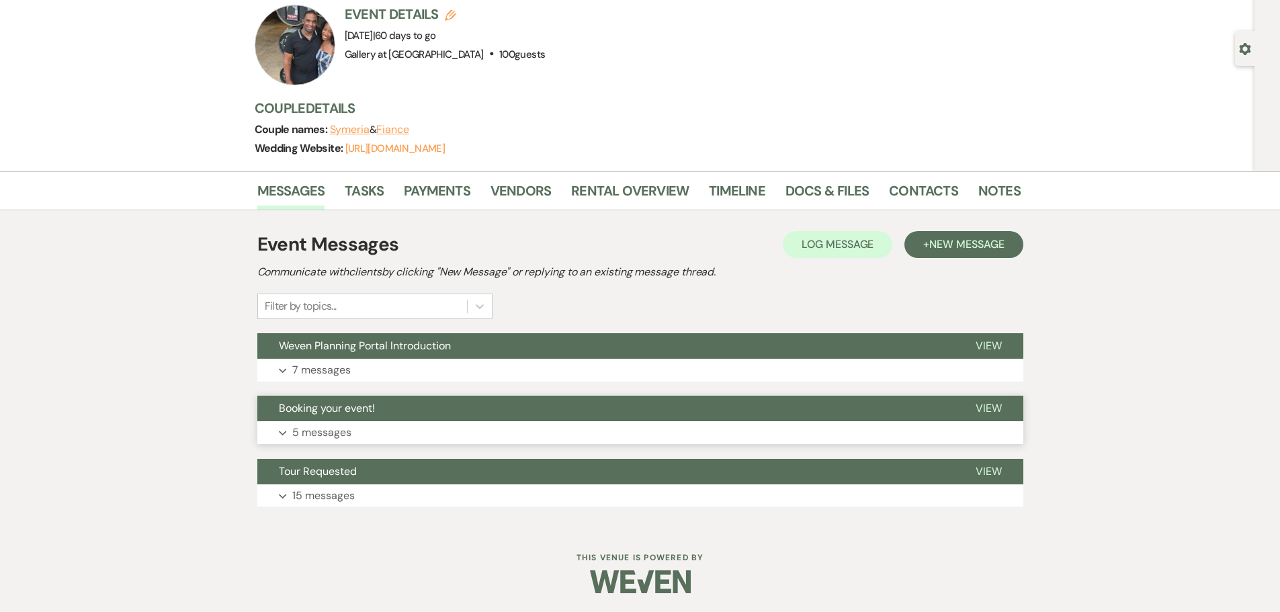
scroll to position [91, 0]
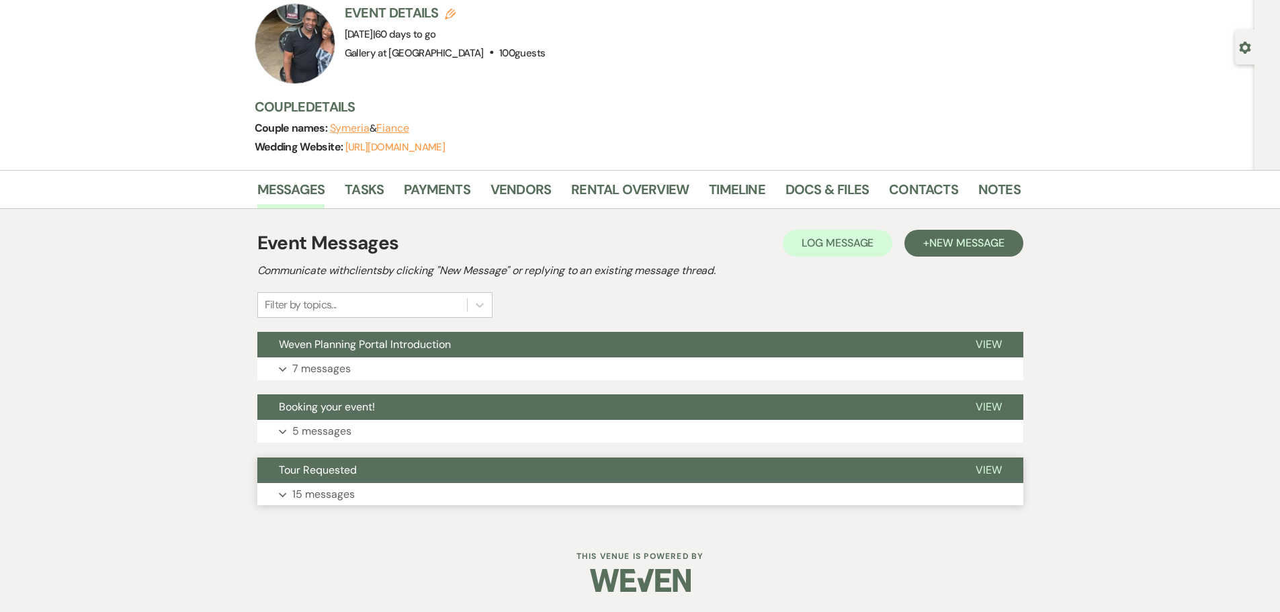
click at [339, 483] on button "Expand 15 messages" at bounding box center [640, 494] width 766 height 23
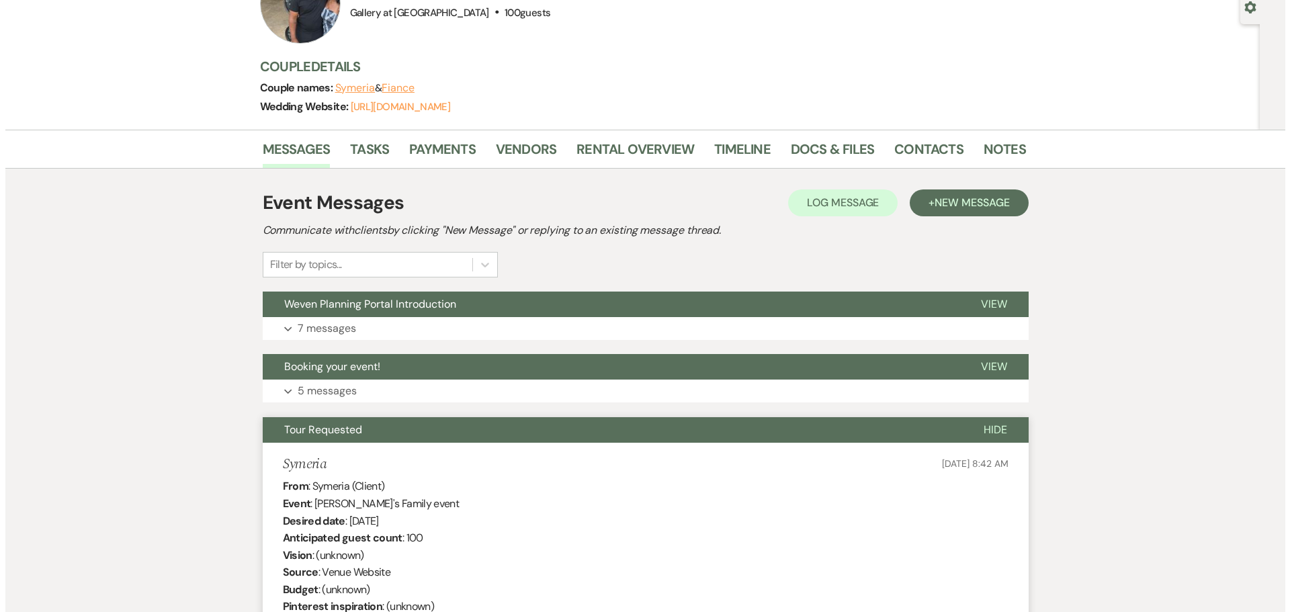
scroll to position [0, 0]
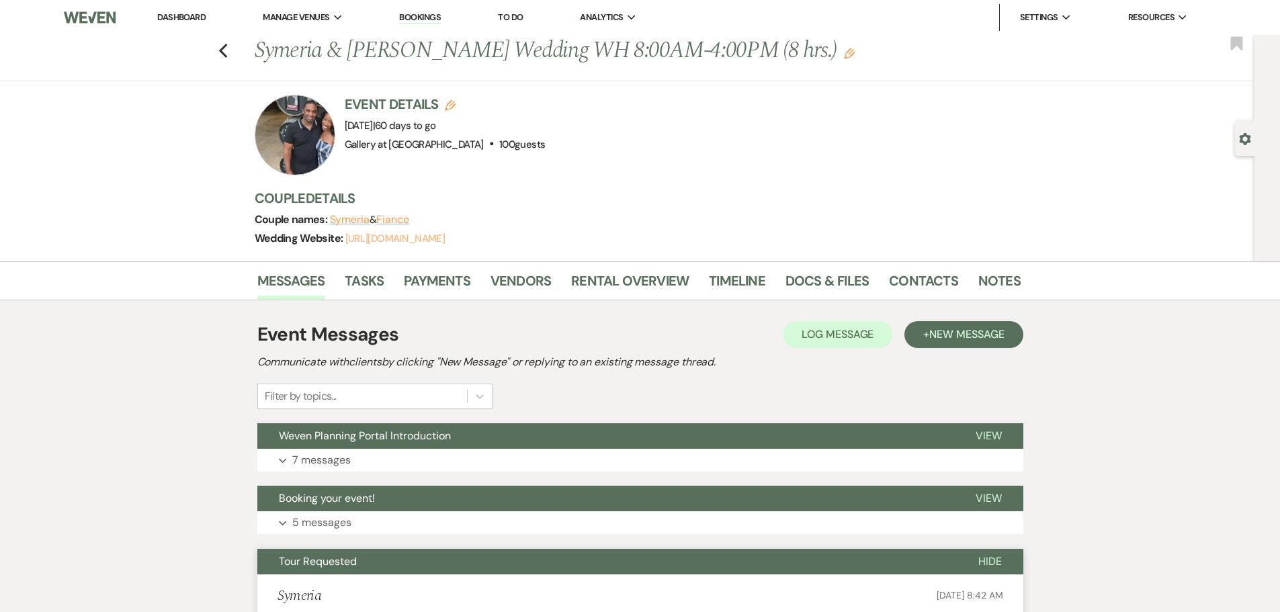
click at [433, 238] on link "https://weven.co/ww/BreonSymeria" at bounding box center [394, 238] width 99 height 13
click at [225, 52] on use "button" at bounding box center [222, 51] width 9 height 15
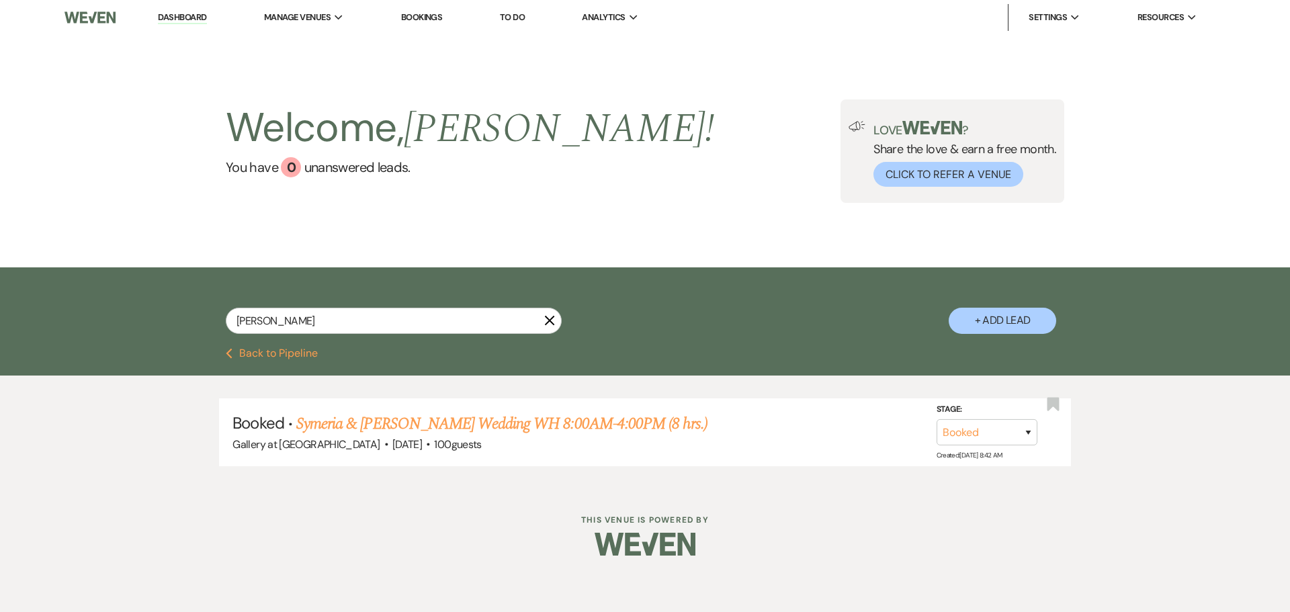
click at [546, 321] on icon "X" at bounding box center [549, 320] width 11 height 11
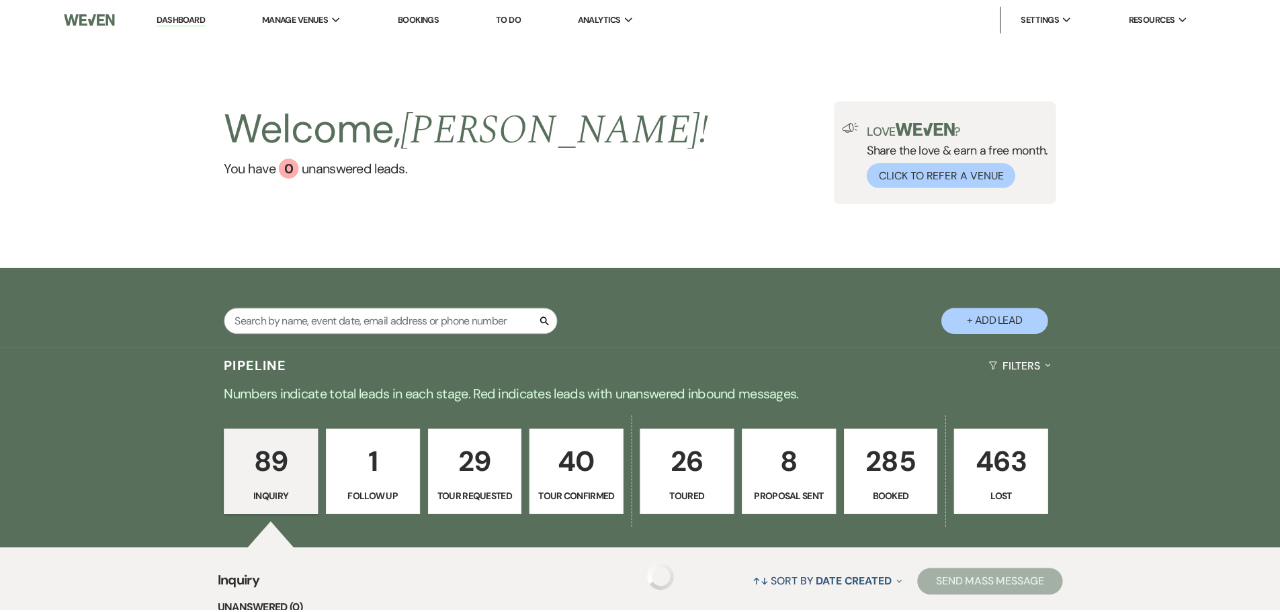
scroll to position [67, 0]
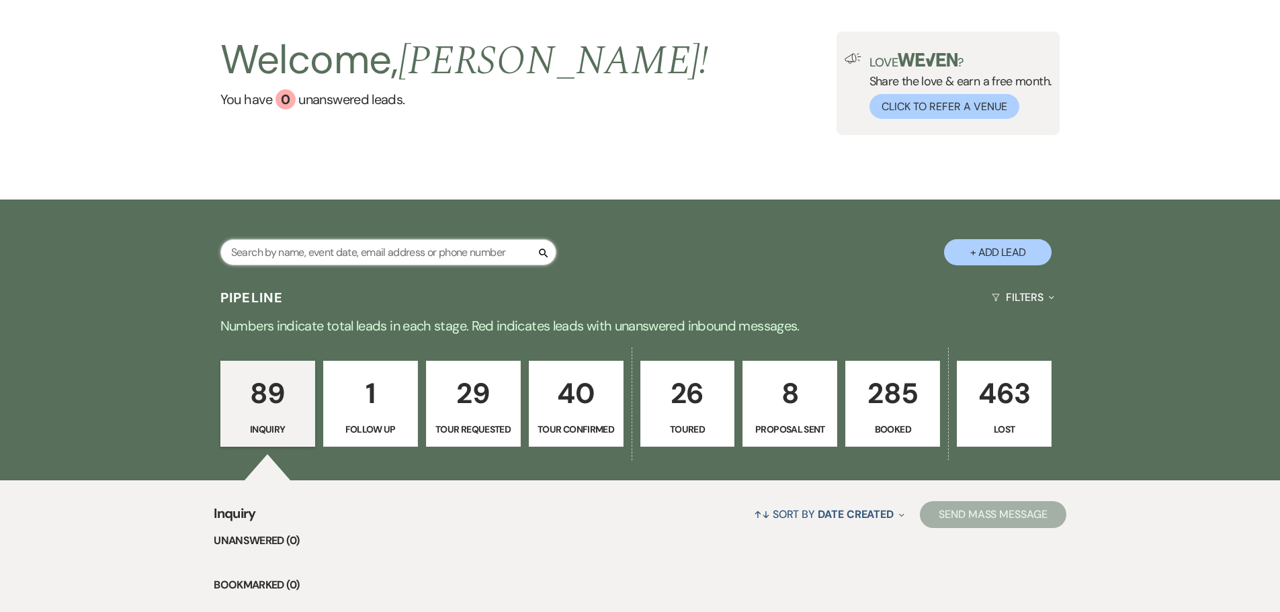
click at [295, 250] on input "text" at bounding box center [388, 252] width 336 height 26
type input "nicol"
select select "8"
select select "5"
select select "8"
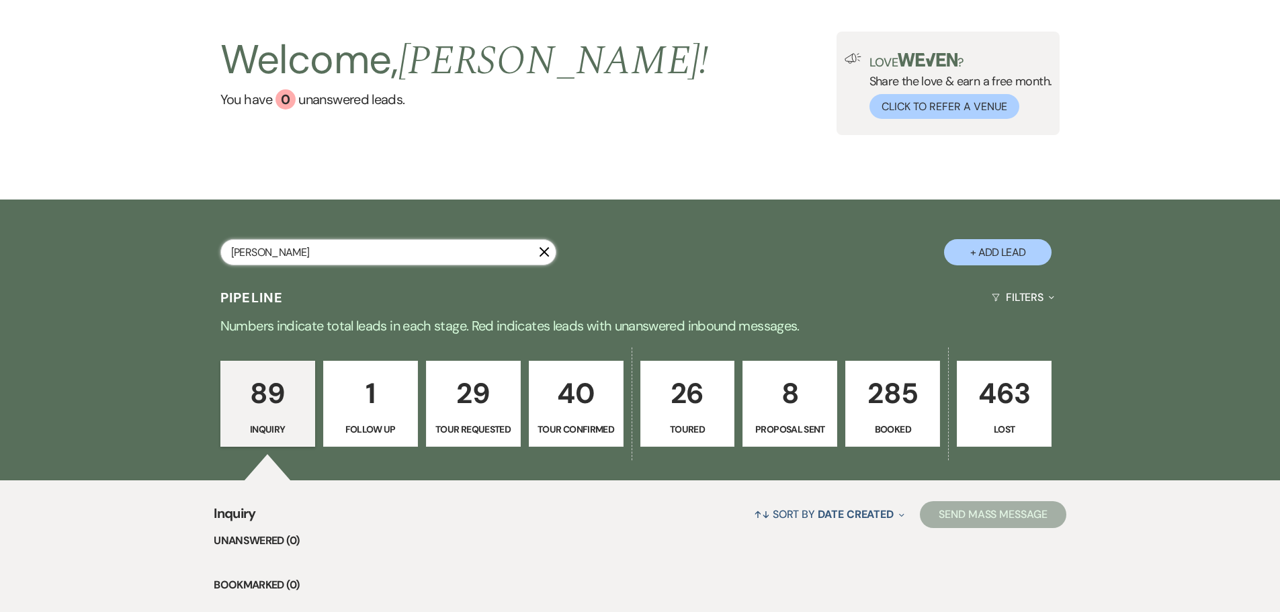
select select "5"
select select "8"
select select "5"
select select "8"
select select "5"
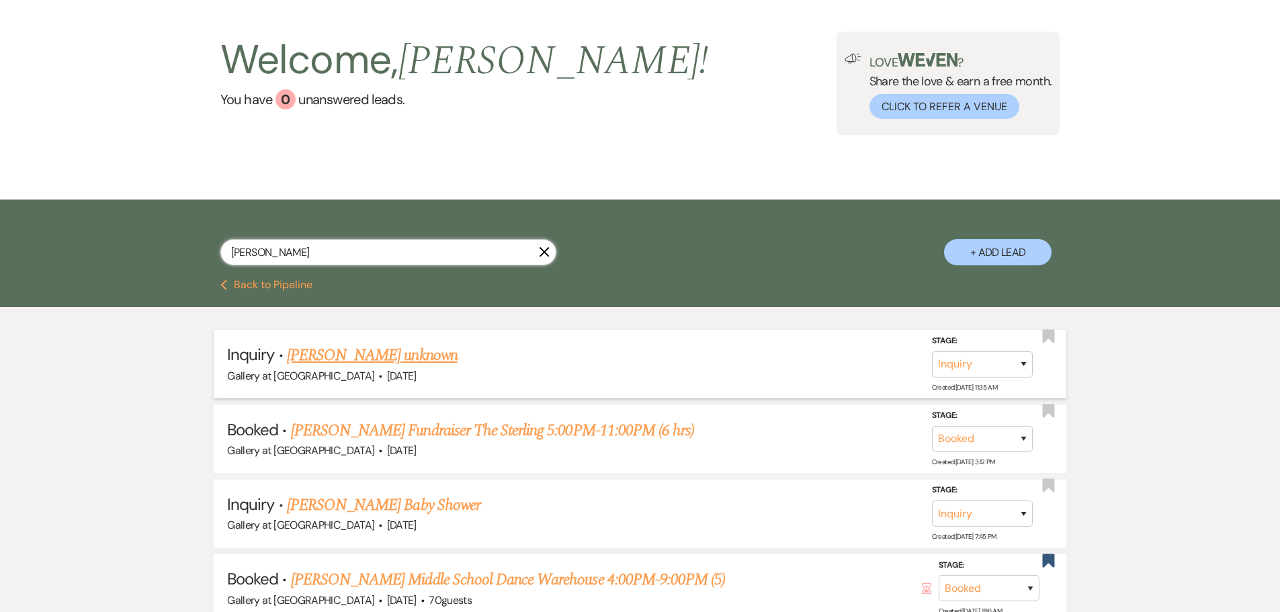
type input "nicol"
click at [365, 357] on link "Nicol Bradley's unknown" at bounding box center [372, 355] width 171 height 24
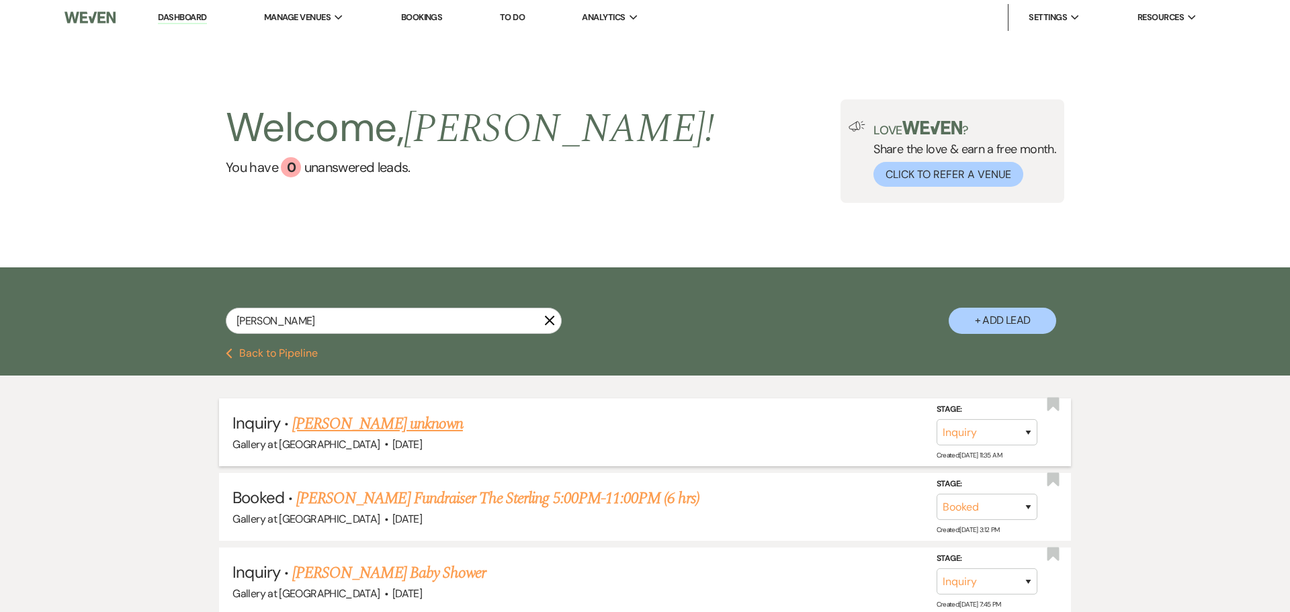
select select "14"
select select "13"
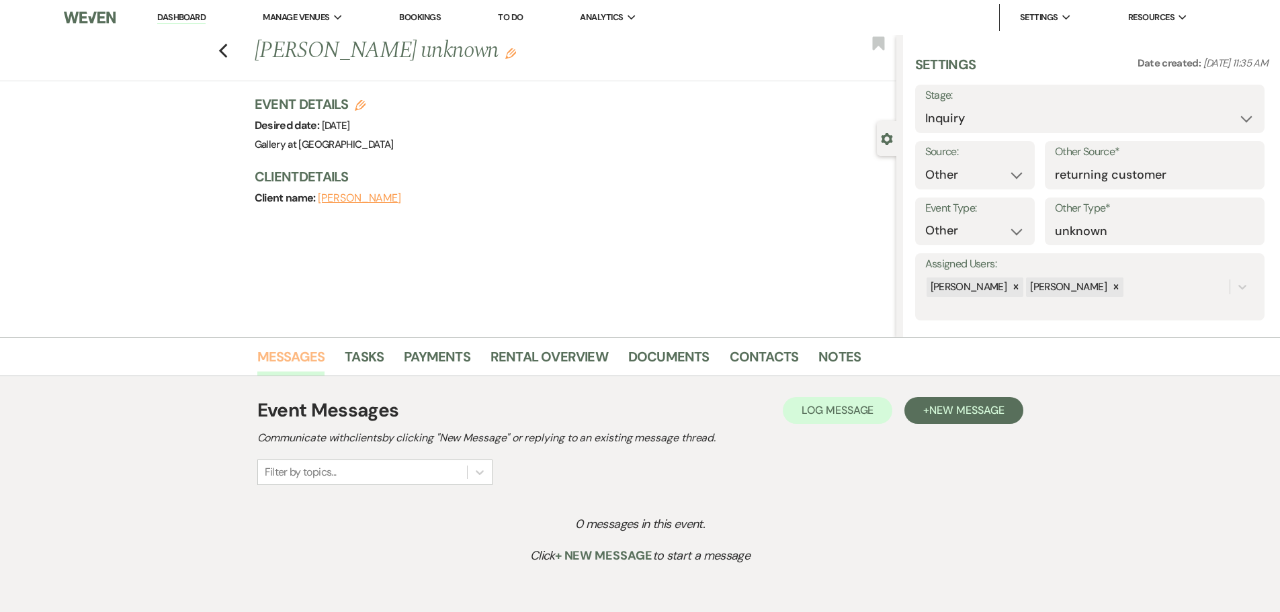
click at [297, 359] on link "Messages" at bounding box center [291, 361] width 68 height 30
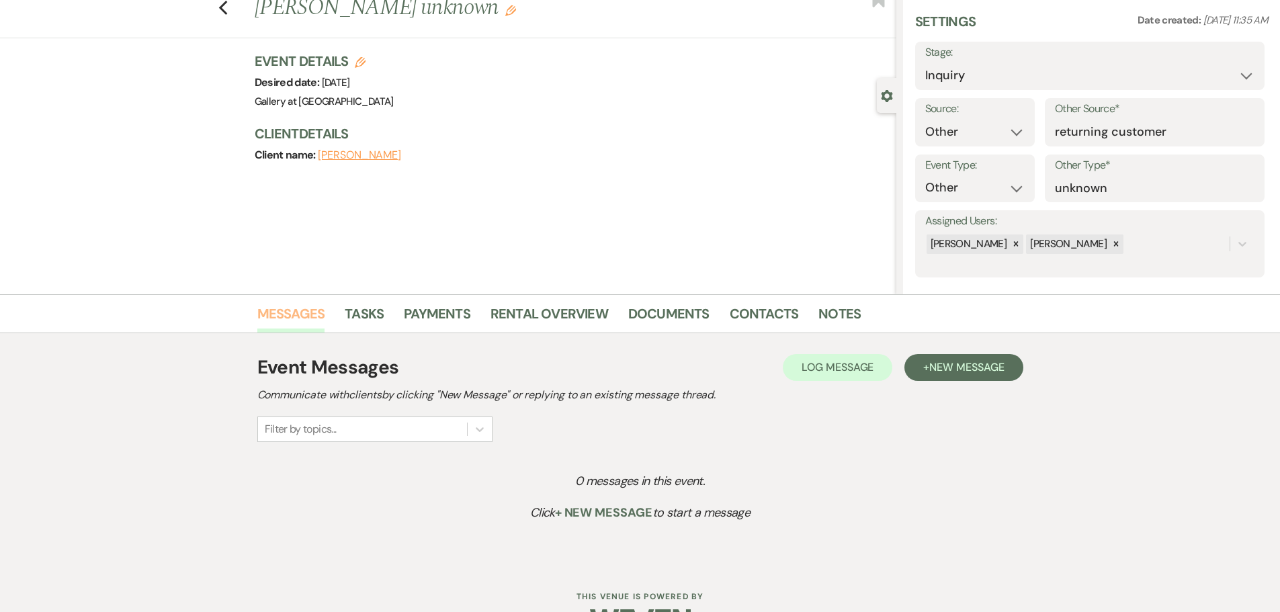
scroll to position [83, 0]
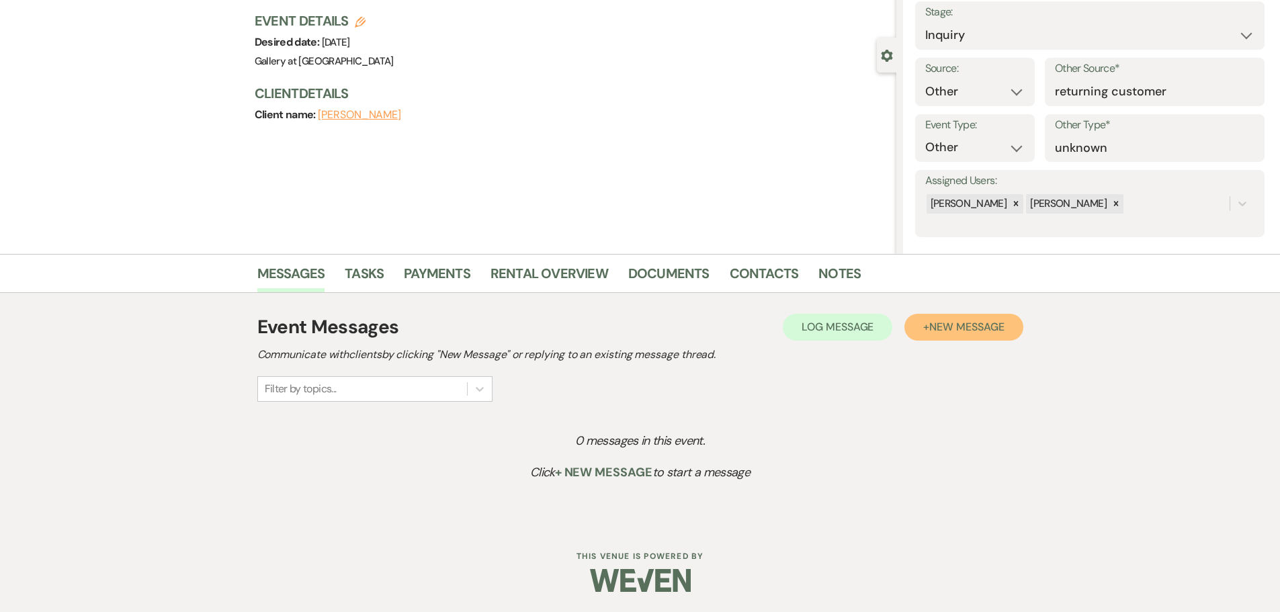
click at [970, 330] on span "New Message" at bounding box center [966, 327] width 75 height 14
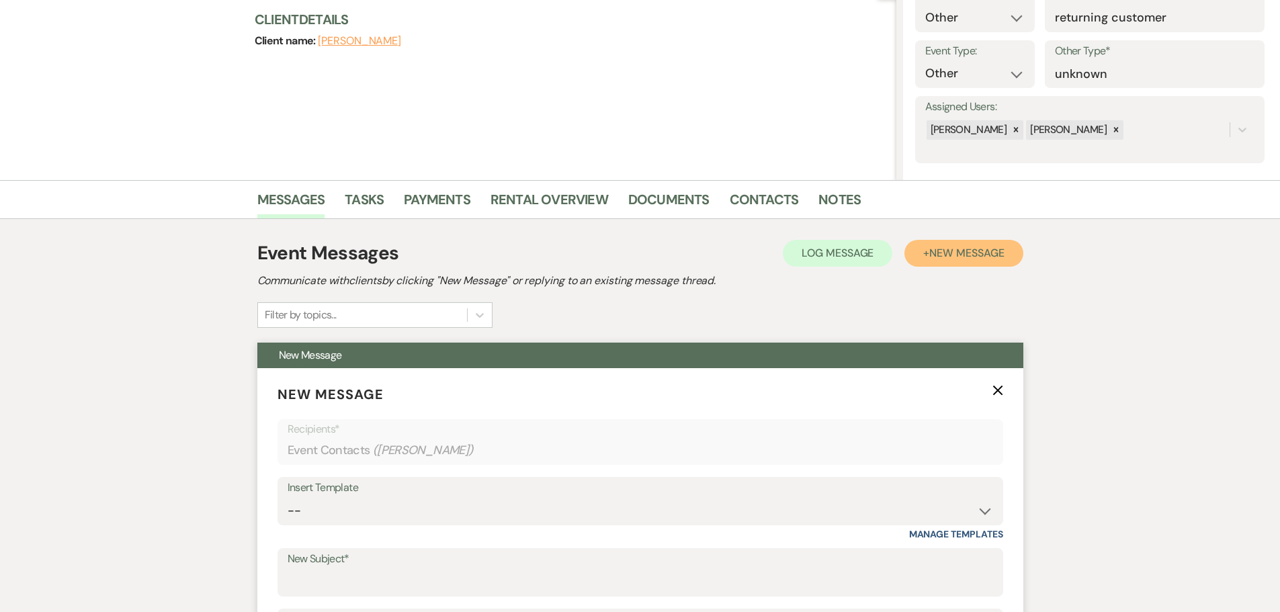
scroll to position [285, 0]
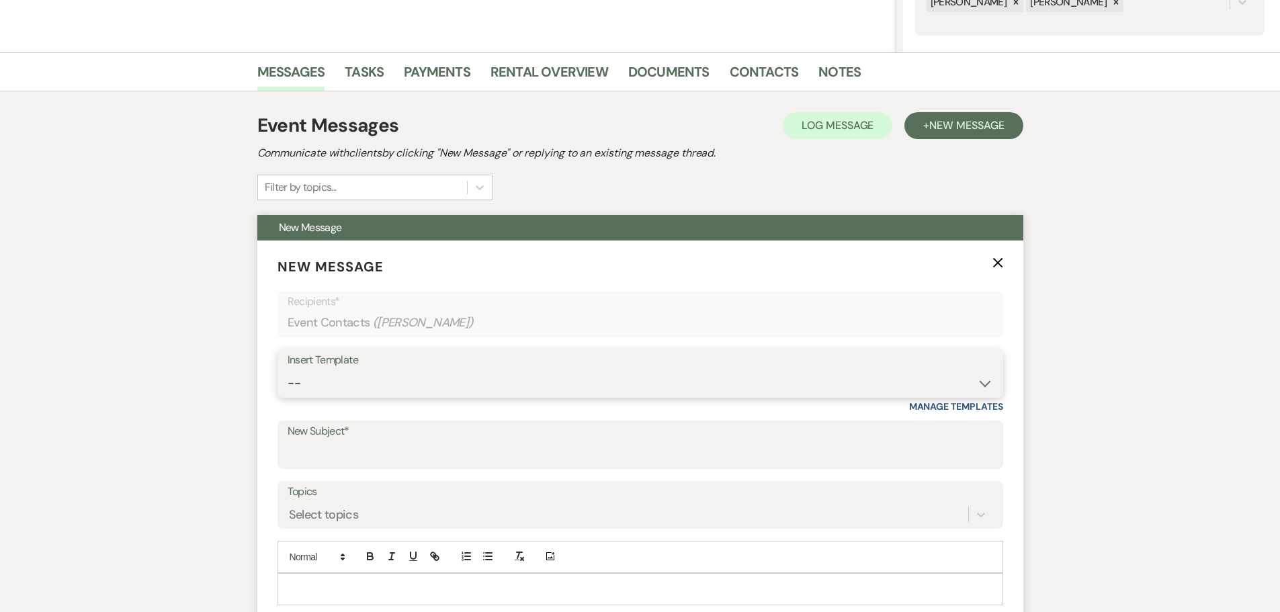
click at [316, 392] on select "-- Initial Inquiry Response-DATE IS AVAILABLE Initial Inquiry Response-DATE NOT…" at bounding box center [640, 383] width 705 height 26
select select "2610"
click at [288, 370] on select "-- Initial Inquiry Response-DATE IS AVAILABLE Initial Inquiry Response-DATE NOT…" at bounding box center [640, 383] width 705 height 26
type input "ACTION REQUIRED: Booking your Event!"
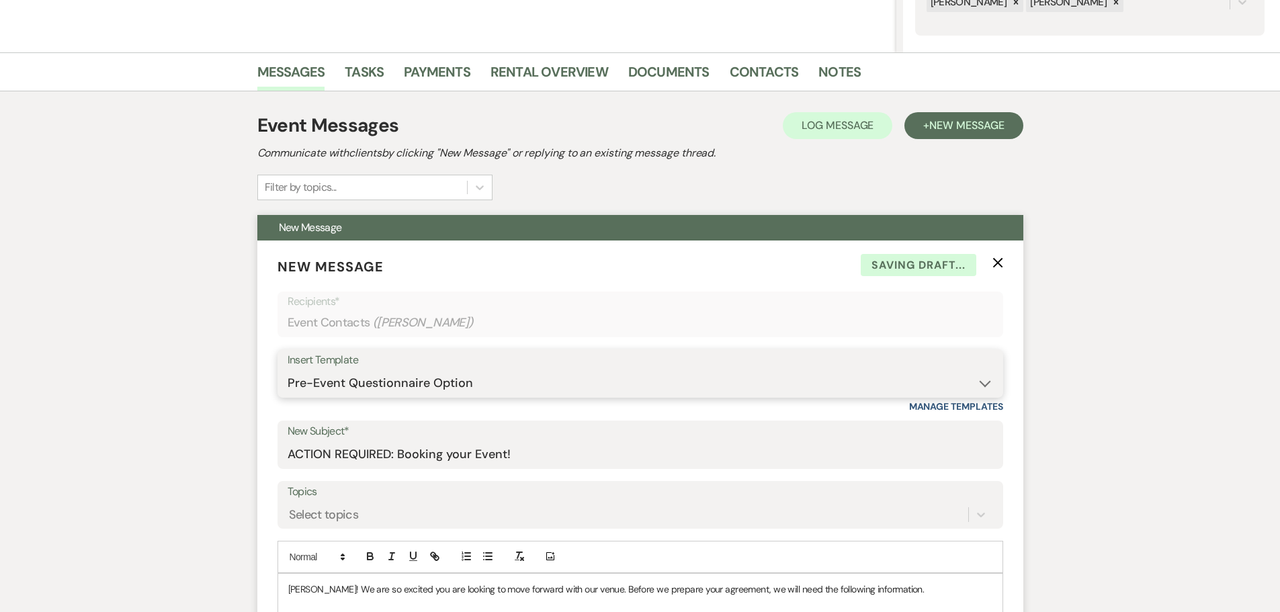
scroll to position [554, 0]
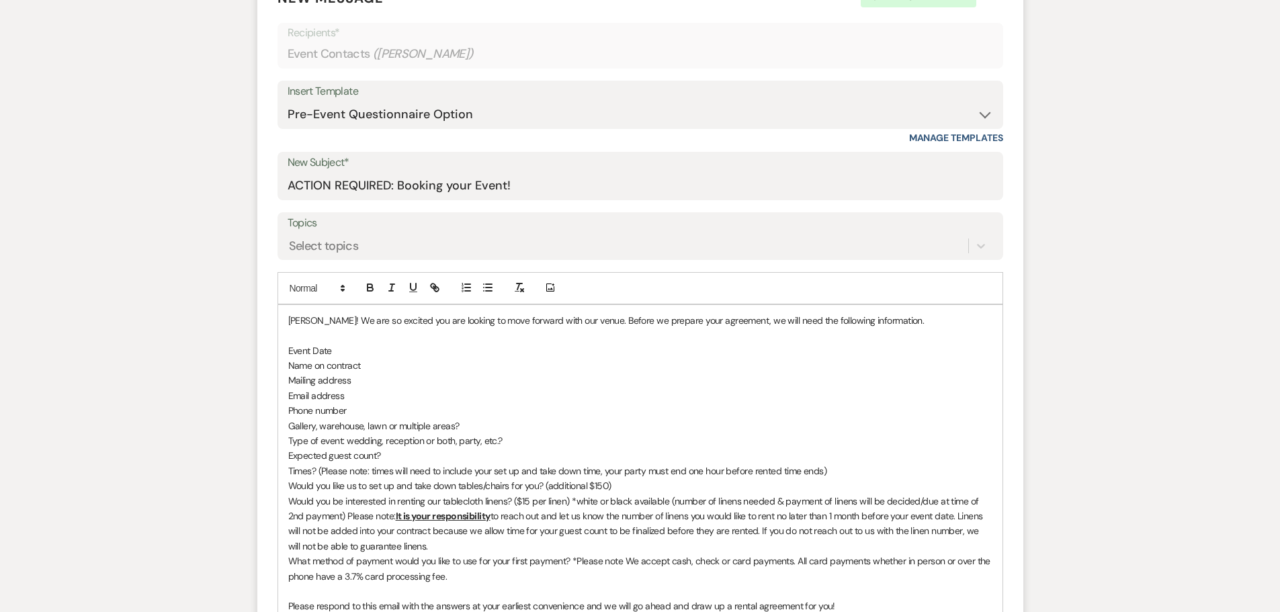
click at [299, 318] on p "Yay Nicol! We are so excited you are looking to move forward with our venue. Be…" at bounding box center [640, 320] width 704 height 15
click at [290, 471] on p "Times? (Please note: times will need to include your set up and take down time,…" at bounding box center [640, 471] width 704 height 15
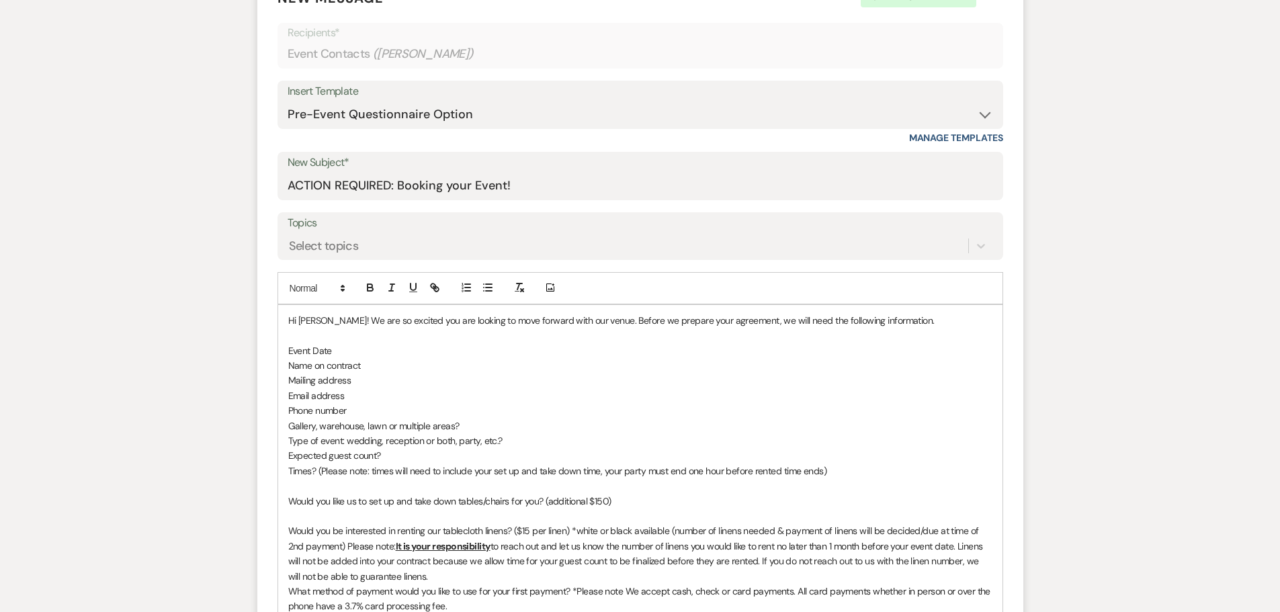
scroll to position [822, 0]
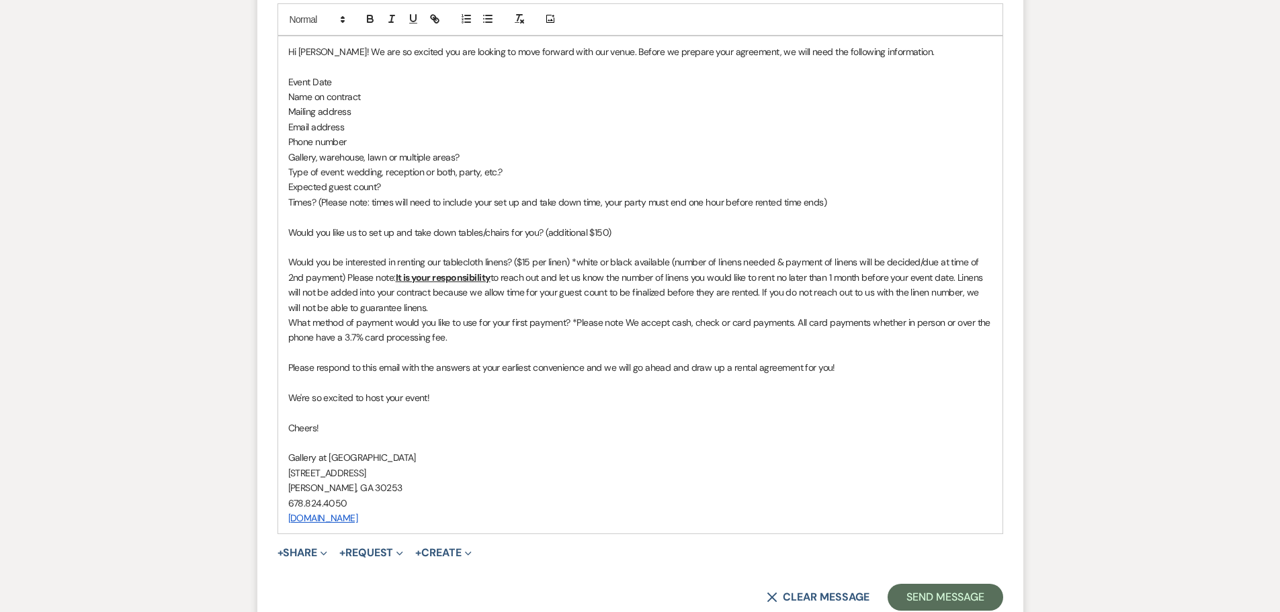
click at [288, 324] on p "What method of payment would you like to use for your first payment? *Please no…" at bounding box center [640, 330] width 704 height 30
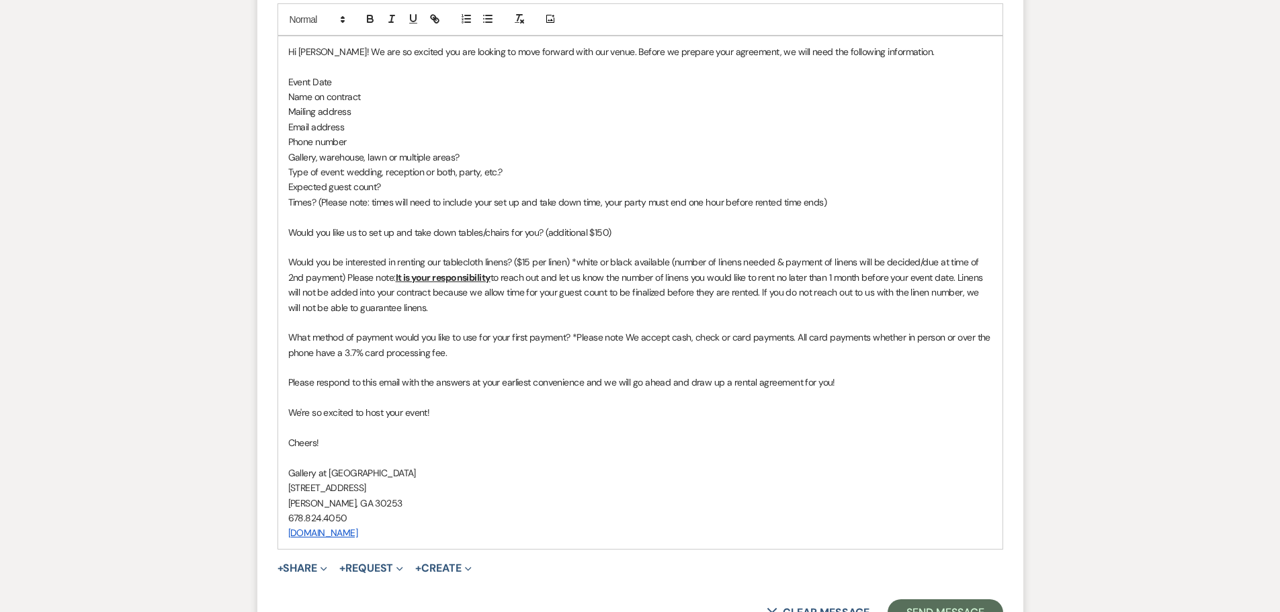
click at [288, 202] on p "Times? (Please note: times will need to include your set up and take down time,…" at bounding box center [640, 202] width 704 height 15
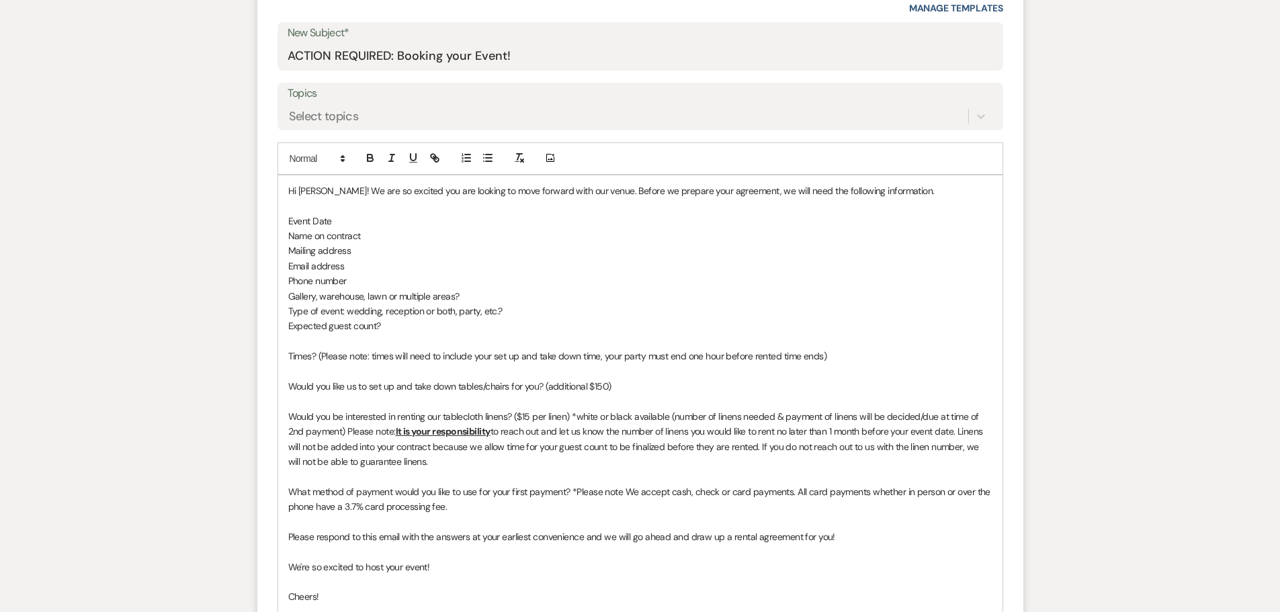
scroll to position [688, 0]
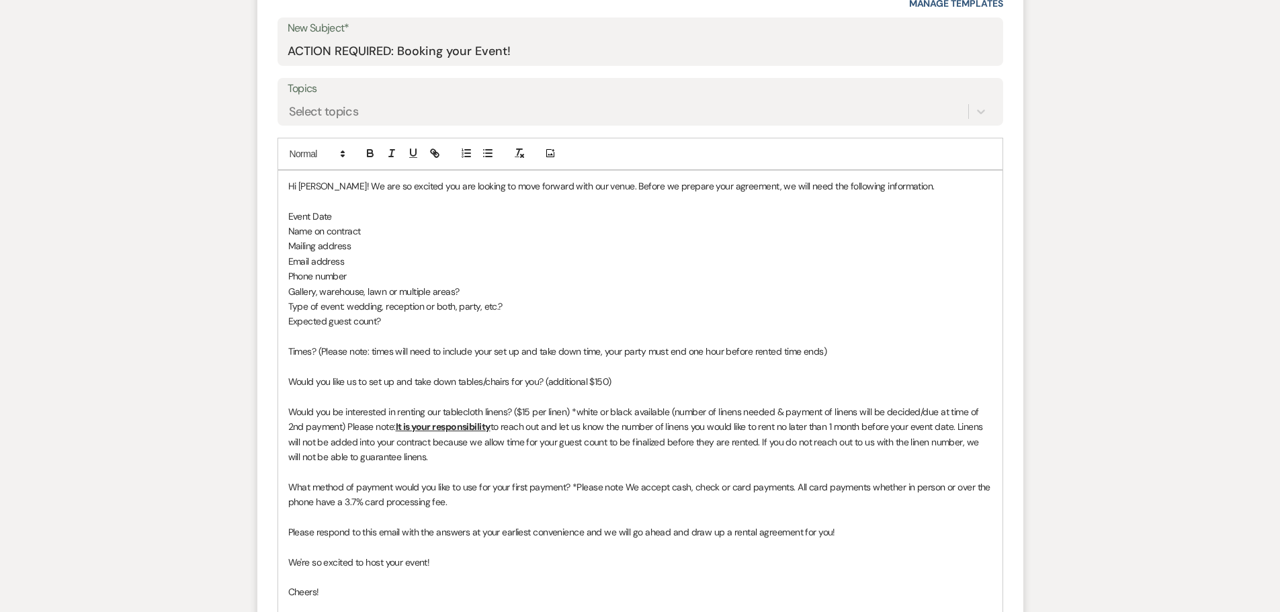
click at [828, 352] on p "Times? (Please note: times will need to include your set up and take down time,…" at bounding box center [640, 351] width 704 height 15
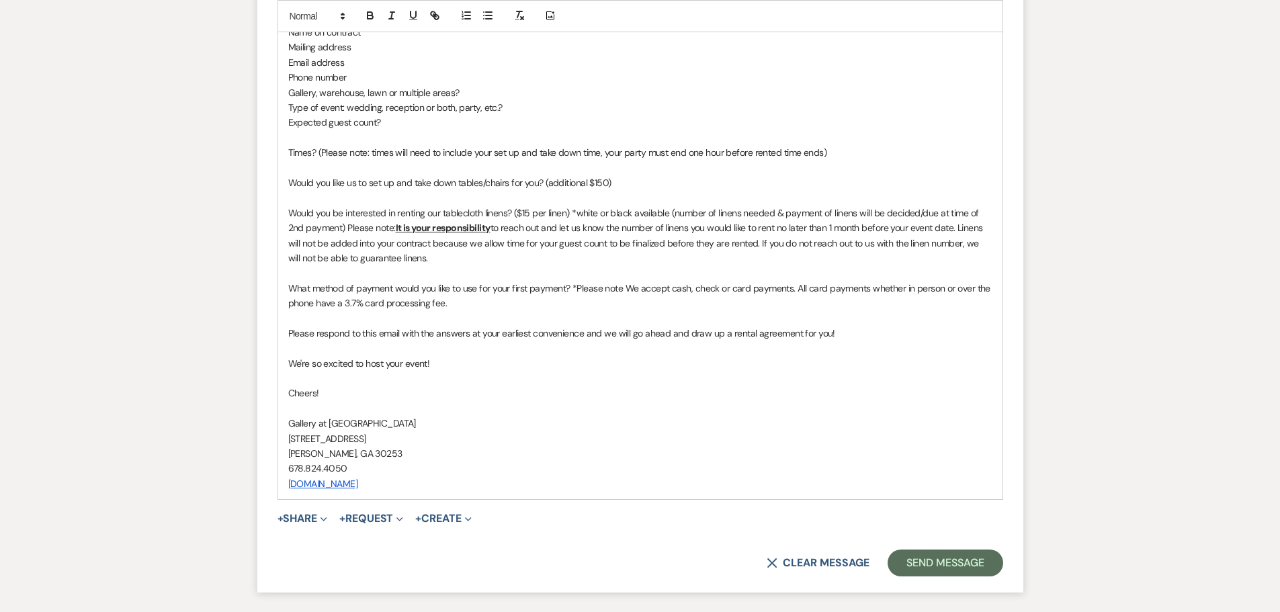
scroll to position [1087, 0]
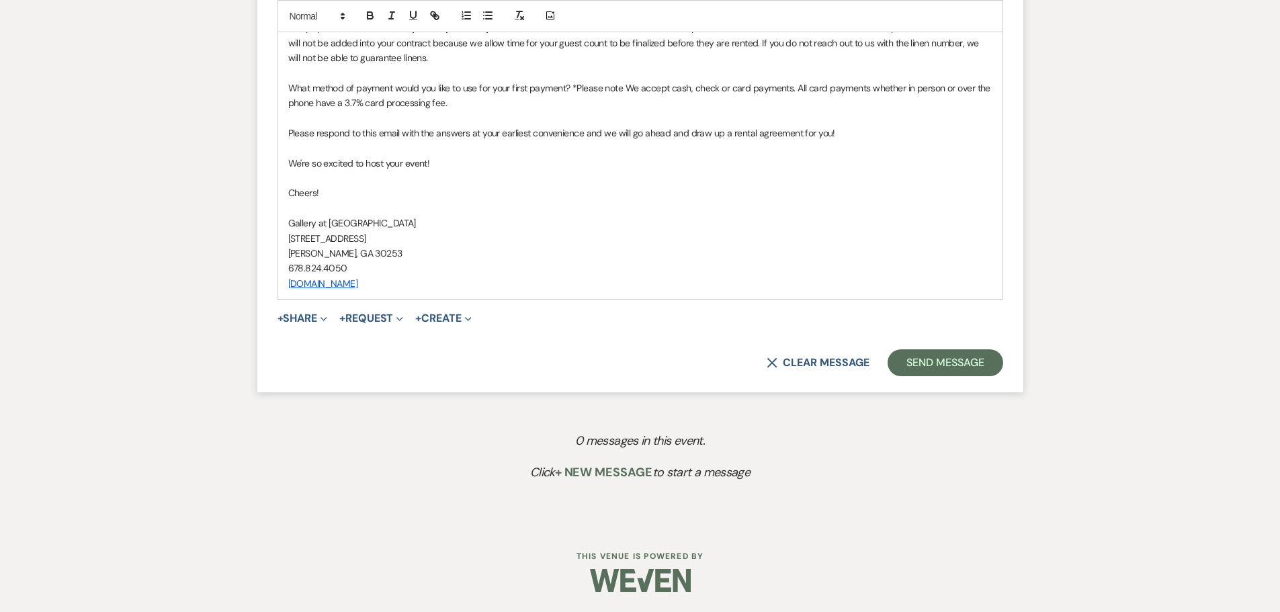
click at [935, 356] on button "Send Message" at bounding box center [944, 362] width 115 height 27
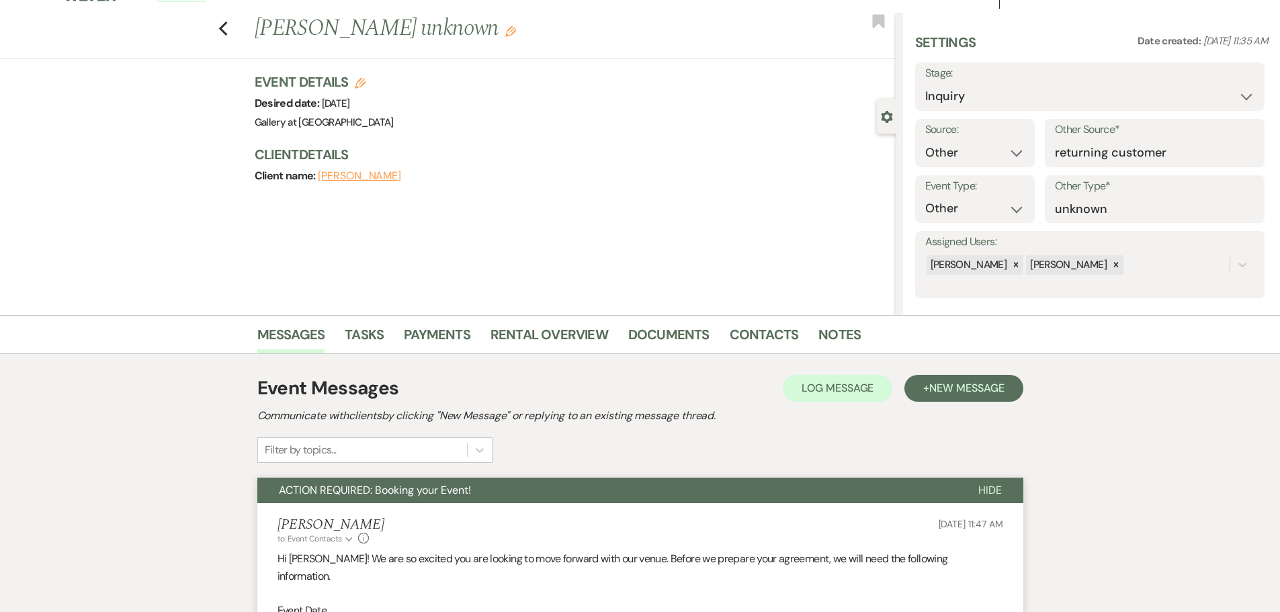
scroll to position [0, 0]
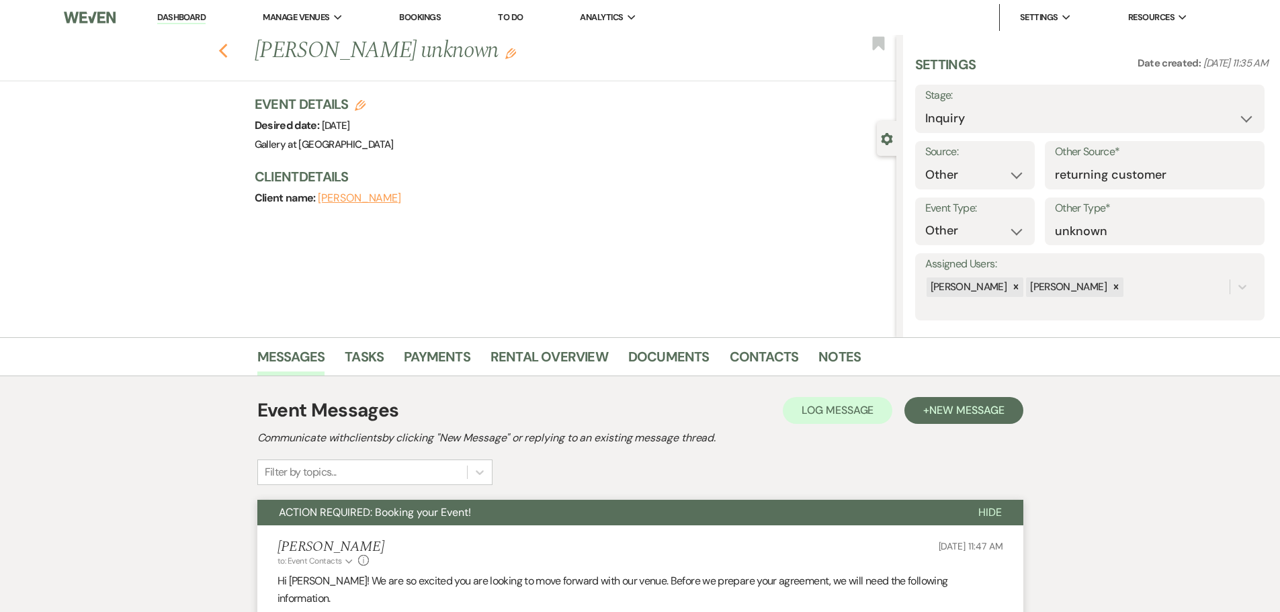
click at [227, 55] on use "button" at bounding box center [222, 51] width 9 height 15
select select "8"
select select "5"
select select "8"
select select "5"
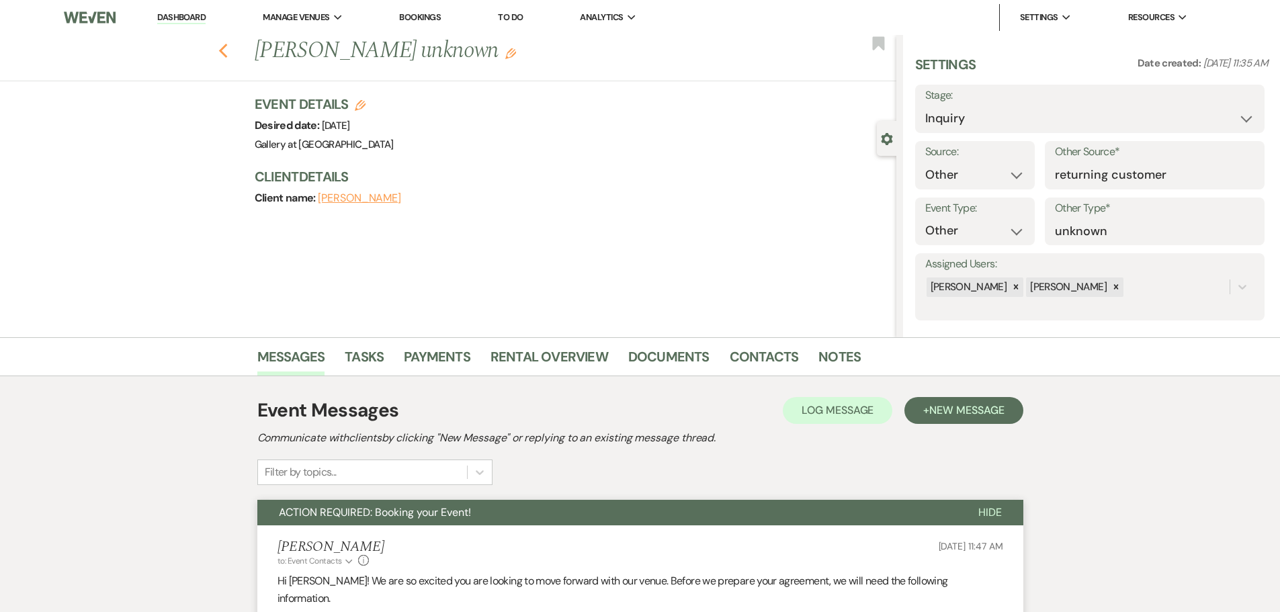
select select "8"
select select "5"
select select "8"
select select "5"
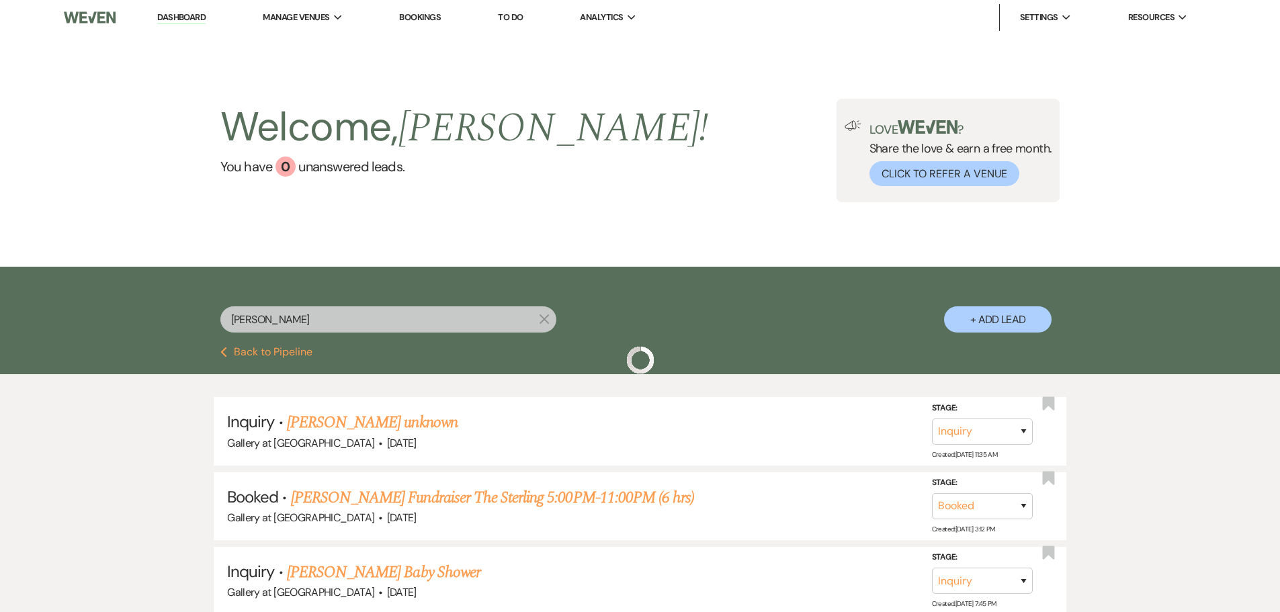
scroll to position [67, 0]
